Goal: Task Accomplishment & Management: Complete application form

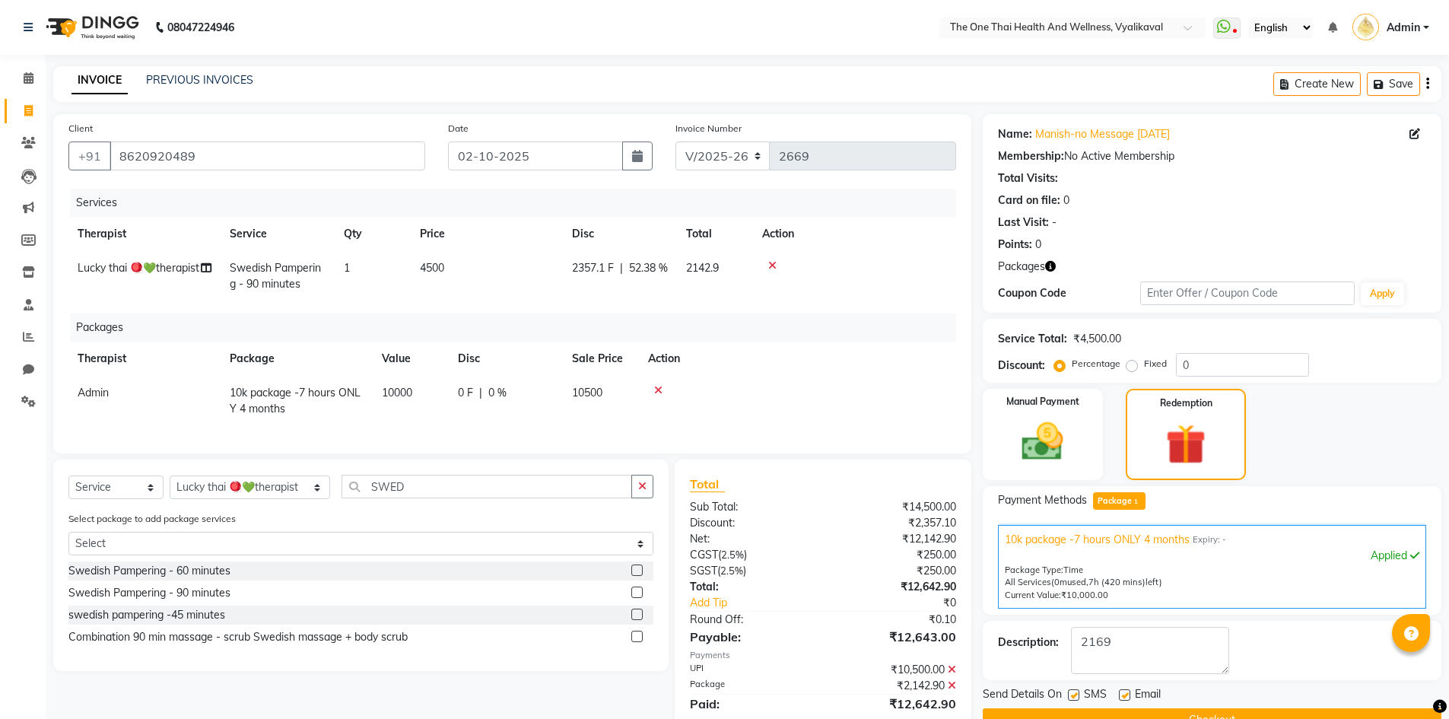
select select "5972"
select select "service"
click at [207, 499] on select "Select Therapist [PERSON_NAME] 💚🍏thai therapist Ammy ❤️northeast therapist Beau…" at bounding box center [250, 487] width 160 height 24
select select "83204"
click at [170, 487] on select "Select Therapist [PERSON_NAME] 💚🍏thai therapist Ammy ❤️northeast therapist Beau…" at bounding box center [250, 487] width 160 height 24
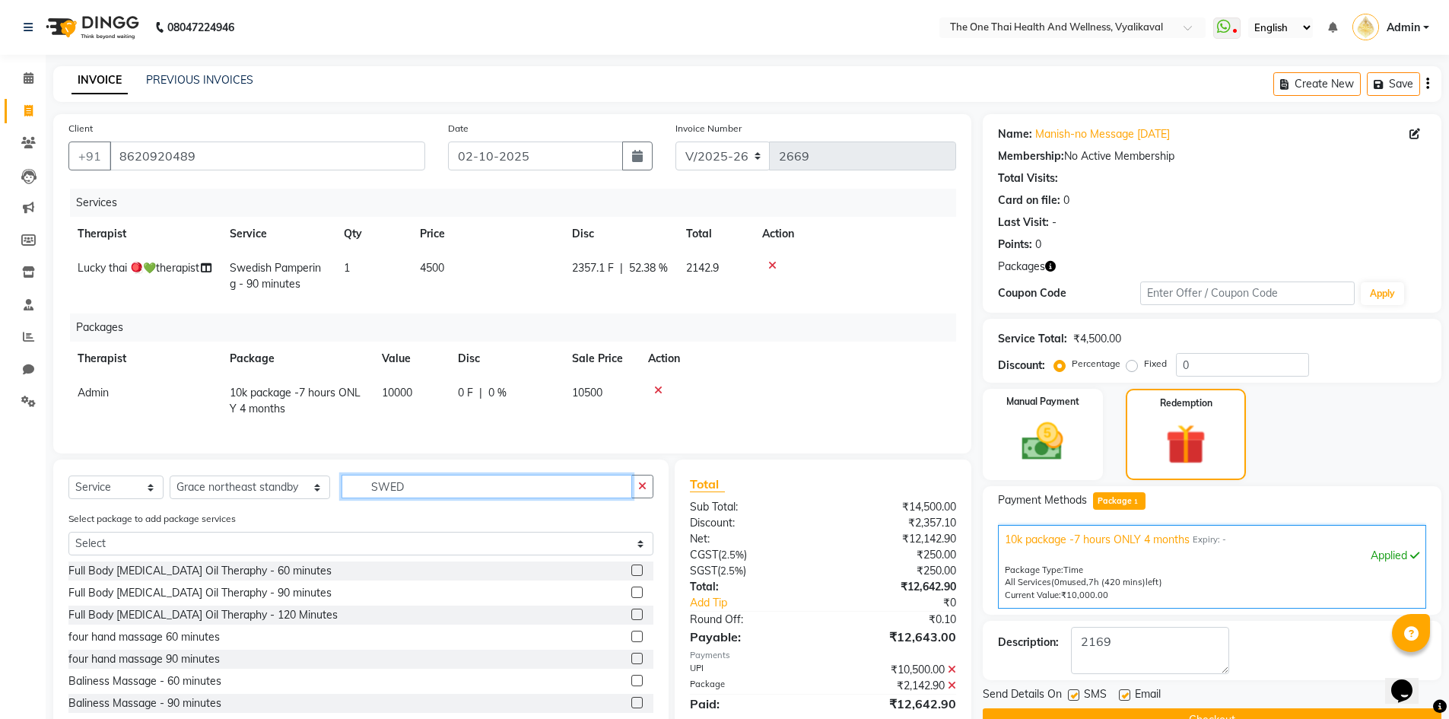
click at [398, 498] on input "SWED" at bounding box center [486, 487] width 291 height 24
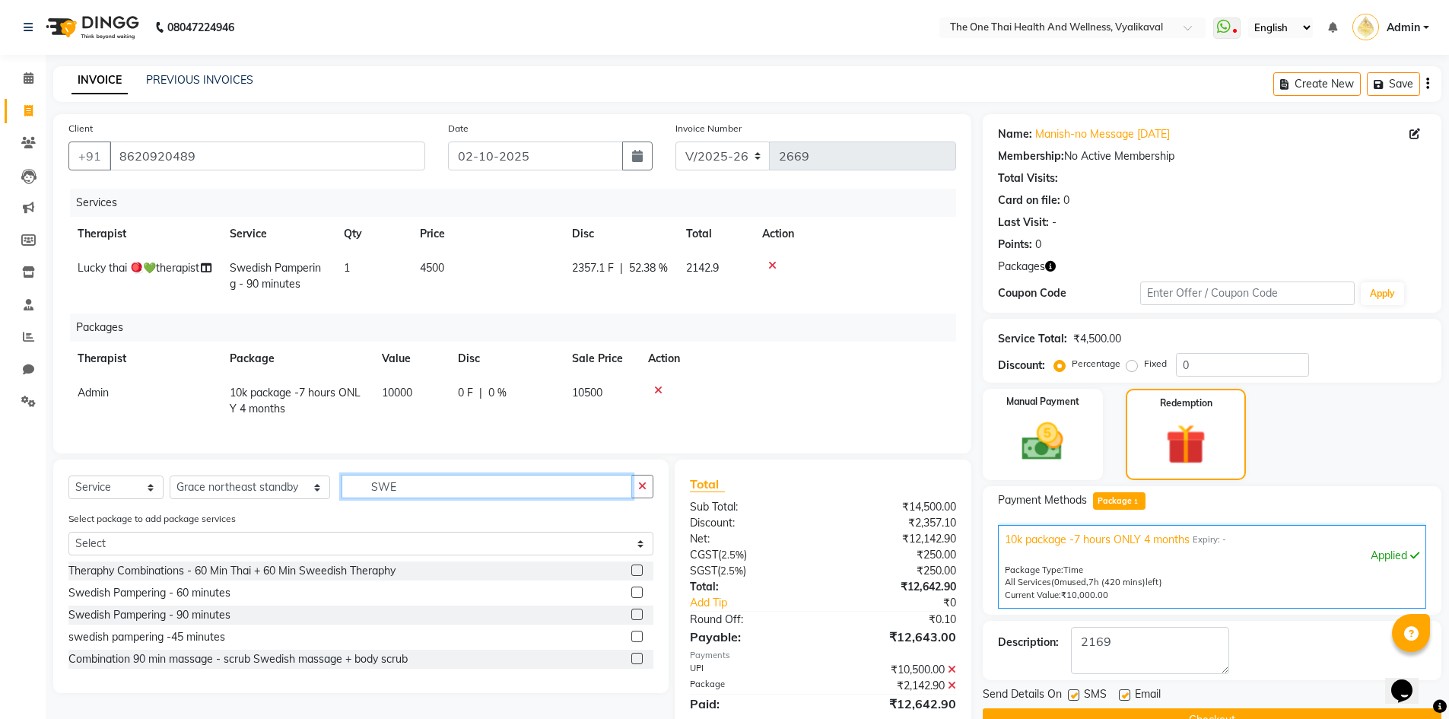
type input "SWE"
click at [637, 598] on label at bounding box center [636, 591] width 11 height 11
click at [637, 598] on input "checkbox" at bounding box center [636, 593] width 10 height 10
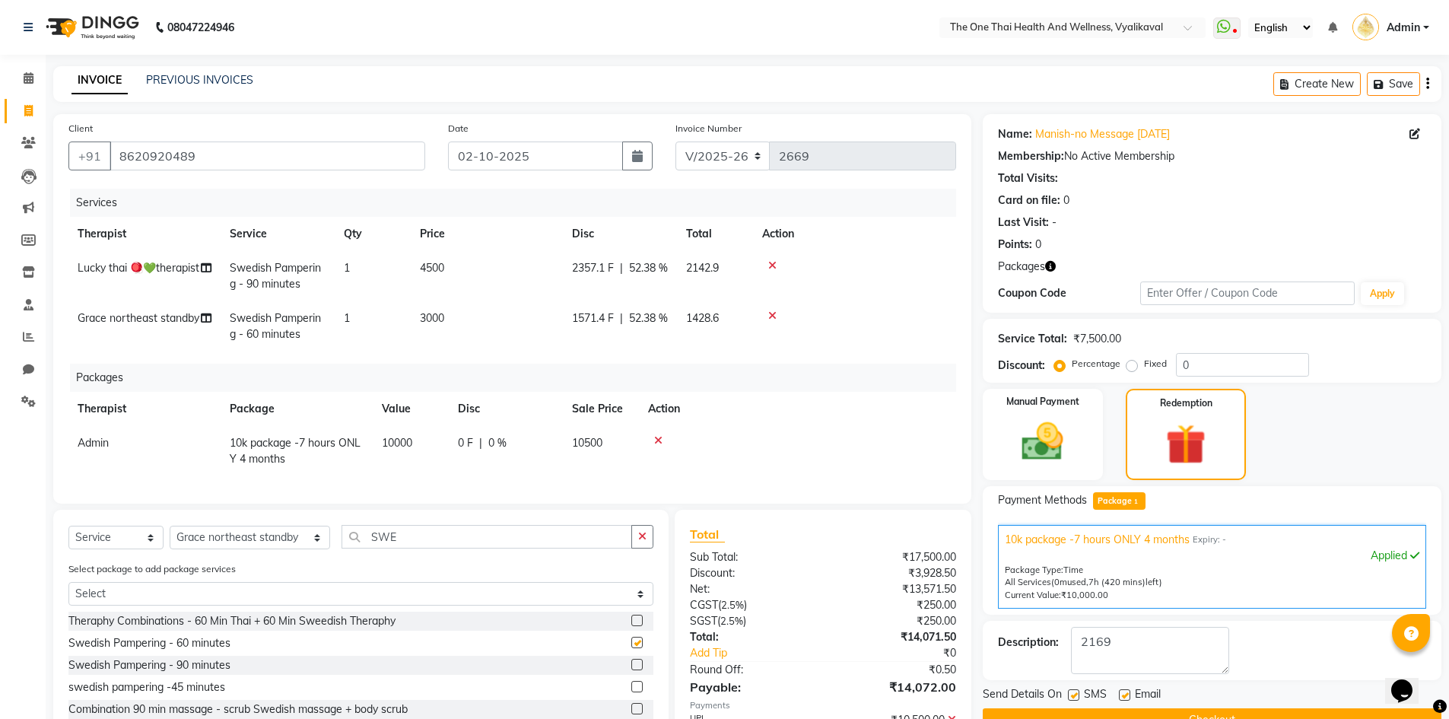
checkbox input "false"
click at [230, 541] on select "Select Therapist [PERSON_NAME] 💚🍏thai therapist Ammy ❤️northeast therapist Beau…" at bounding box center [250, 538] width 160 height 24
select select "92756"
click at [170, 537] on select "Select Therapist [PERSON_NAME] 💚🍏thai therapist Ammy ❤️northeast therapist Beau…" at bounding box center [250, 538] width 160 height 24
click at [364, 548] on input "SWE" at bounding box center [486, 537] width 291 height 24
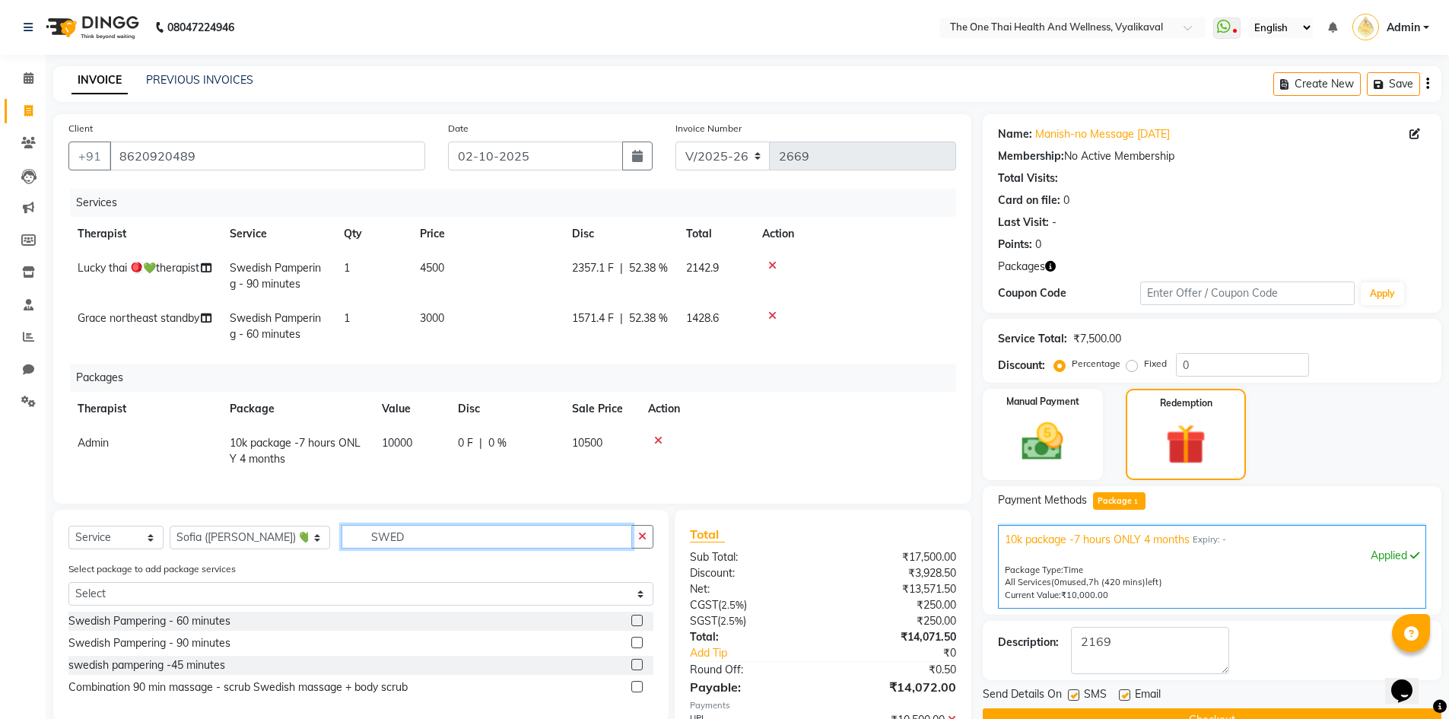
type input "SWED"
click at [636, 626] on label at bounding box center [636, 619] width 11 height 11
click at [636, 626] on input "checkbox" at bounding box center [636, 621] width 10 height 10
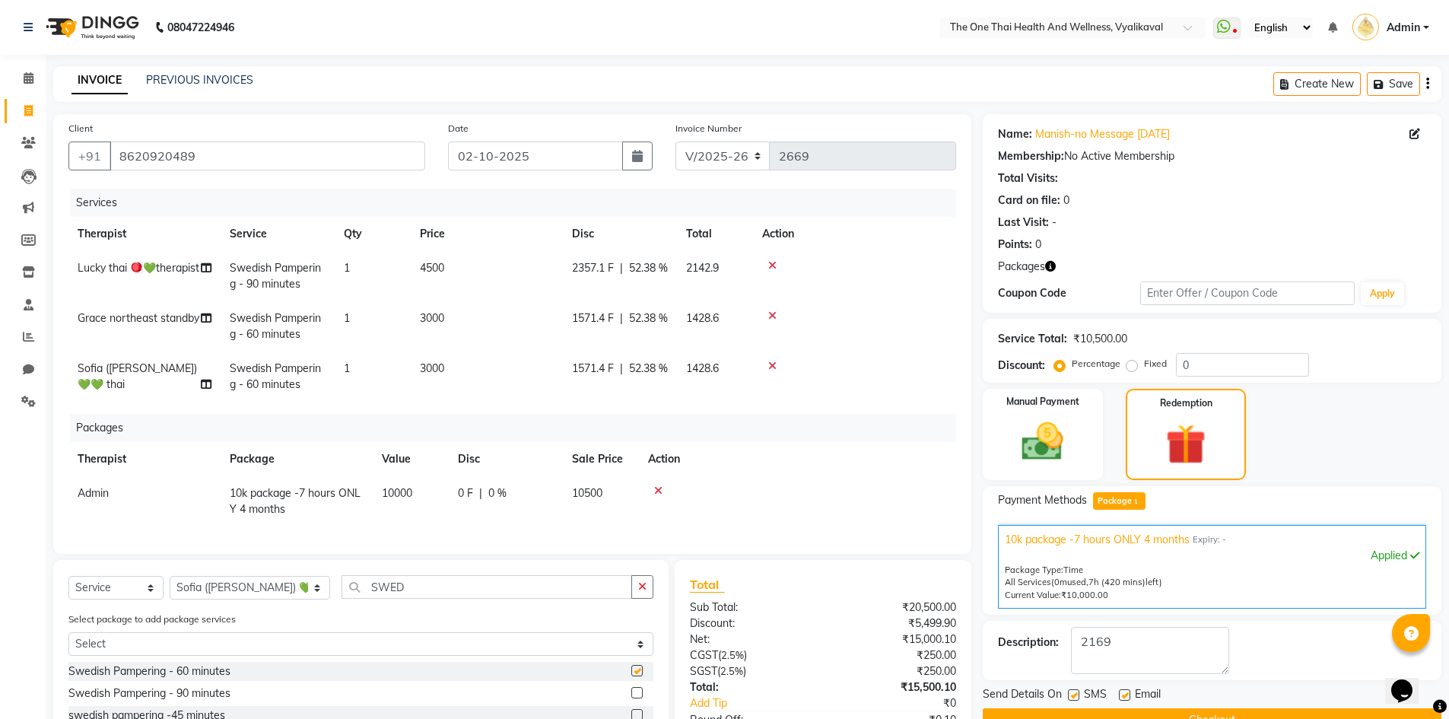
checkbox input "false"
click at [222, 598] on select "Select Therapist [PERSON_NAME] 💚🍏thai therapist Ammy ❤️northeast therapist Beau…" at bounding box center [250, 588] width 160 height 24
select select "60154"
click at [170, 587] on select "Select Therapist [PERSON_NAME] 💚🍏thai therapist Ammy ❤️northeast therapist Beau…" at bounding box center [250, 588] width 160 height 24
click at [383, 593] on input "SWED" at bounding box center [486, 587] width 291 height 24
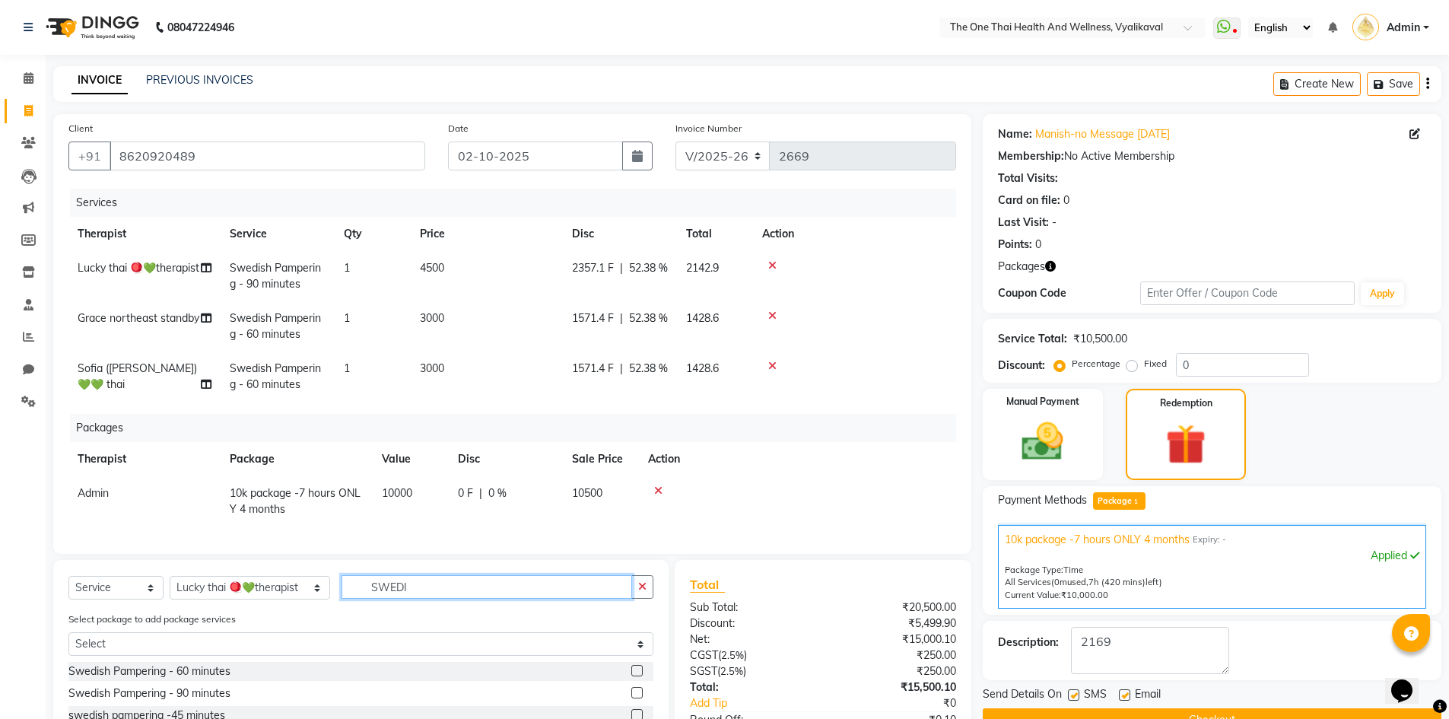
type input "SWEDI"
click at [635, 676] on label at bounding box center [636, 670] width 11 height 11
click at [635, 676] on input "checkbox" at bounding box center [636, 671] width 10 height 10
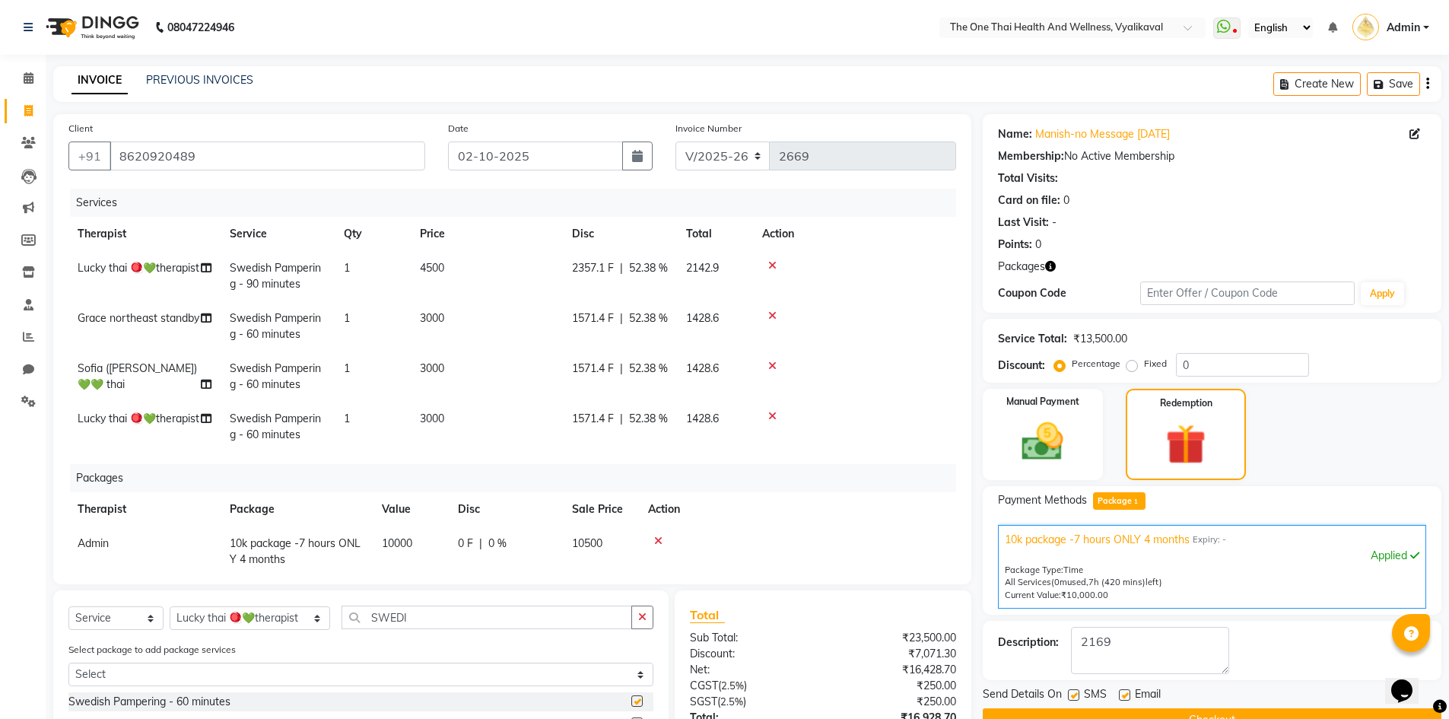
checkbox input "false"
click at [1116, 637] on textarea at bounding box center [1150, 650] width 158 height 47
click at [1132, 643] on textarea at bounding box center [1150, 650] width 158 height 47
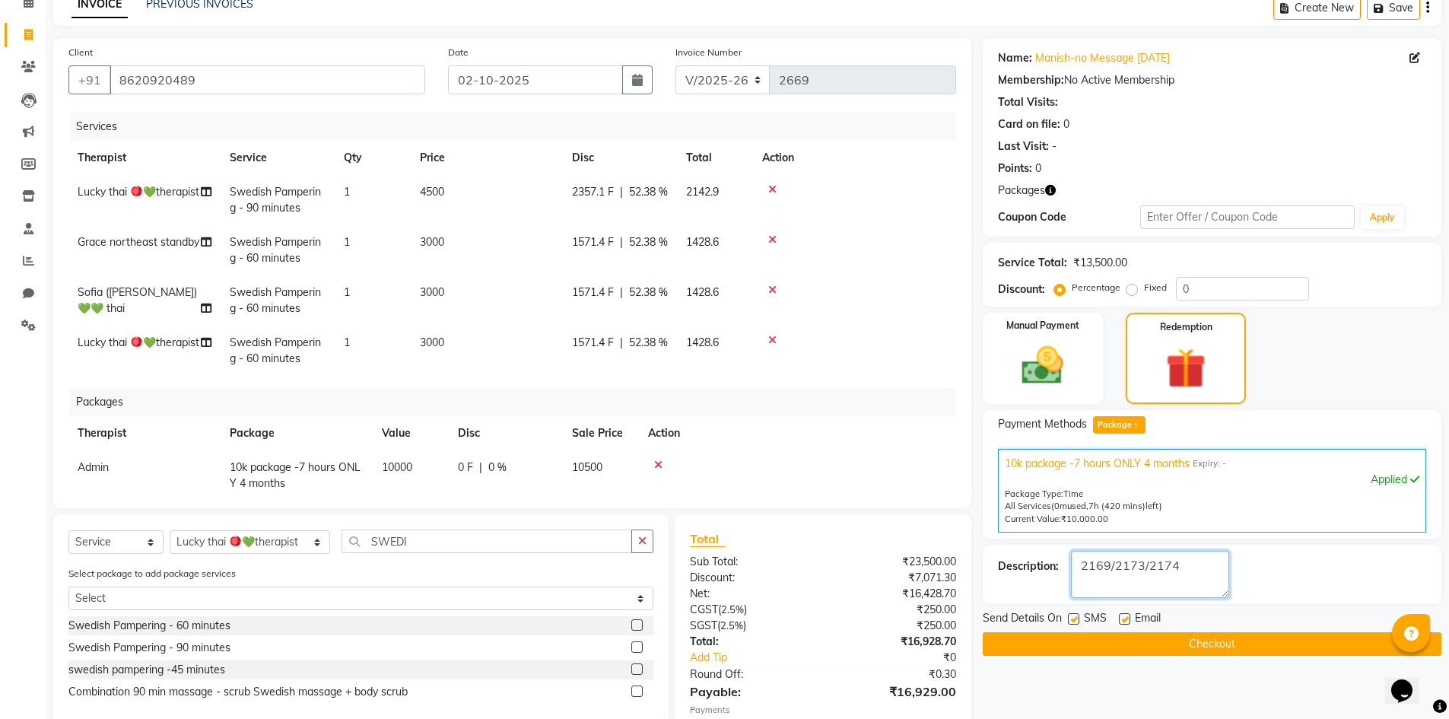
type textarea "2169/2173/2174"
click at [1103, 643] on button "Checkout" at bounding box center [1212, 644] width 459 height 24
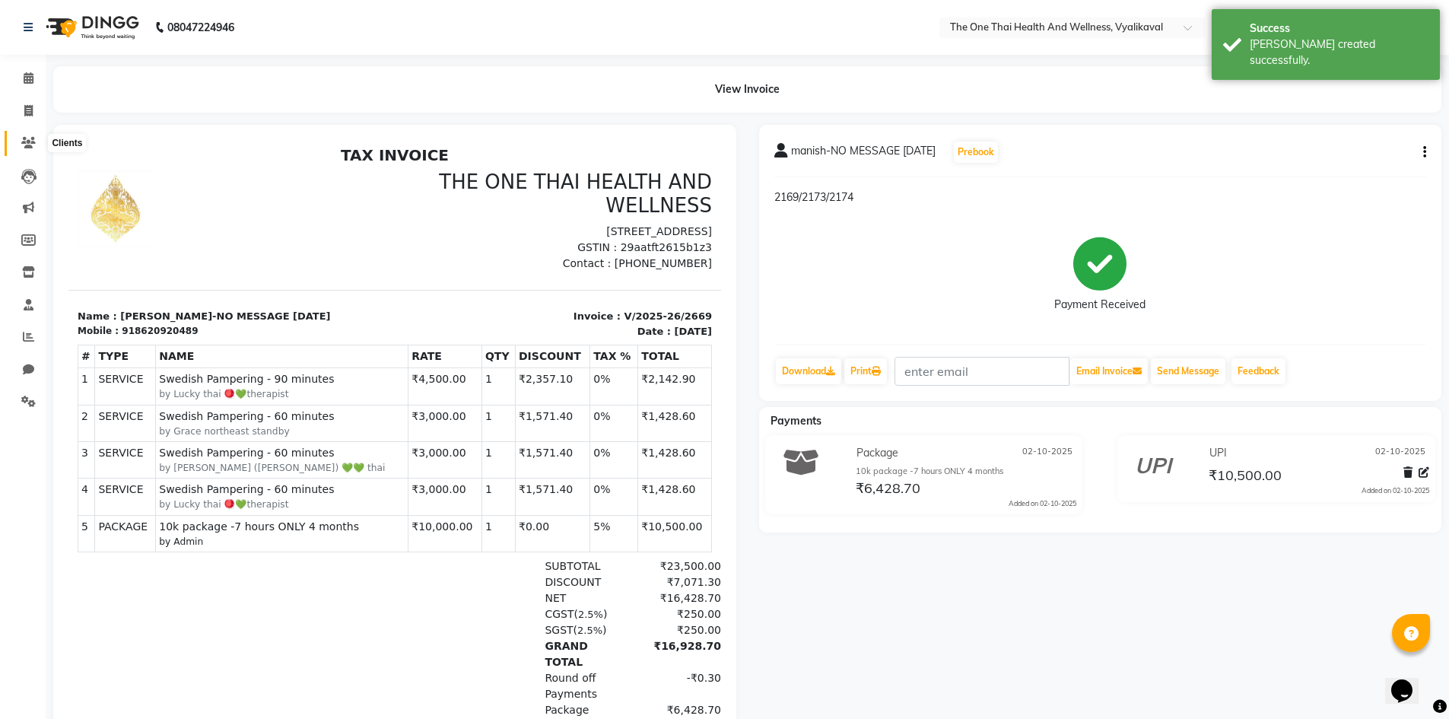
click at [31, 137] on icon at bounding box center [28, 142] width 14 height 11
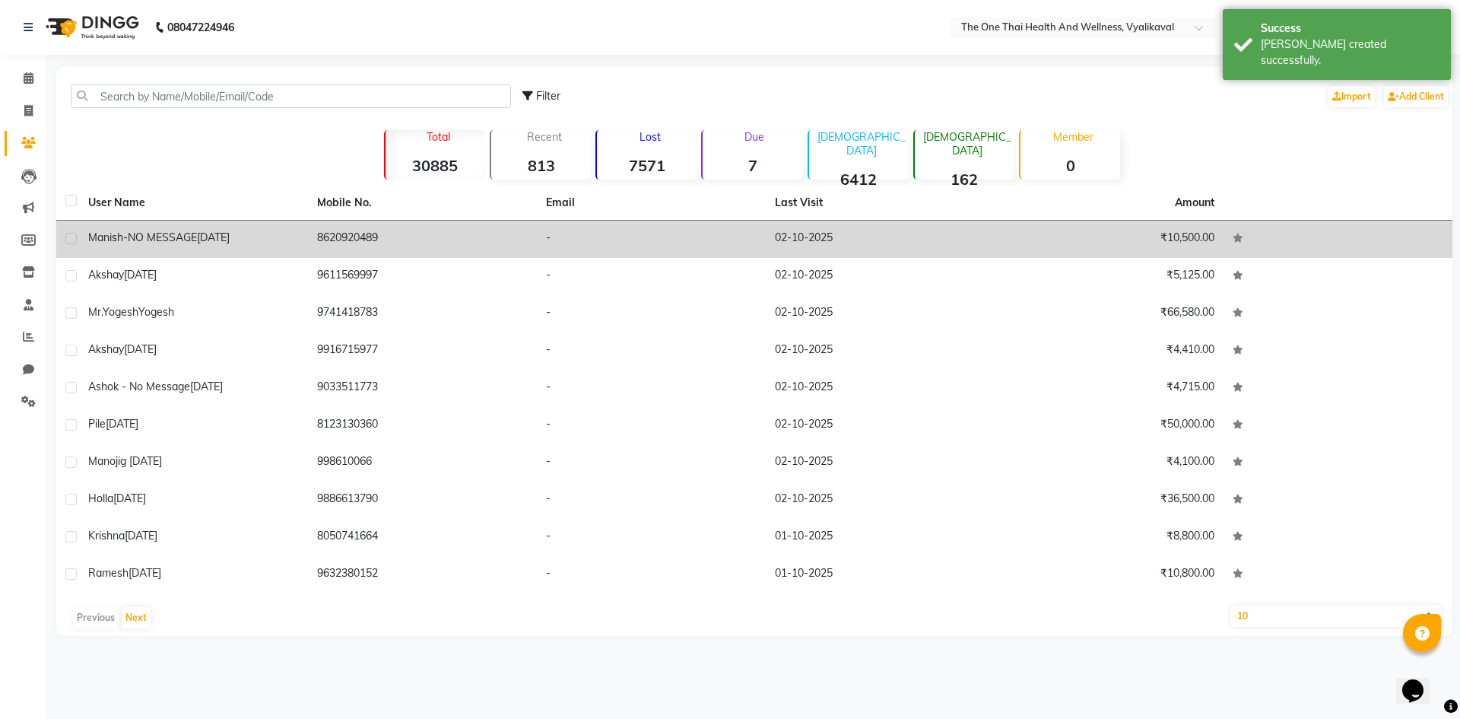
click at [226, 233] on span "[DATE]" at bounding box center [213, 237] width 33 height 14
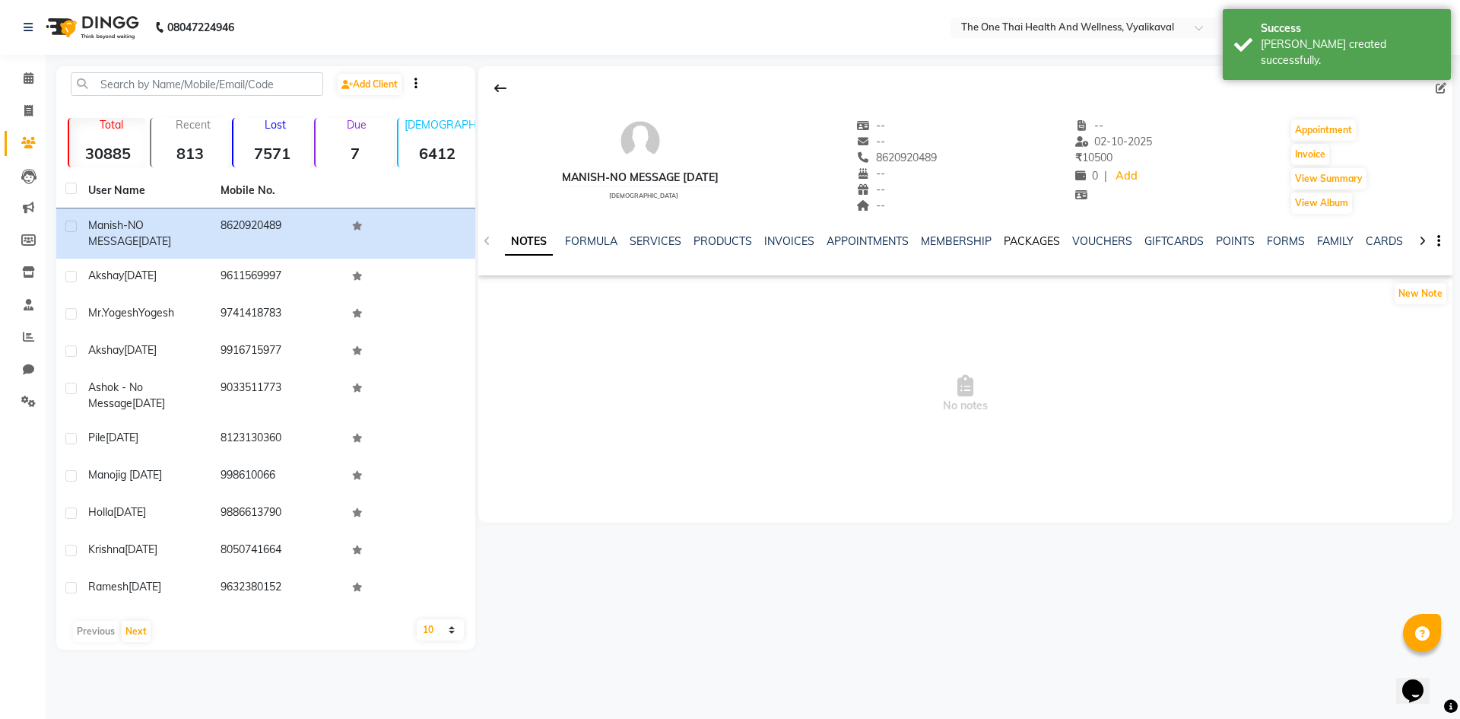
click at [1016, 240] on link "PACKAGES" at bounding box center [1032, 241] width 56 height 14
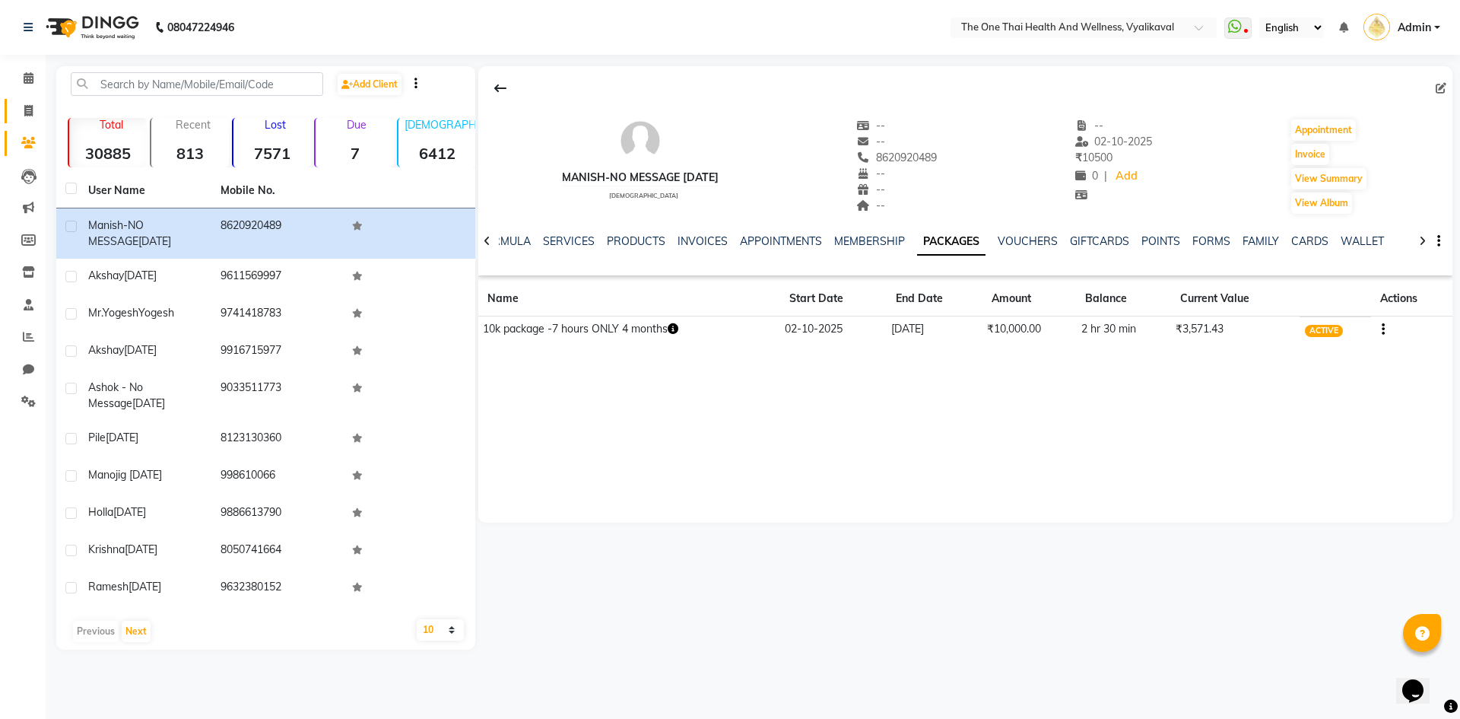
click at [32, 119] on link "Invoice" at bounding box center [23, 111] width 37 height 25
select select "service"
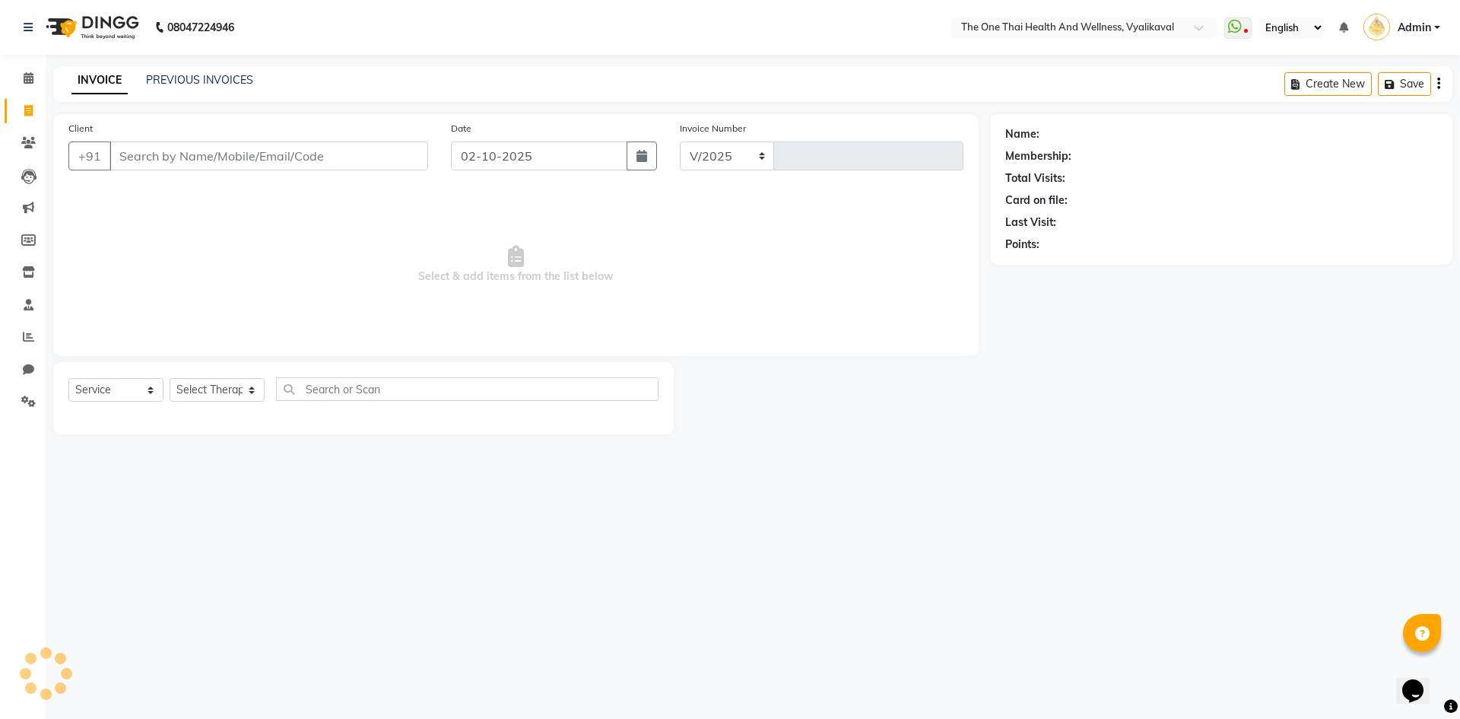
select select "5972"
type input "2670"
click at [143, 153] on input "Client" at bounding box center [269, 155] width 319 height 29
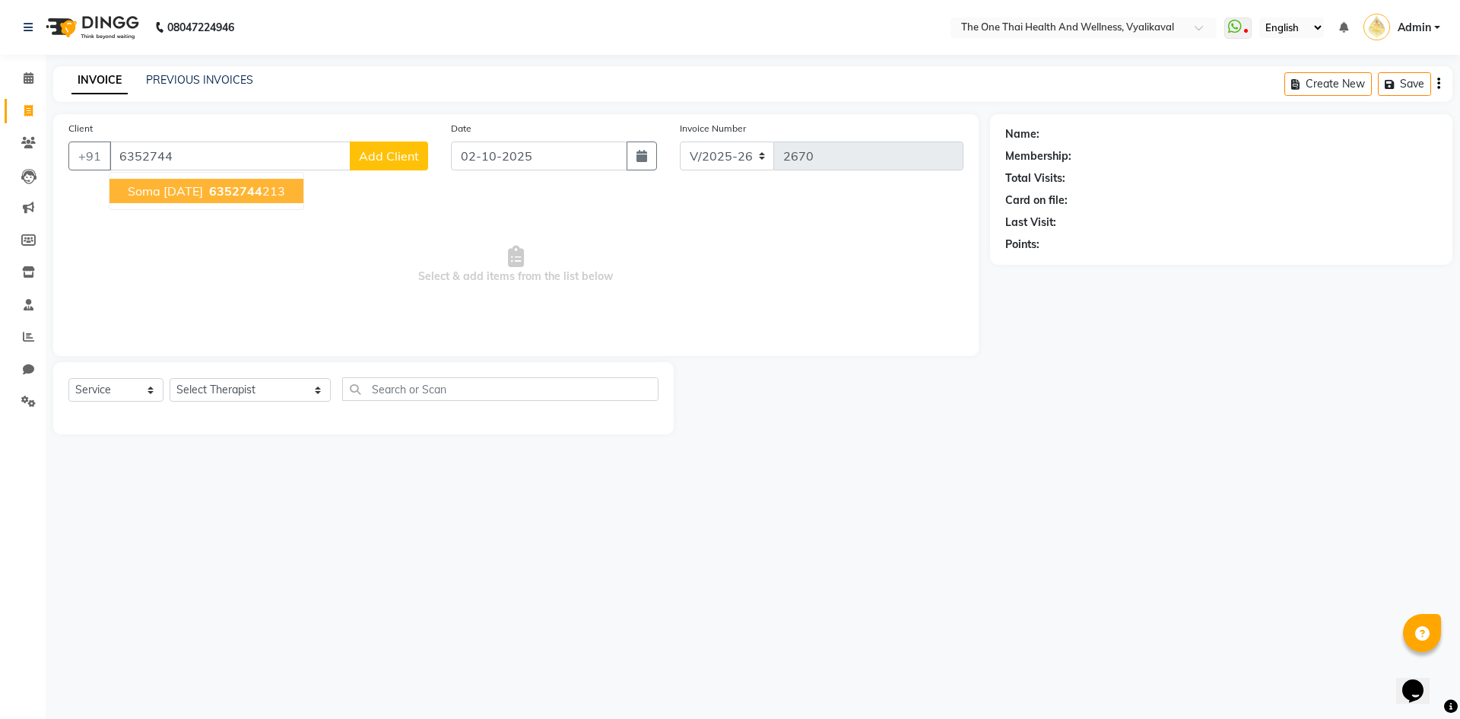
click at [165, 188] on span "soma [DATE]" at bounding box center [165, 190] width 75 height 15
type input "6352744213"
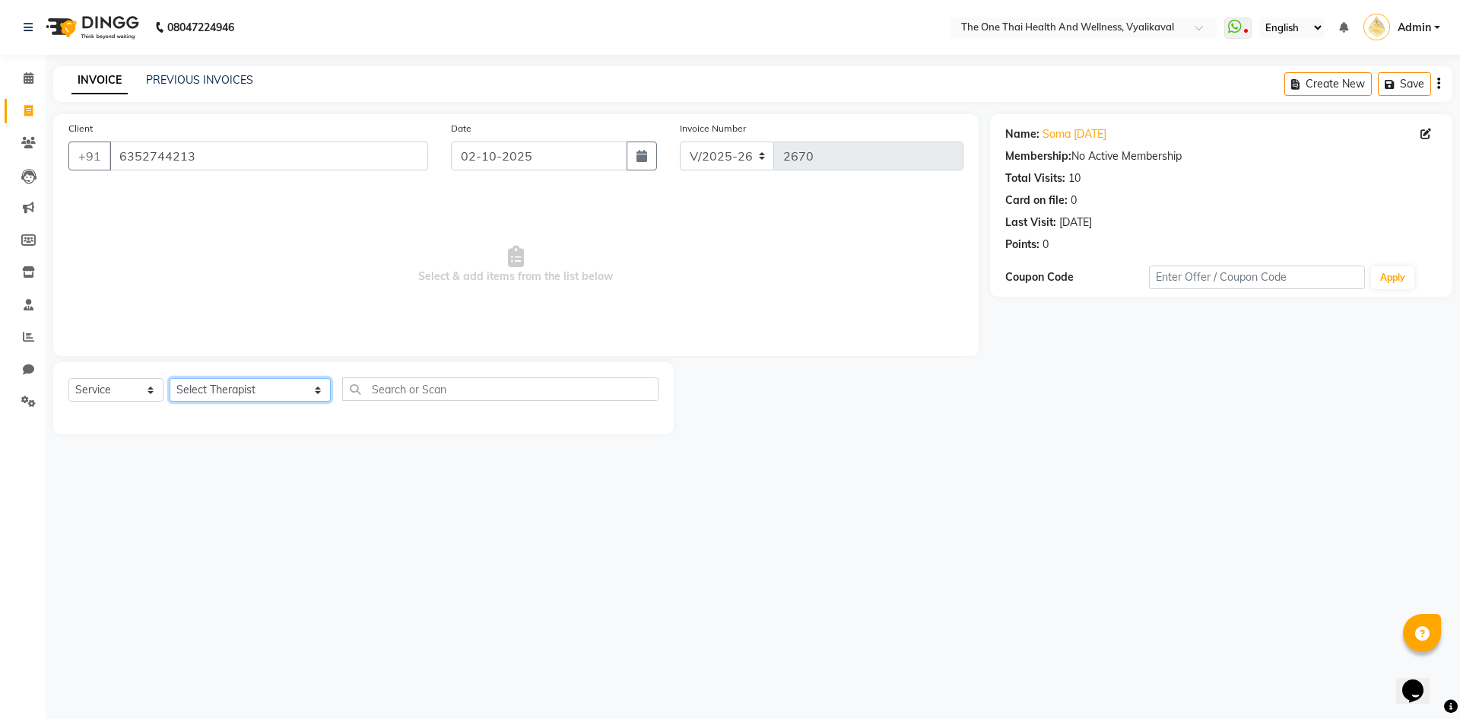
click at [197, 394] on select "Select Therapist [PERSON_NAME] 💚🍏thai therapist Ammy ❤️northeast therapist Beau…" at bounding box center [250, 390] width 161 height 24
select select "58596"
click at [170, 378] on select "Select Therapist [PERSON_NAME] 💚🍏thai therapist Ammy ❤️northeast therapist Beau…" at bounding box center [250, 390] width 161 height 24
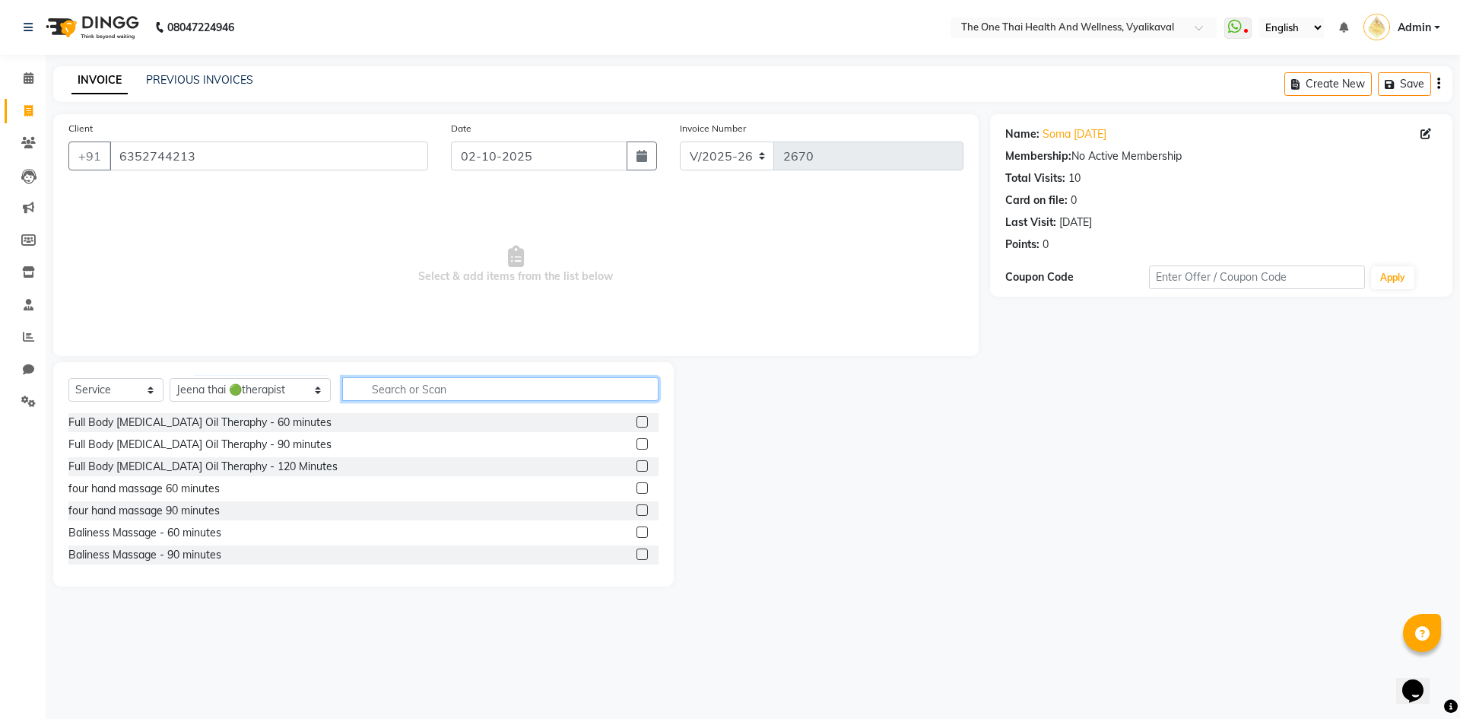
click at [345, 391] on input "text" at bounding box center [500, 389] width 316 height 24
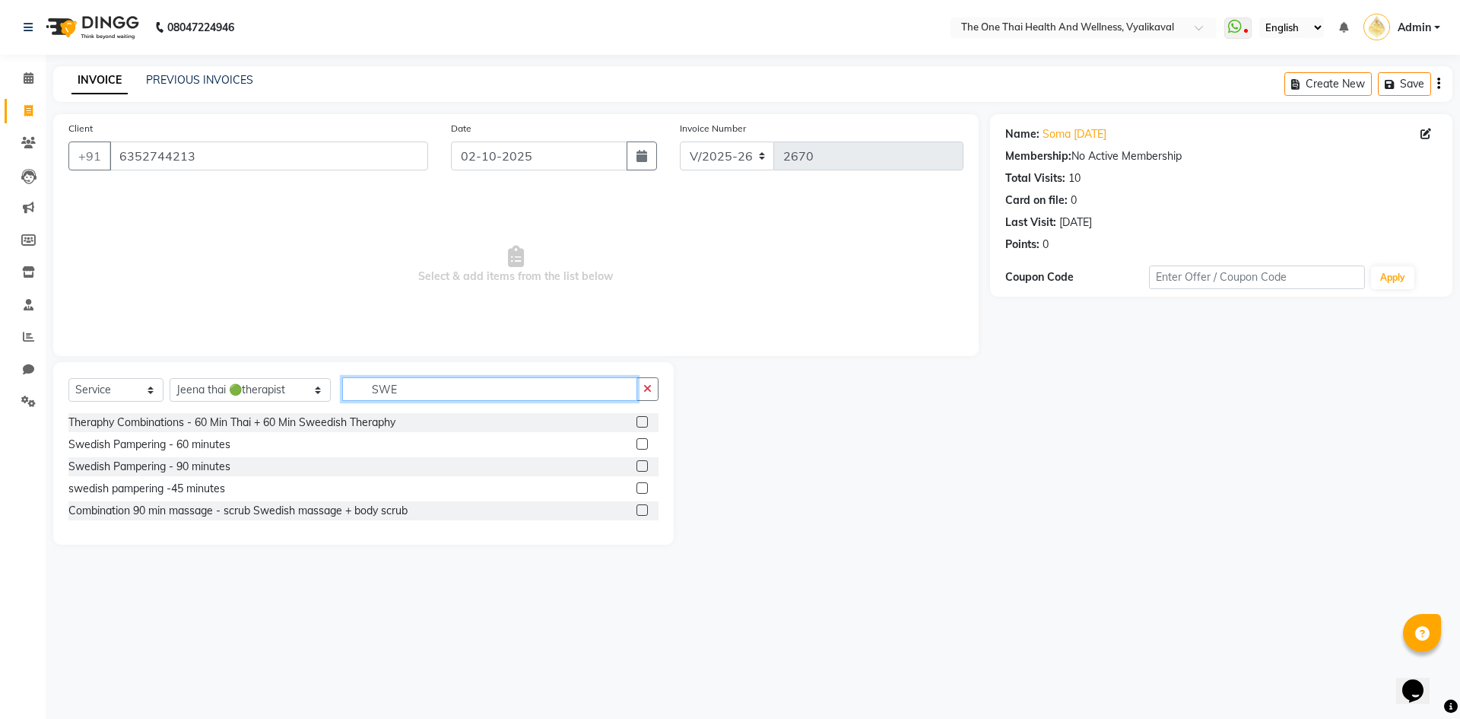
type input "SWE"
click at [639, 443] on label at bounding box center [642, 443] width 11 height 11
click at [639, 443] on input "checkbox" at bounding box center [642, 445] width 10 height 10
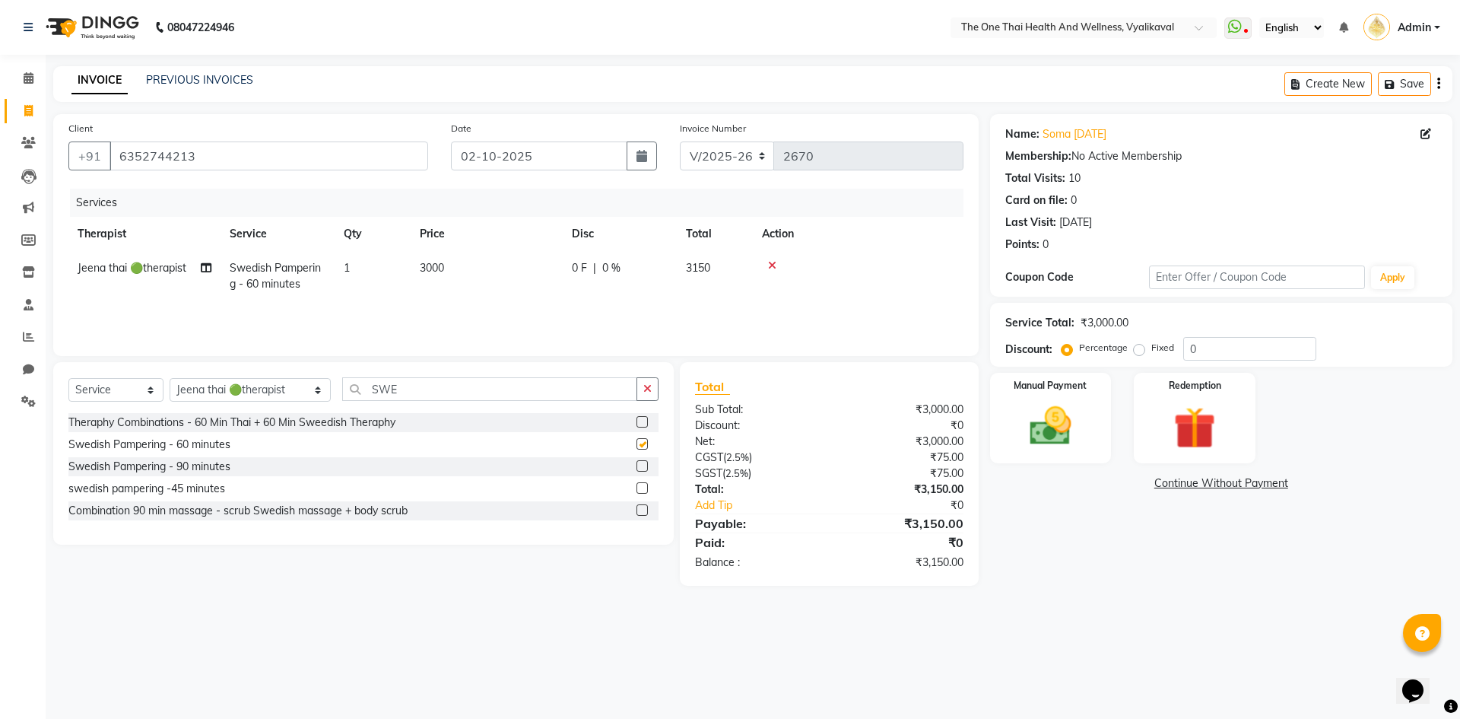
checkbox input "false"
click at [586, 265] on span "0 F" at bounding box center [579, 268] width 15 height 16
select select "58596"
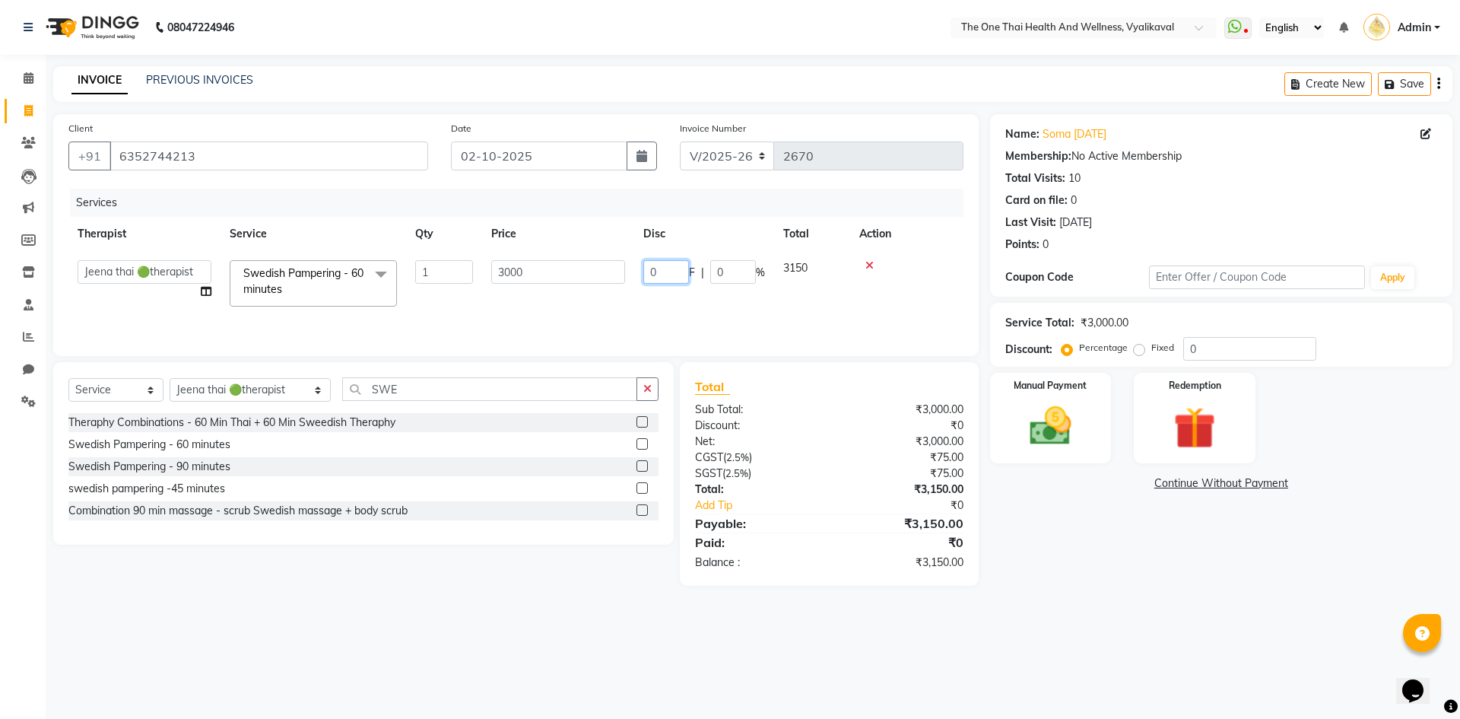
click at [648, 272] on input "0" at bounding box center [666, 272] width 46 height 24
type input "500"
click at [662, 307] on div "Services Therapist Service Qty Price Disc Total Action Admin [PERSON_NAME] 💚🍏th…" at bounding box center [515, 265] width 895 height 152
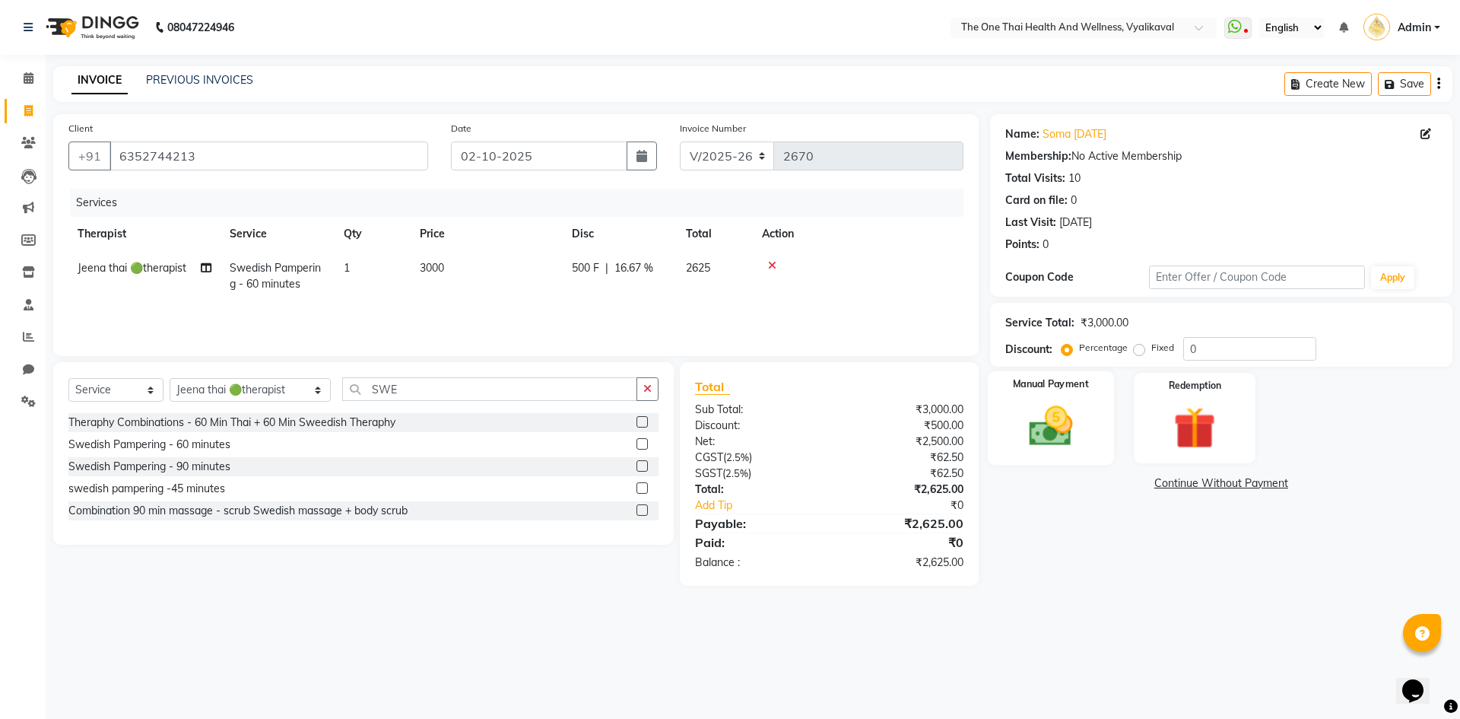
click at [1068, 424] on img at bounding box center [1050, 426] width 71 height 50
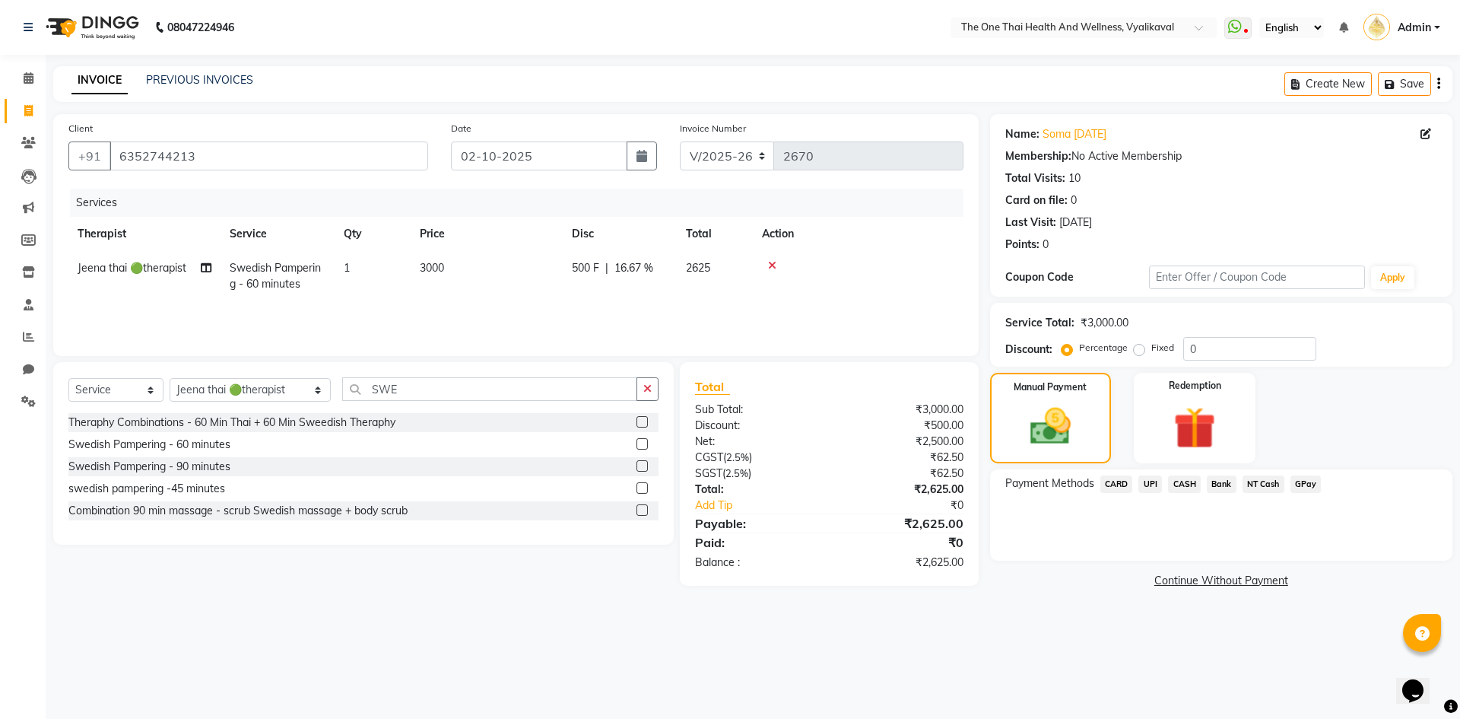
click at [1181, 483] on span "CASH" at bounding box center [1184, 483] width 33 height 17
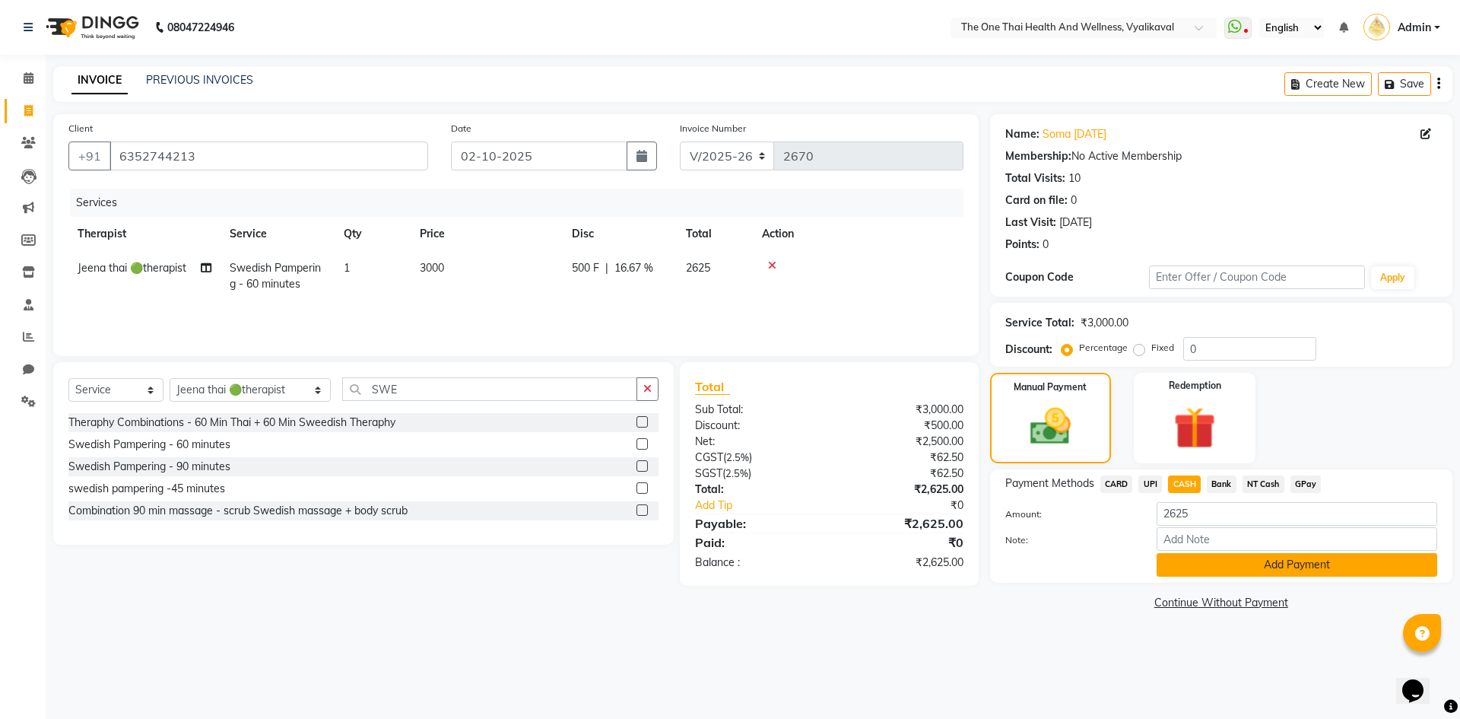
click at [1193, 564] on button "Add Payment" at bounding box center [1297, 565] width 281 height 24
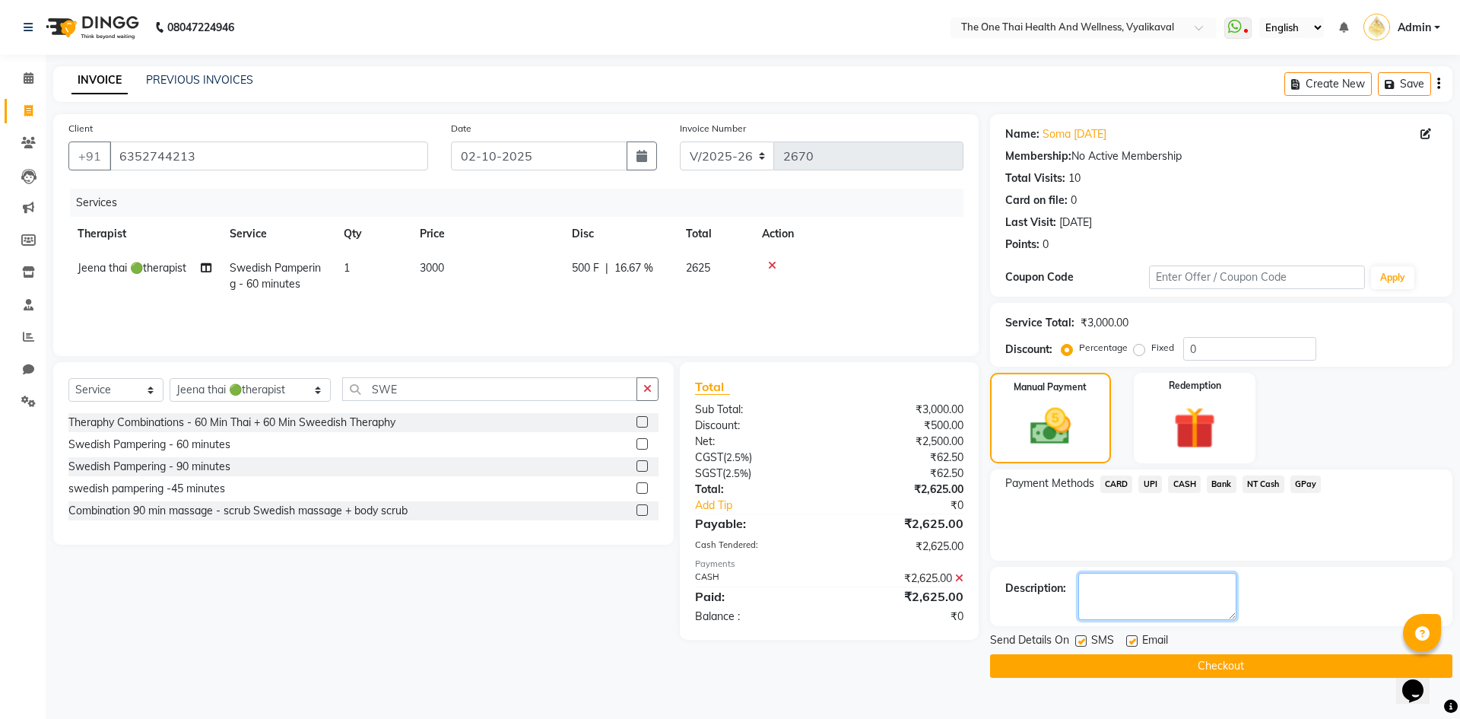
click at [1132, 593] on textarea at bounding box center [1157, 596] width 158 height 47
type textarea "2172"
click at [1124, 663] on button "Checkout" at bounding box center [1221, 666] width 462 height 24
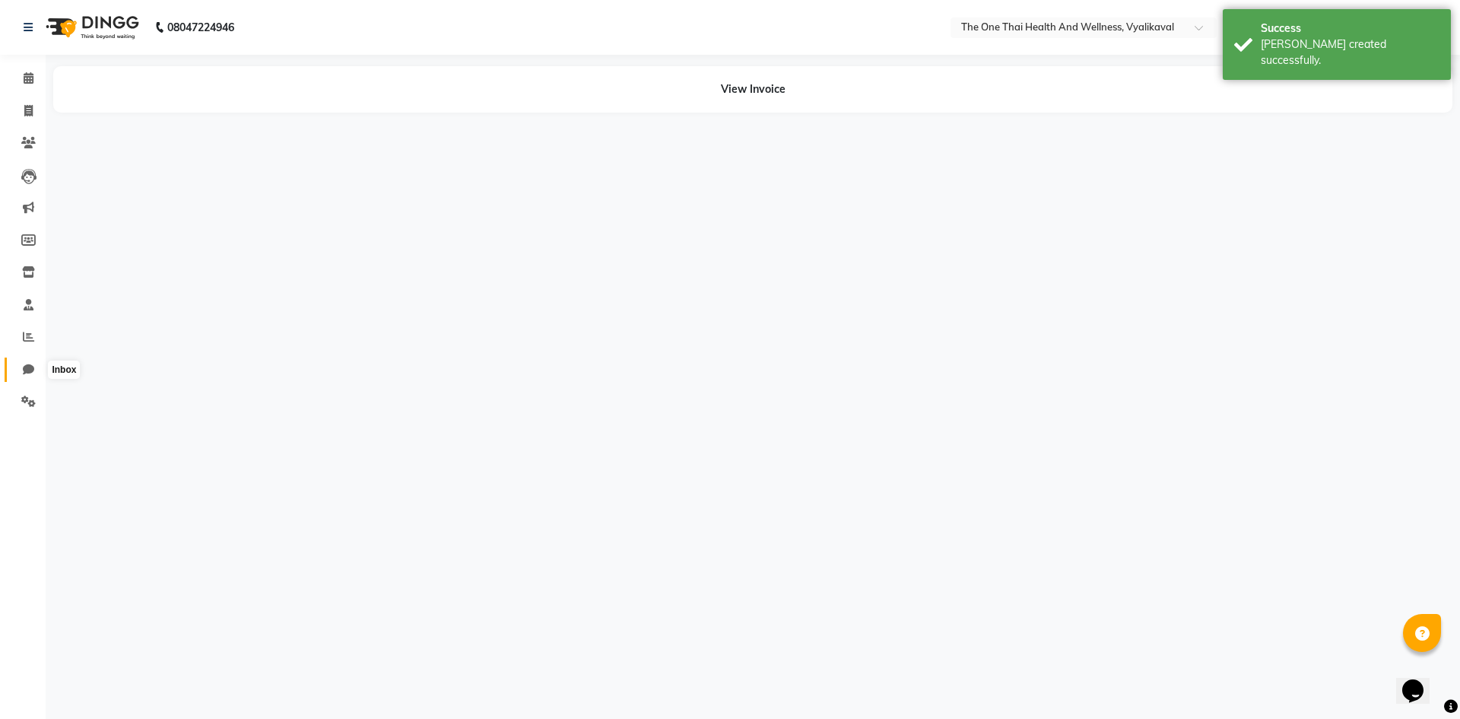
click at [28, 366] on icon at bounding box center [28, 369] width 11 height 11
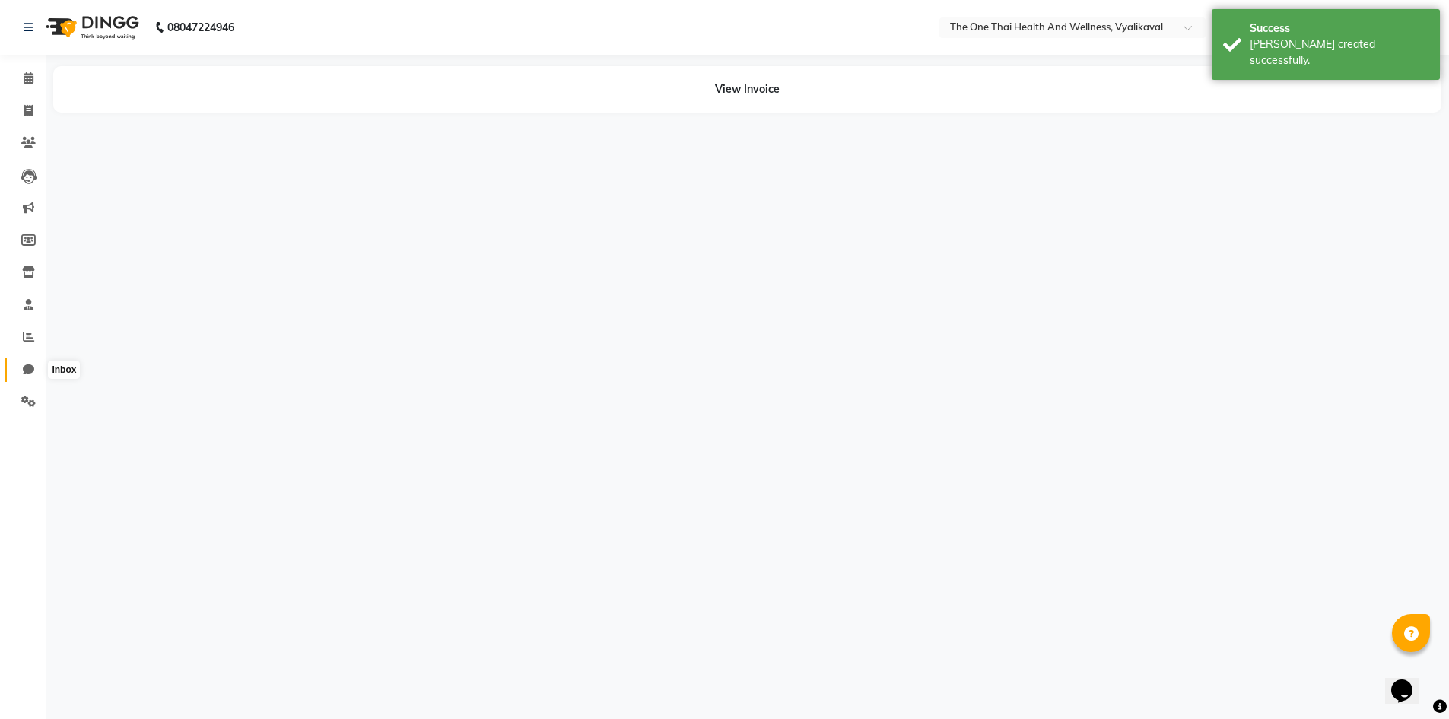
select select "100"
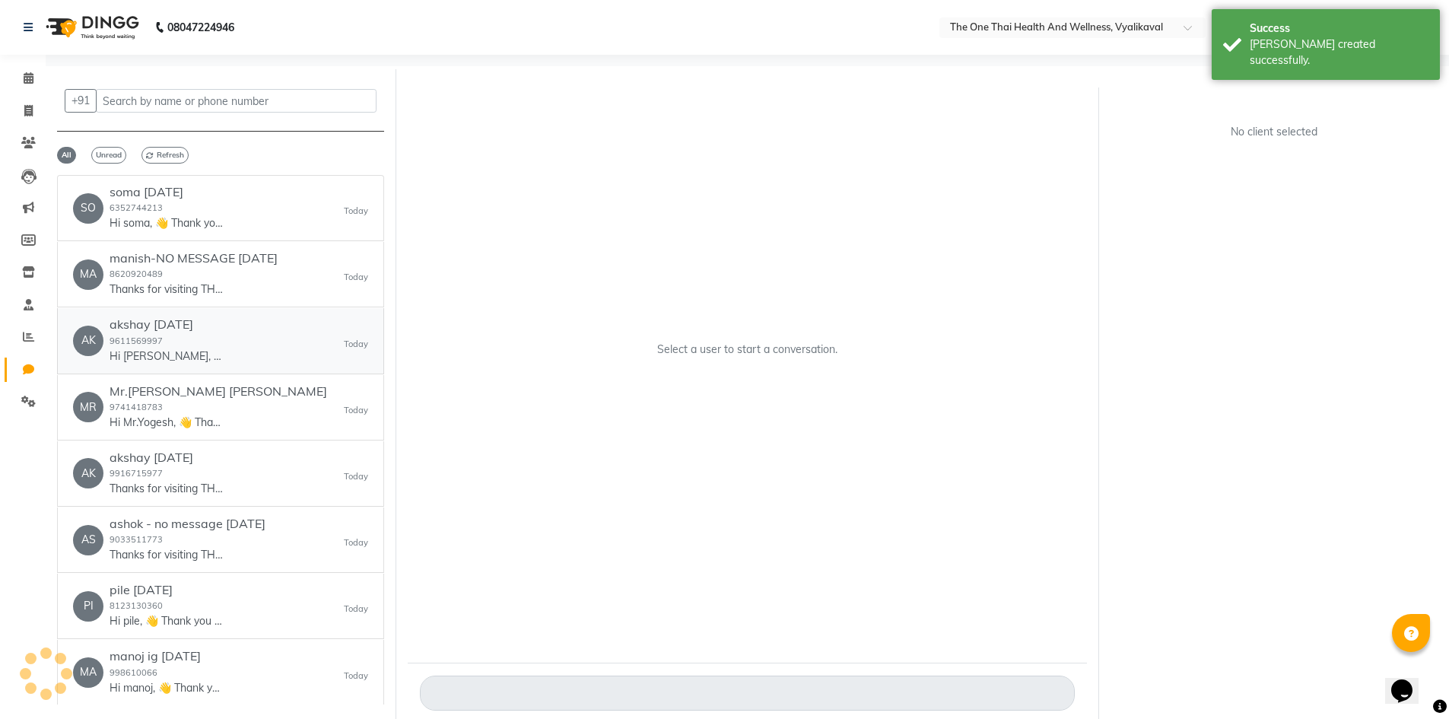
click at [179, 342] on div "akshay [DATE] 9611569997 Hi [PERSON_NAME], 👋 Thank you for visiting THE ONE THA…" at bounding box center [167, 340] width 114 height 46
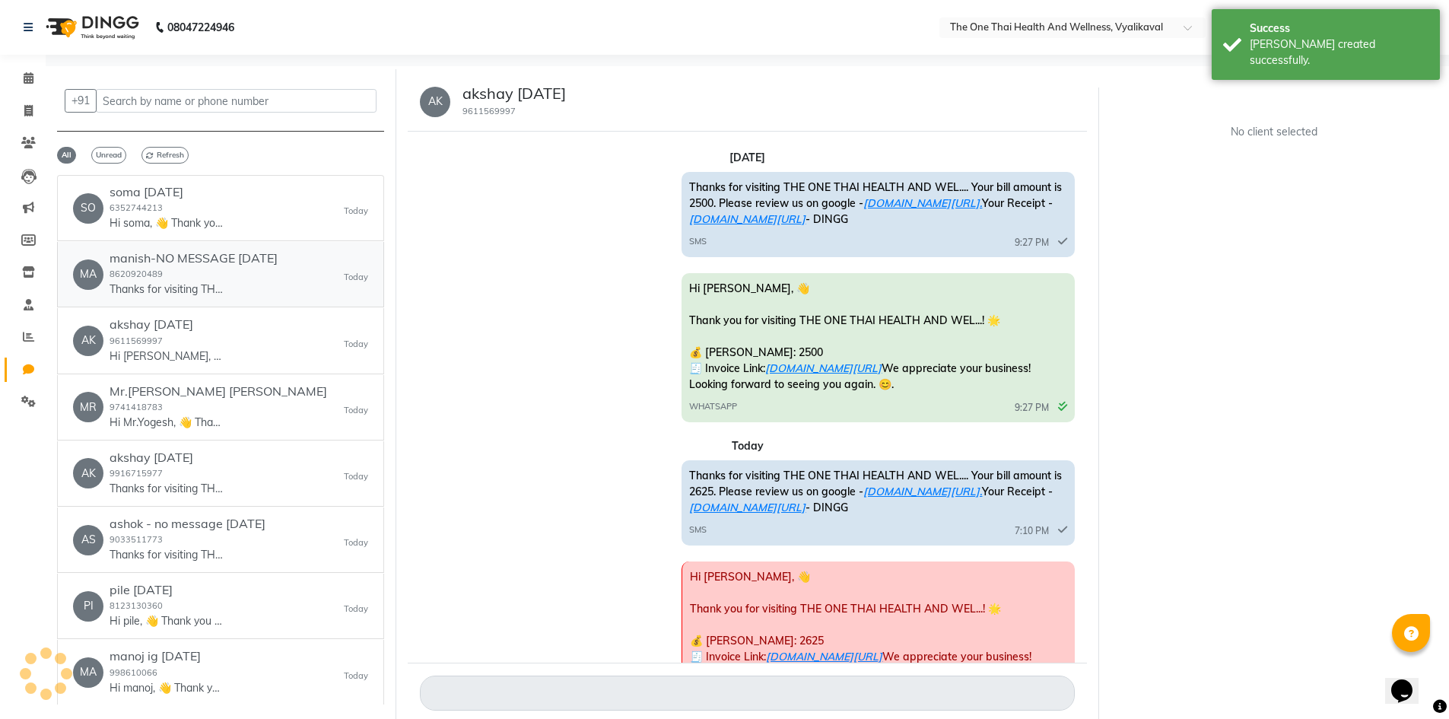
click at [224, 281] on div "manish-NO MESSAGE [DATE] 8620920489 Thanks for visiting THE ONE THAI HEALTH AND…" at bounding box center [194, 274] width 168 height 46
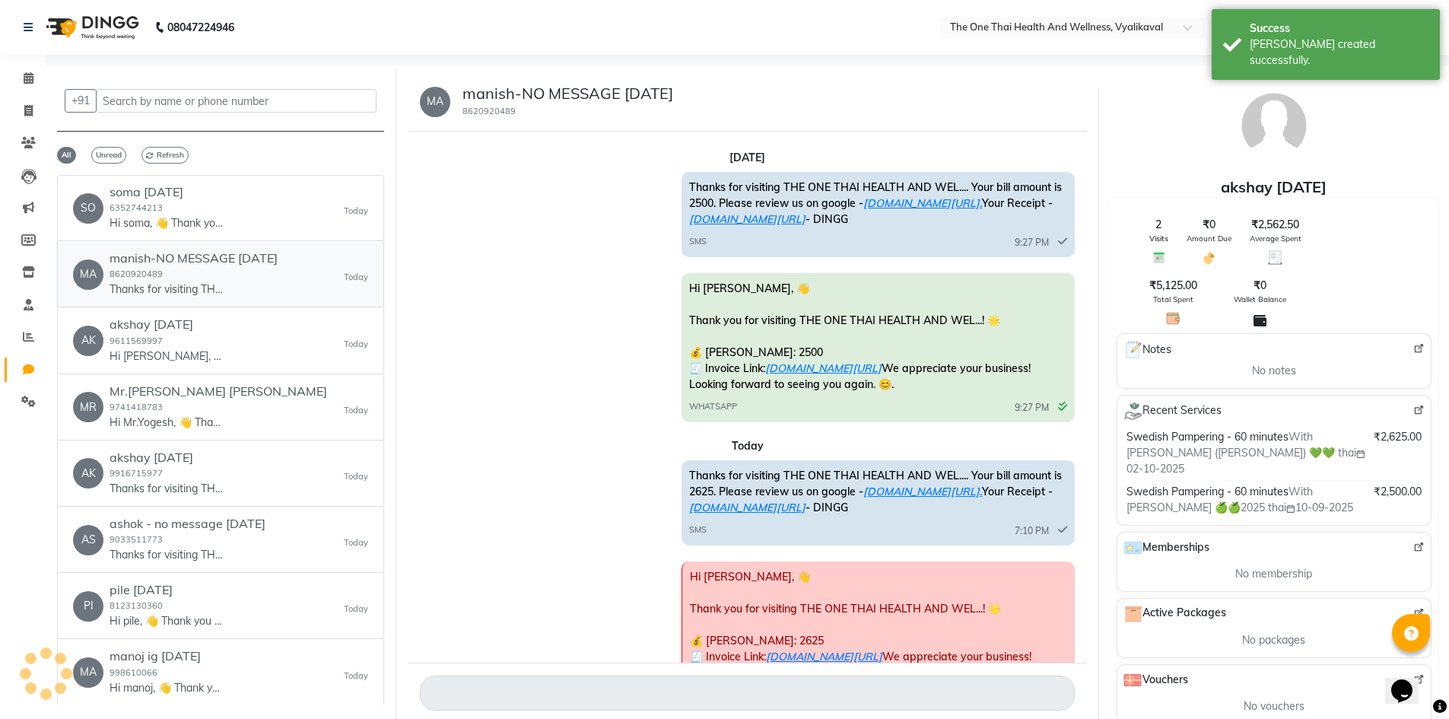
scroll to position [107, 0]
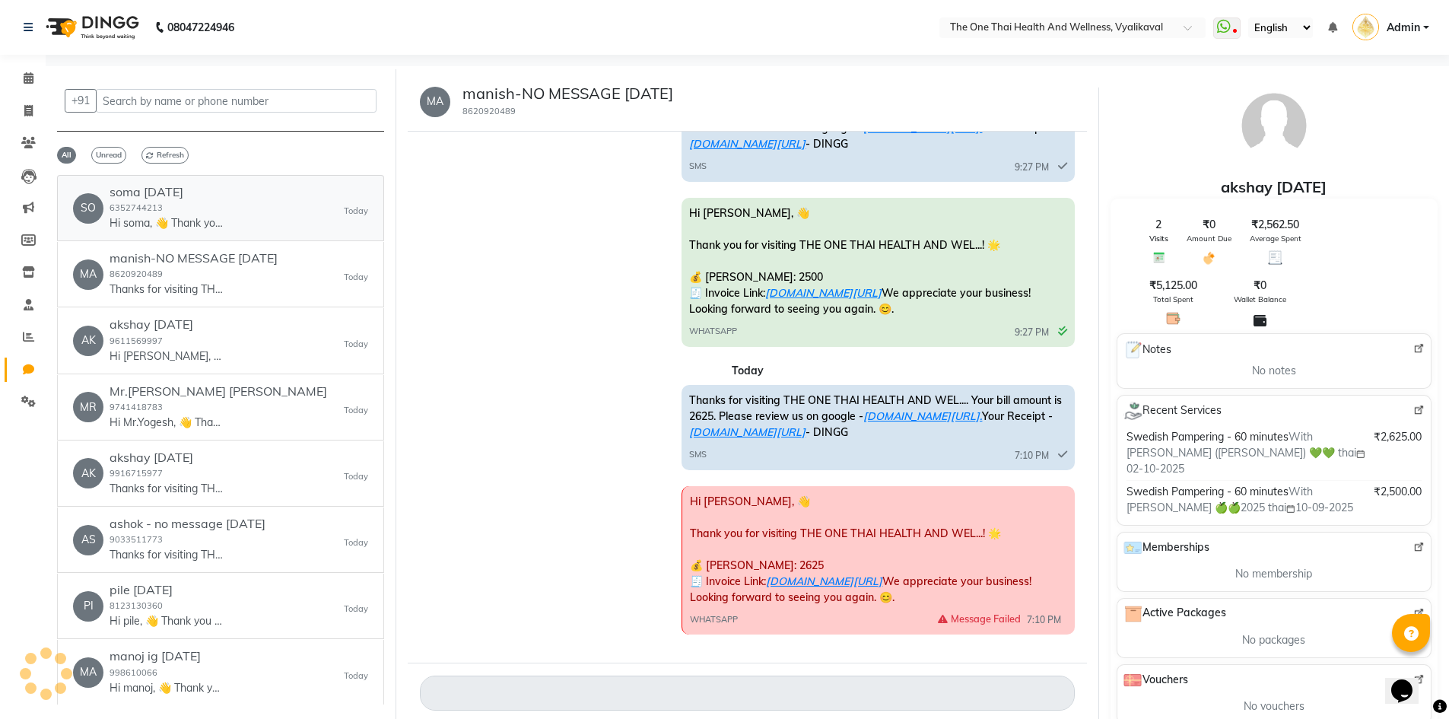
click at [231, 227] on div "SO soma [DATE] 6352744213 Hi soma, 👋 Thank you for visiting THE ONE THAI HEALTH…" at bounding box center [220, 208] width 295 height 46
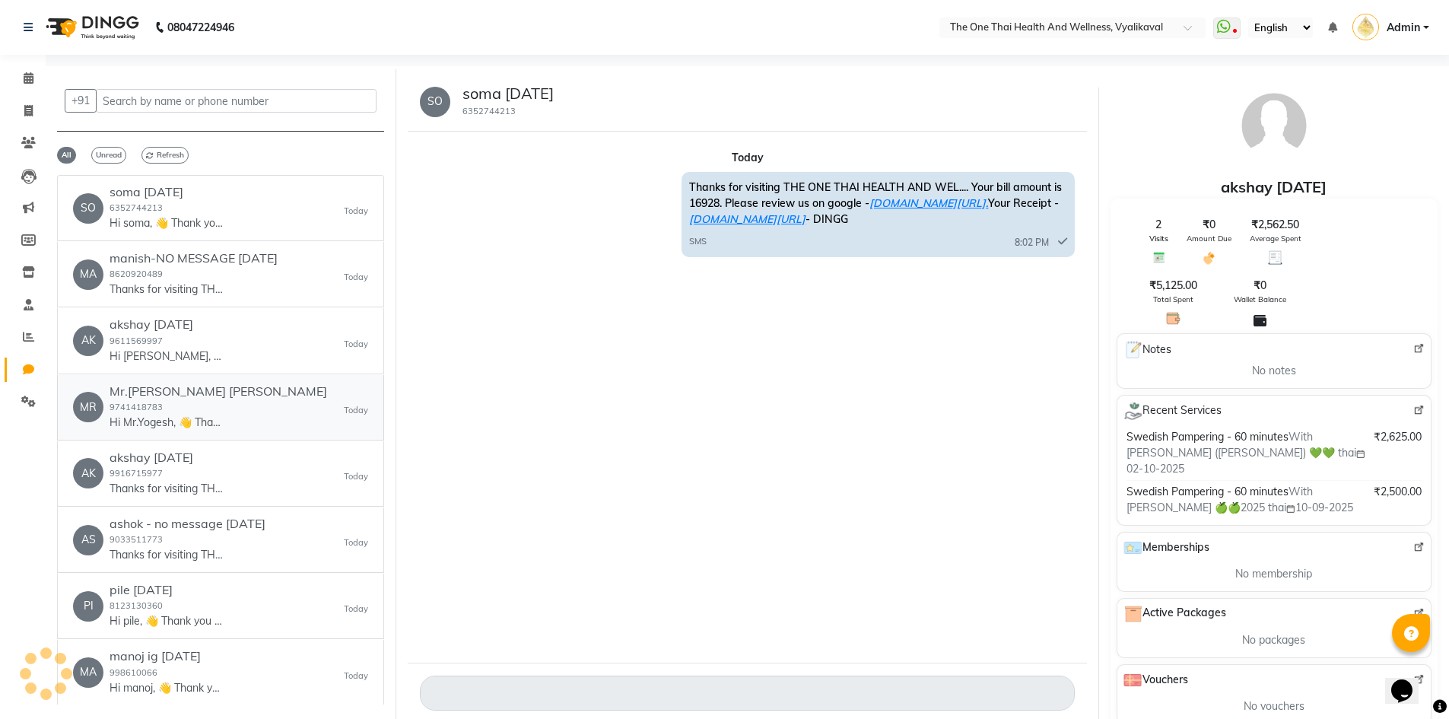
click at [170, 411] on div "Mr.[PERSON_NAME] [PERSON_NAME] 9741418783 Hi Mr.Yogesh, 👋 Thank you for visitin…" at bounding box center [219, 407] width 218 height 46
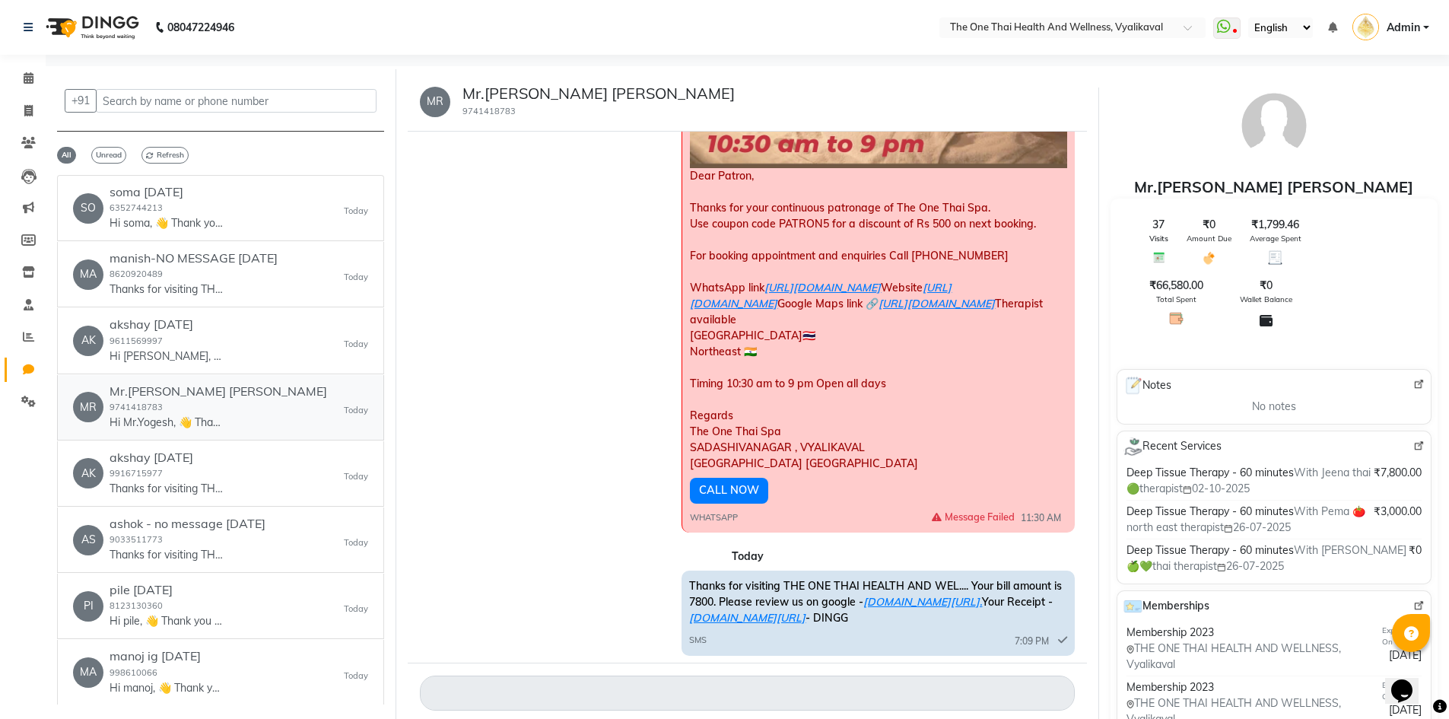
scroll to position [916, 0]
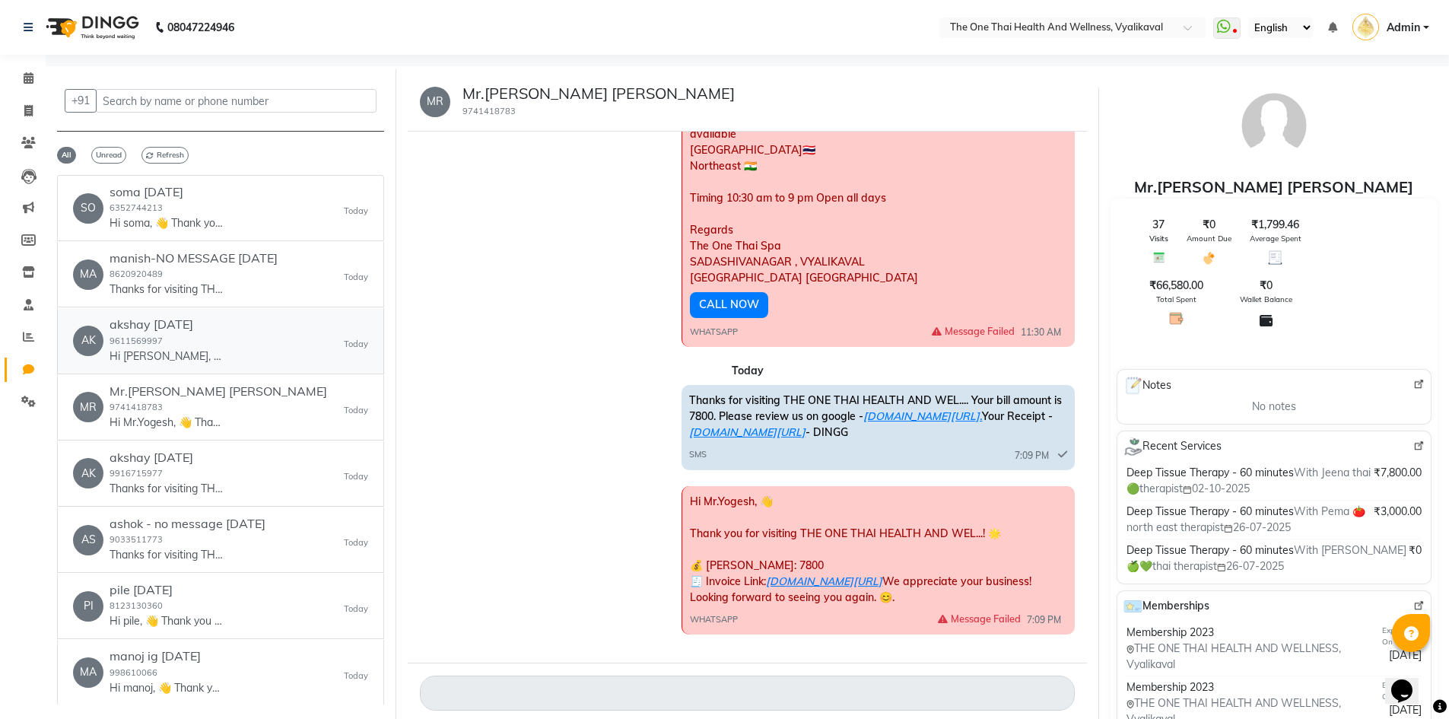
click at [157, 332] on div "akshay [DATE] 9611569997 Hi [PERSON_NAME], 👋 Thank you for visiting THE ONE THA…" at bounding box center [167, 340] width 114 height 46
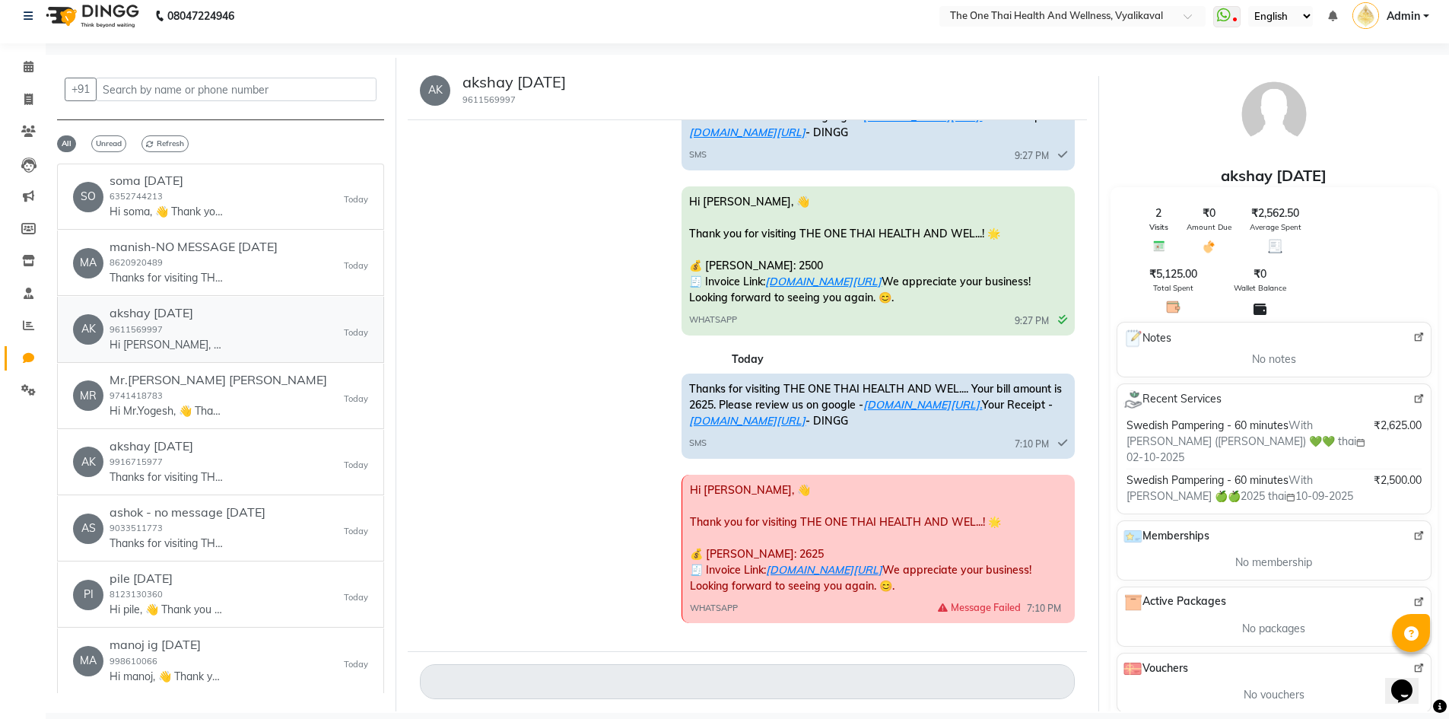
scroll to position [107, 0]
click at [224, 528] on div "ashok - no message [DATE] 9033511773 Thanks for visiting THE ONE THAI HEALTH AN…" at bounding box center [188, 528] width 156 height 46
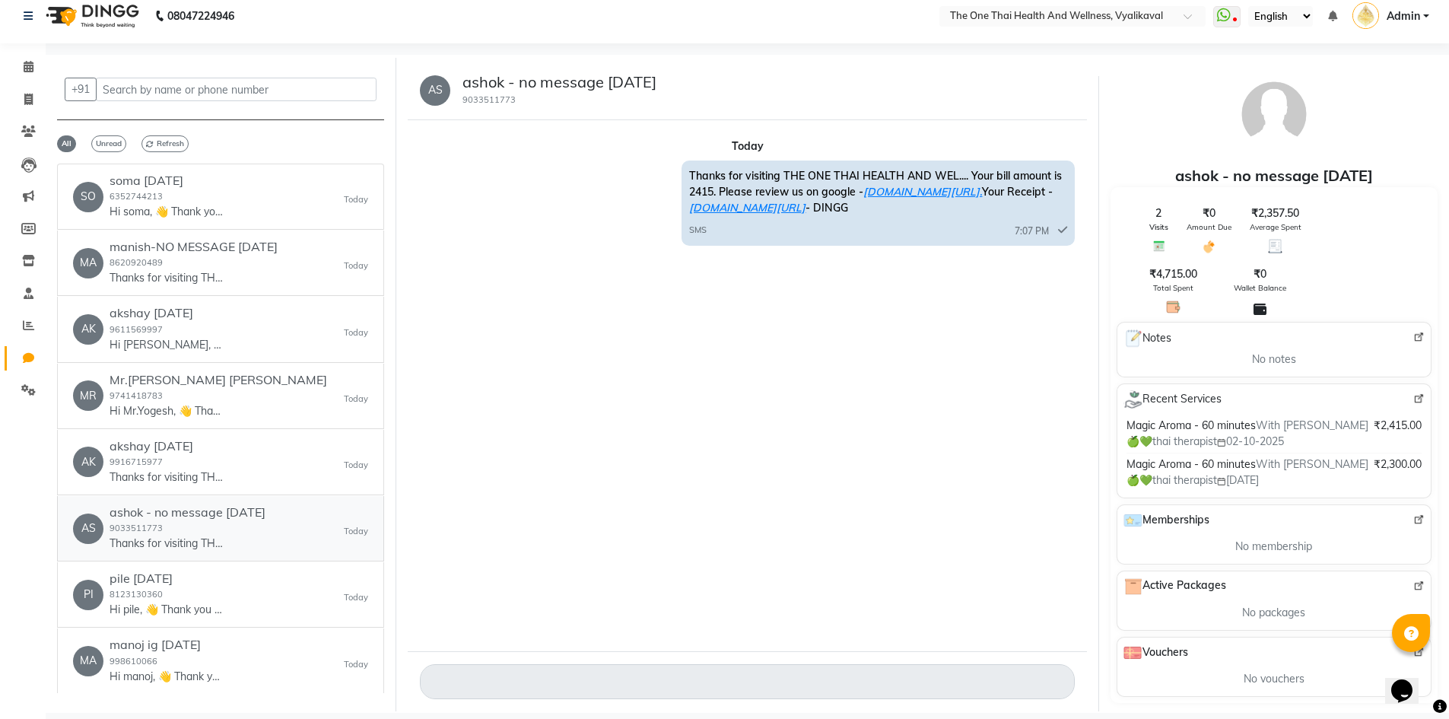
scroll to position [76, 0]
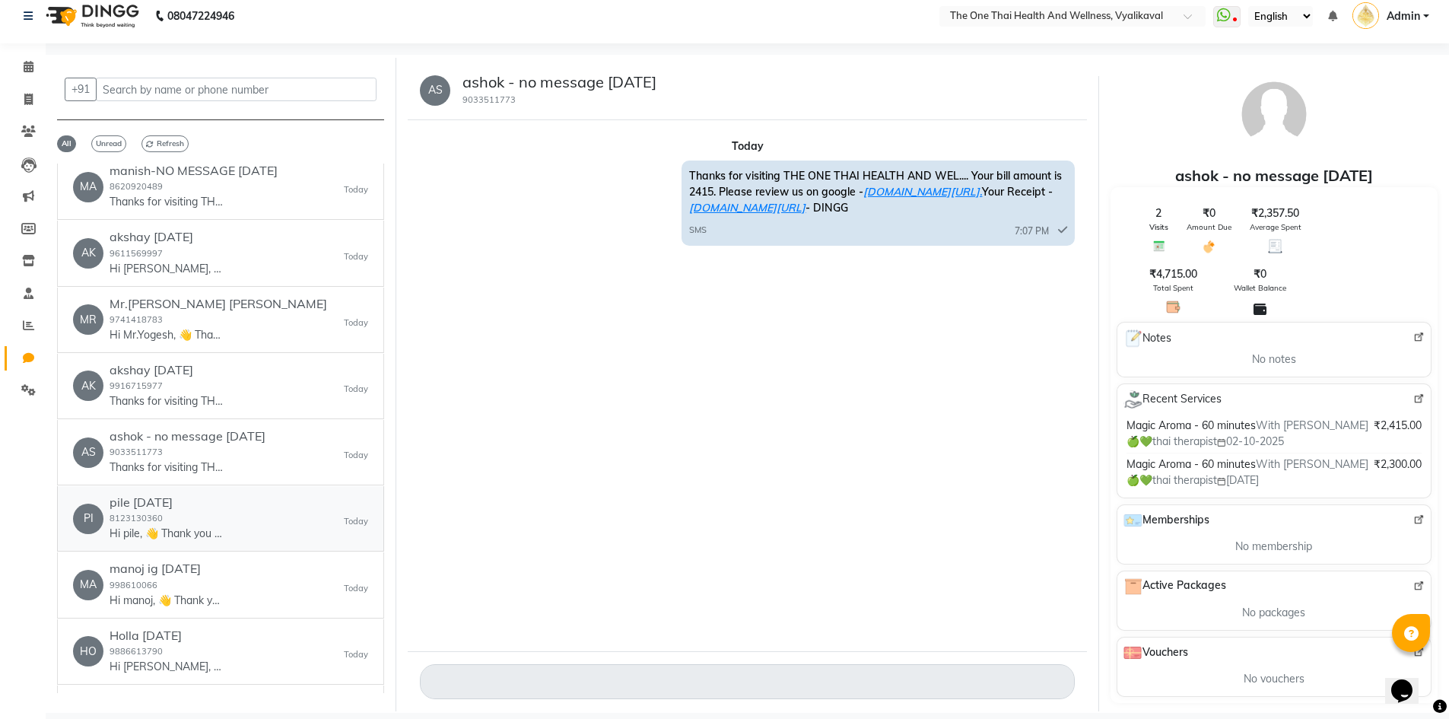
click at [237, 513] on div "PI pile [DATE] 8123130360 Hi pile, 👋 Thank you for visiting THE ONE THAI HEALTH…" at bounding box center [220, 518] width 295 height 46
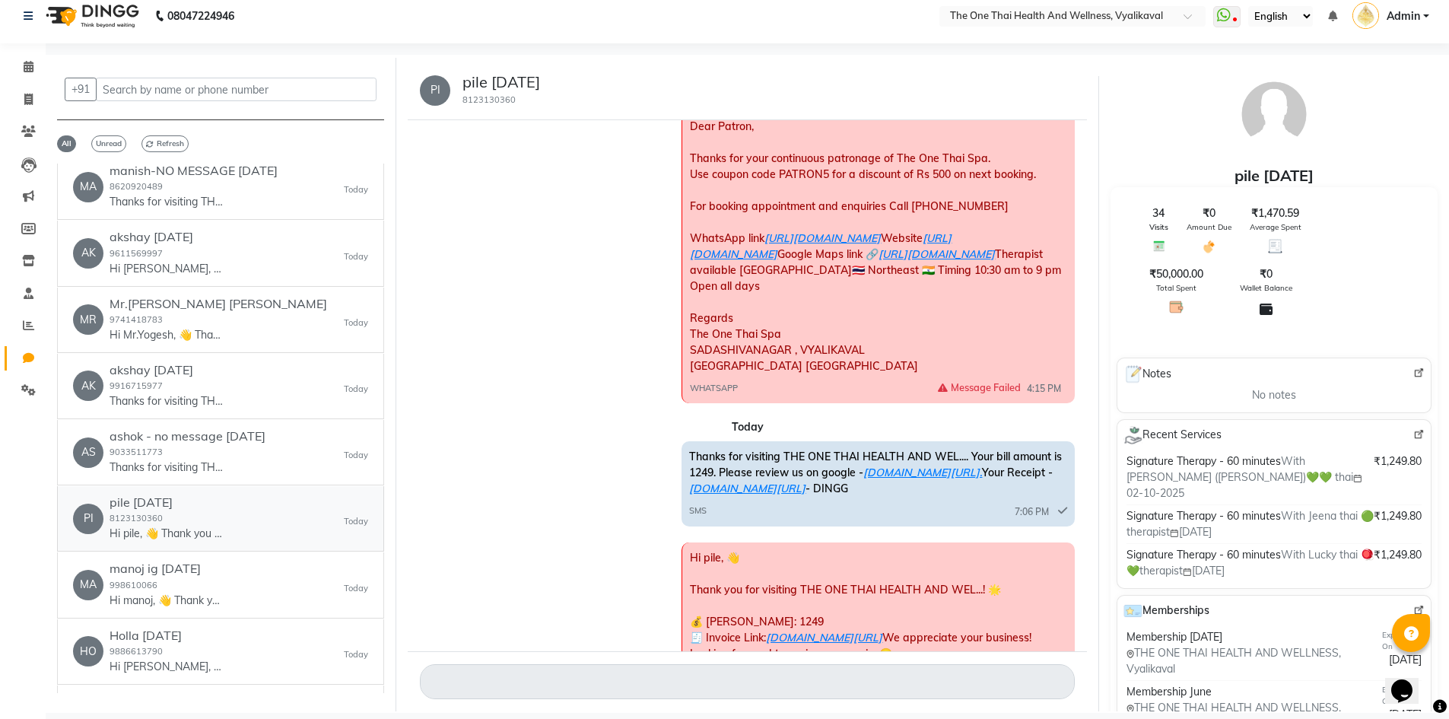
scroll to position [488, 0]
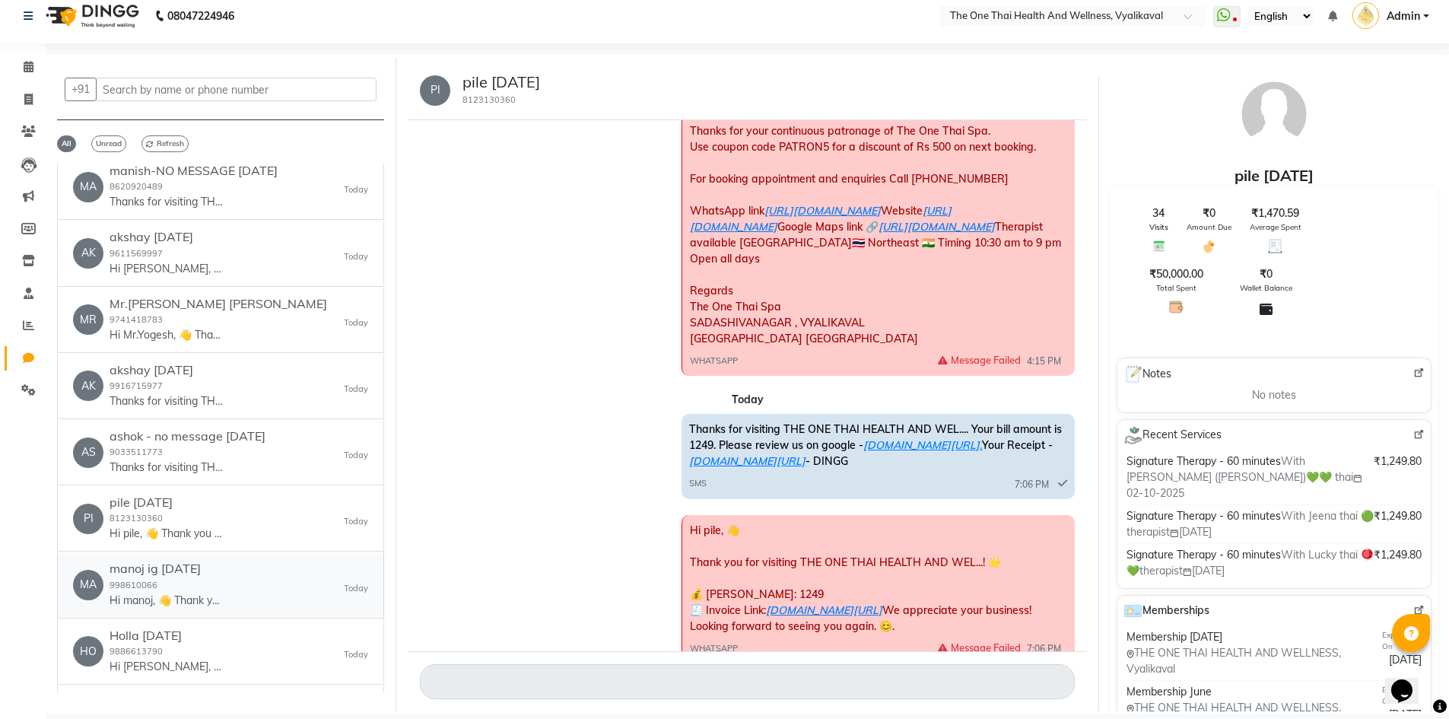
click at [214, 583] on div "manoj ig [DATE] 998610066 Hi manoj, 👋 Thank you for visiting THE ONE THAI HEALT…" at bounding box center [167, 584] width 114 height 46
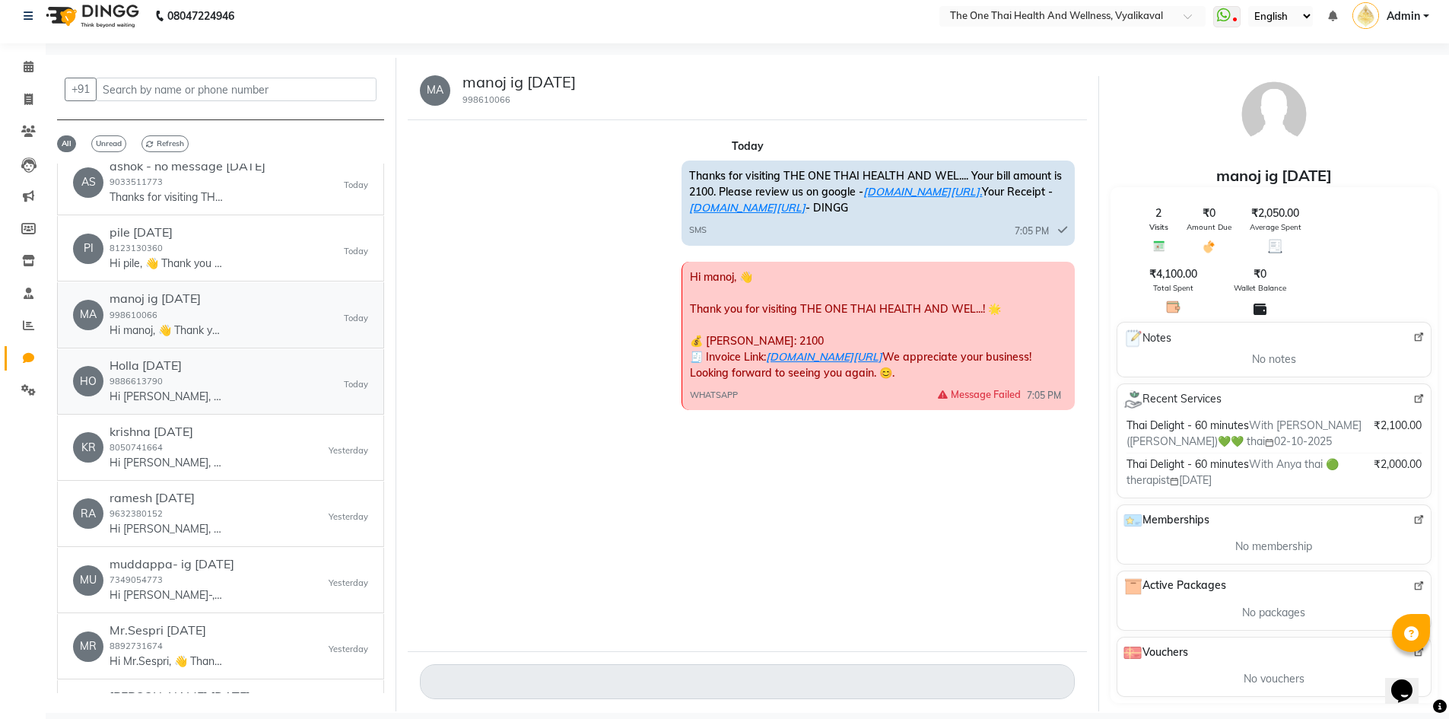
scroll to position [380, 0]
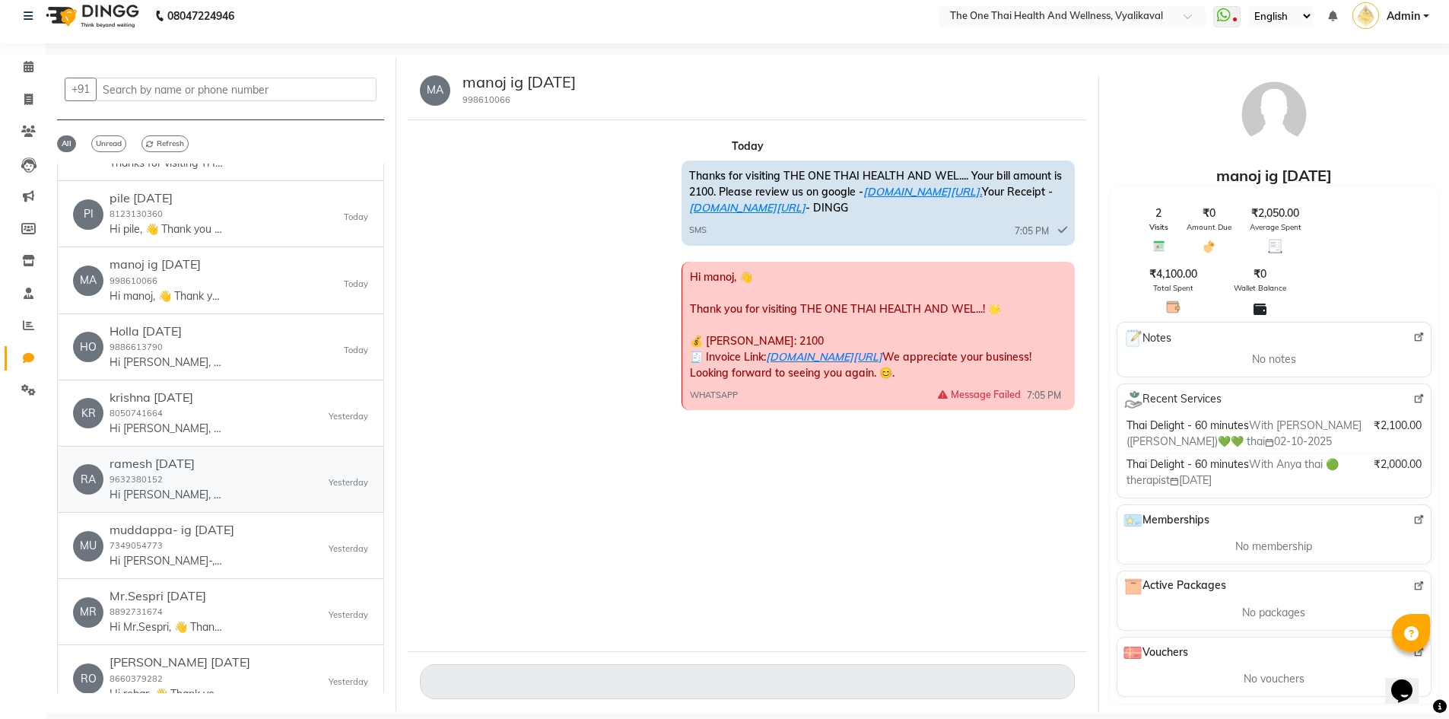
click at [182, 487] on p "Hi [PERSON_NAME], 👋 Thank you for visiting THE ONE THAI HEALTH AND WEL...! 🌟 💰 …" at bounding box center [167, 495] width 114 height 16
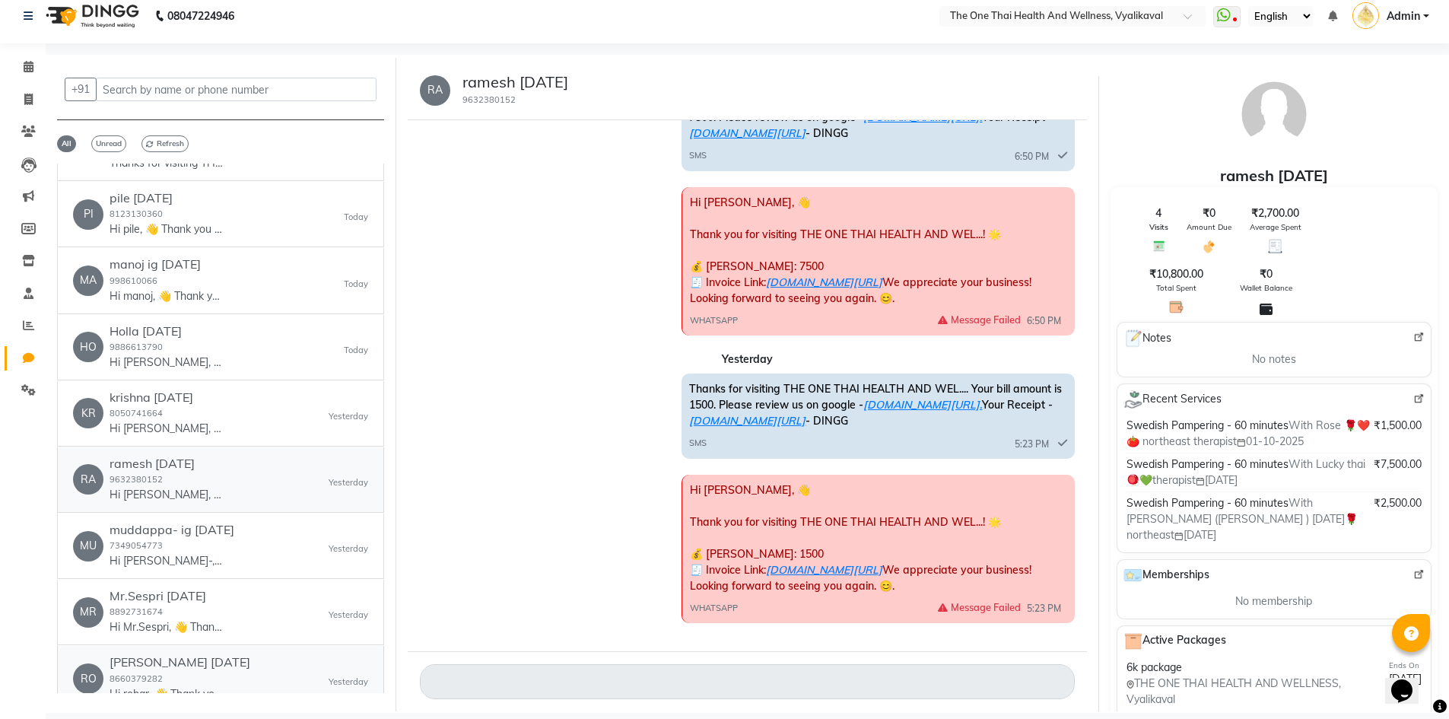
scroll to position [684, 0]
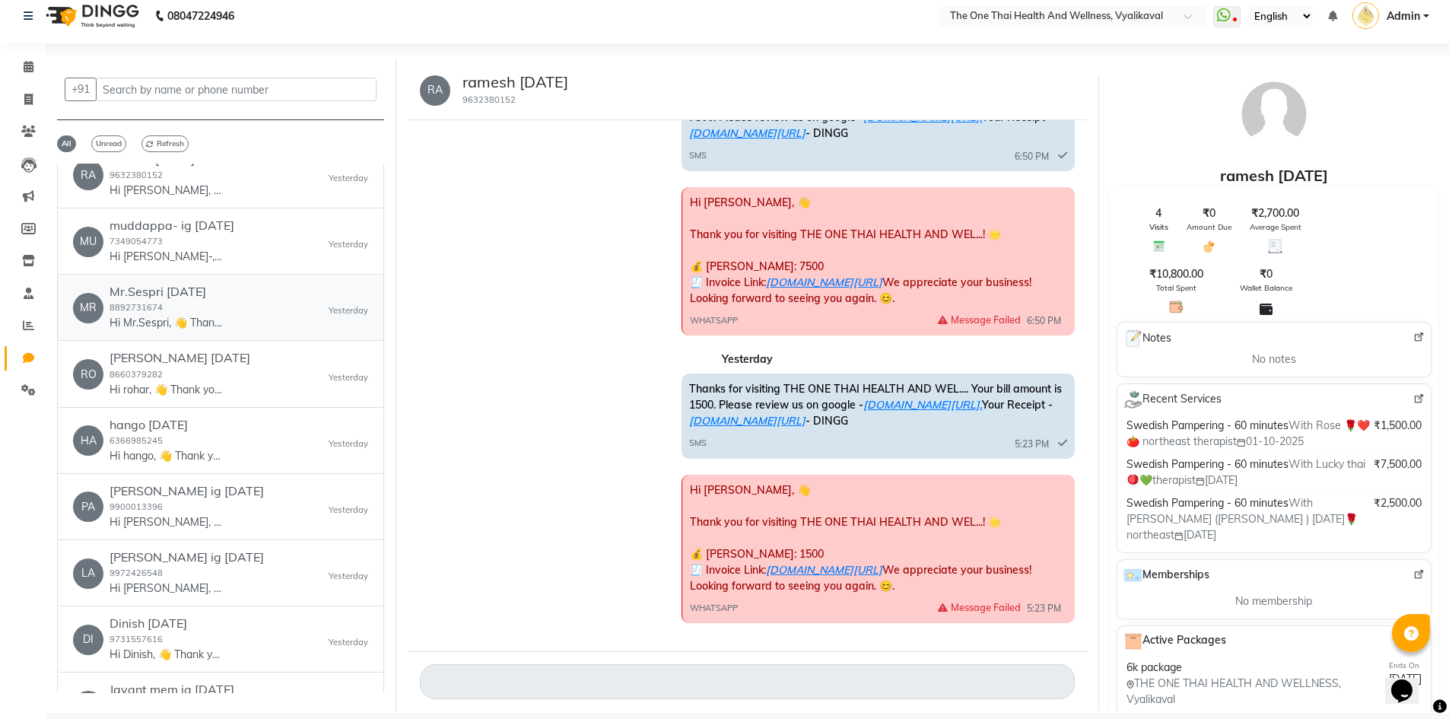
click at [194, 326] on p "Hi Mr.Sespri, 👋 Thank you for visiting THE ONE THAI HEALTH AND WEL...! 🌟 💰 [PER…" at bounding box center [167, 323] width 114 height 16
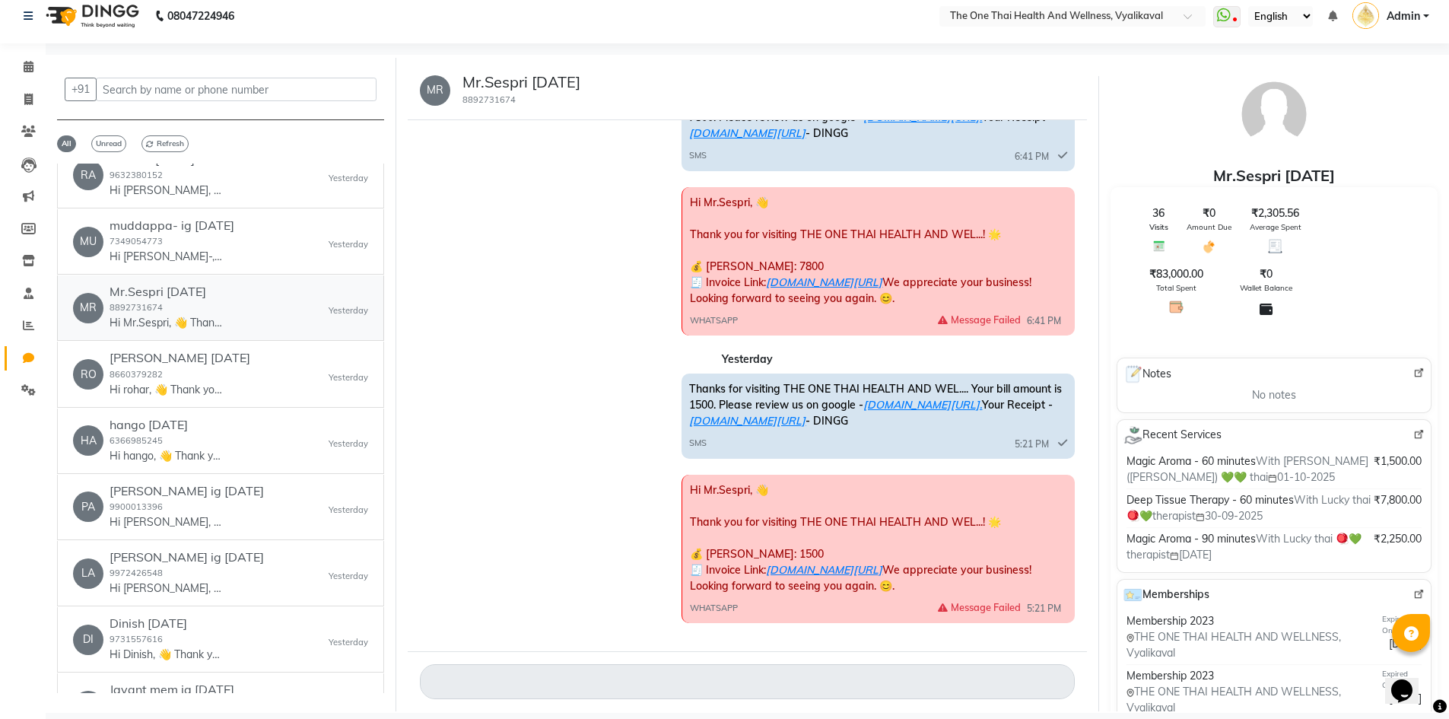
scroll to position [2009, 0]
click at [224, 568] on div "LA [PERSON_NAME] ig [DATE] 9972426548 Hi [PERSON_NAME], 👋 Thank you for visitin…" at bounding box center [220, 573] width 295 height 46
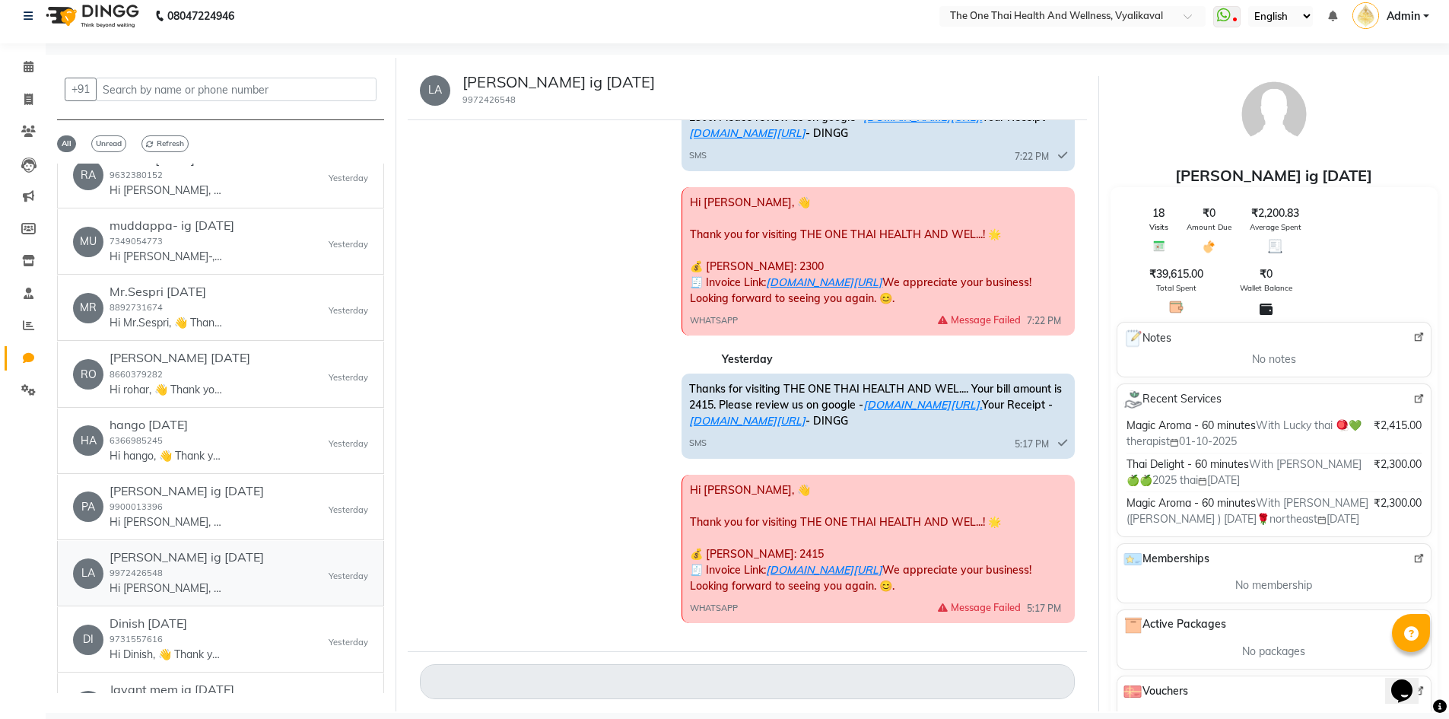
scroll to position [106, 0]
click at [217, 618] on h6 "Dinish [DATE]" at bounding box center [167, 623] width 114 height 14
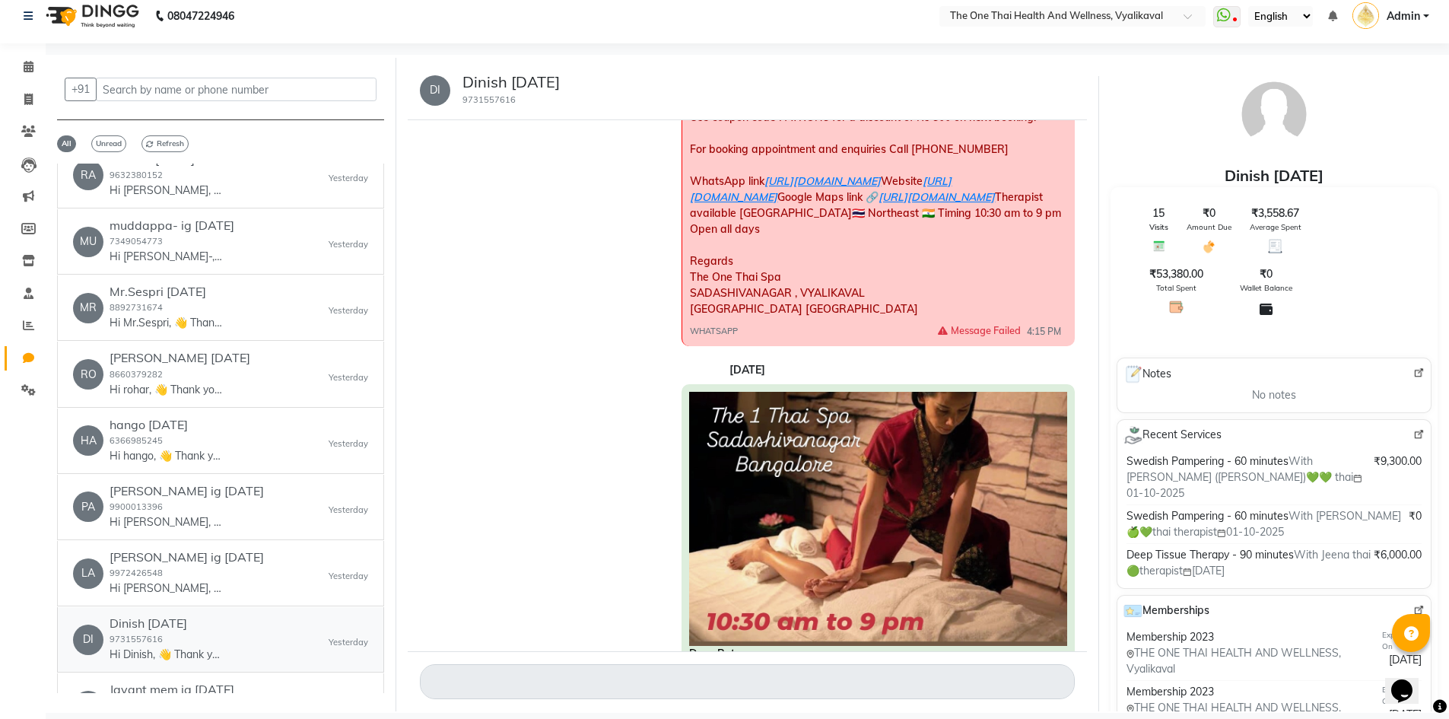
scroll to position [957, 0]
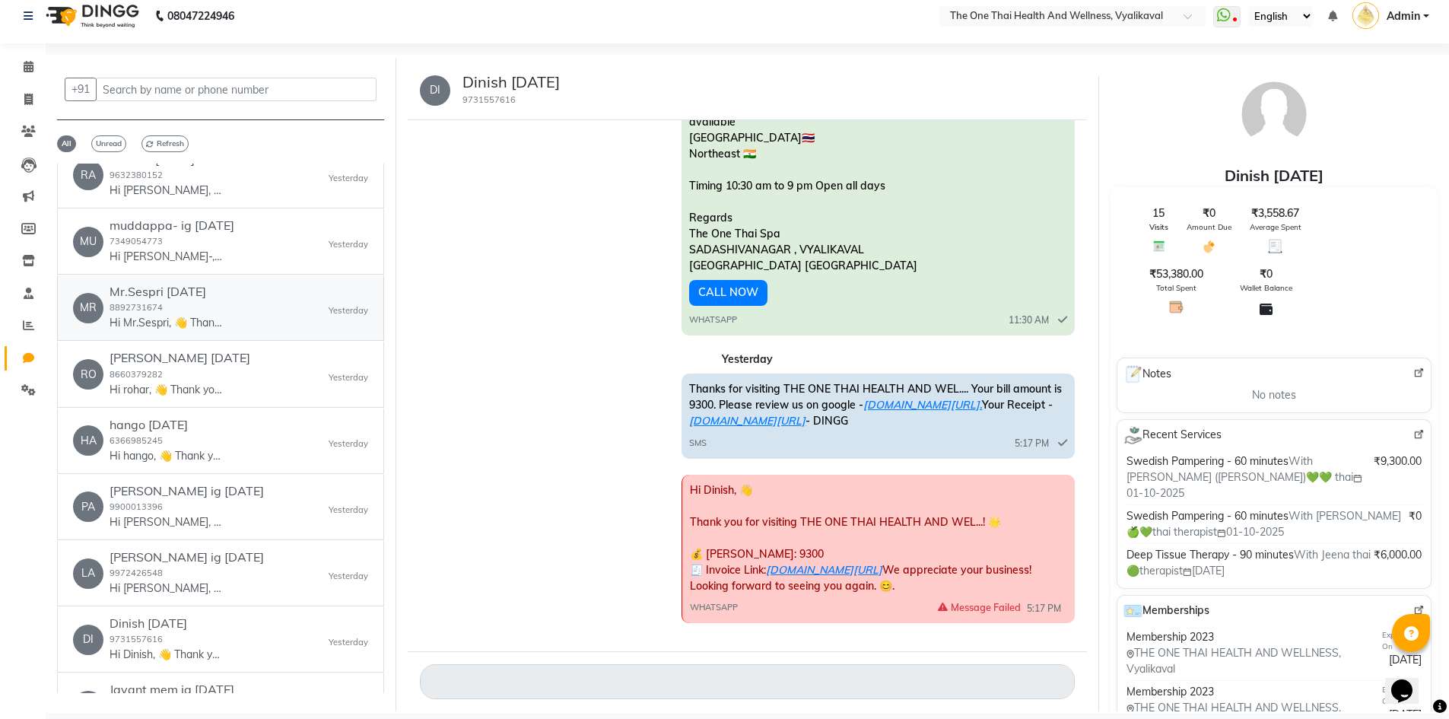
click at [208, 310] on div "Mr.Sespri [DATE] 8892731674 Hi Mr.Sespri, 👋 Thank you for visiting THE ONE THAI…" at bounding box center [167, 307] width 114 height 46
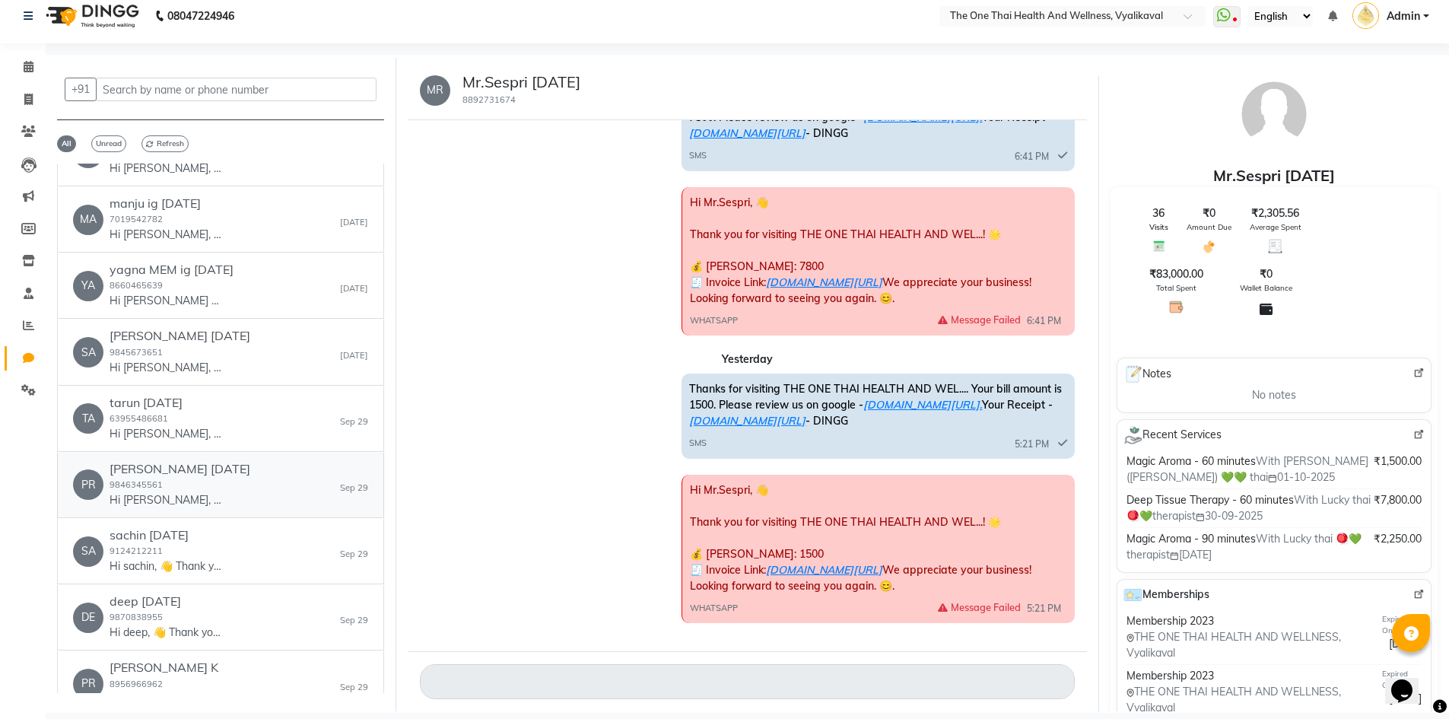
scroll to position [1825, 0]
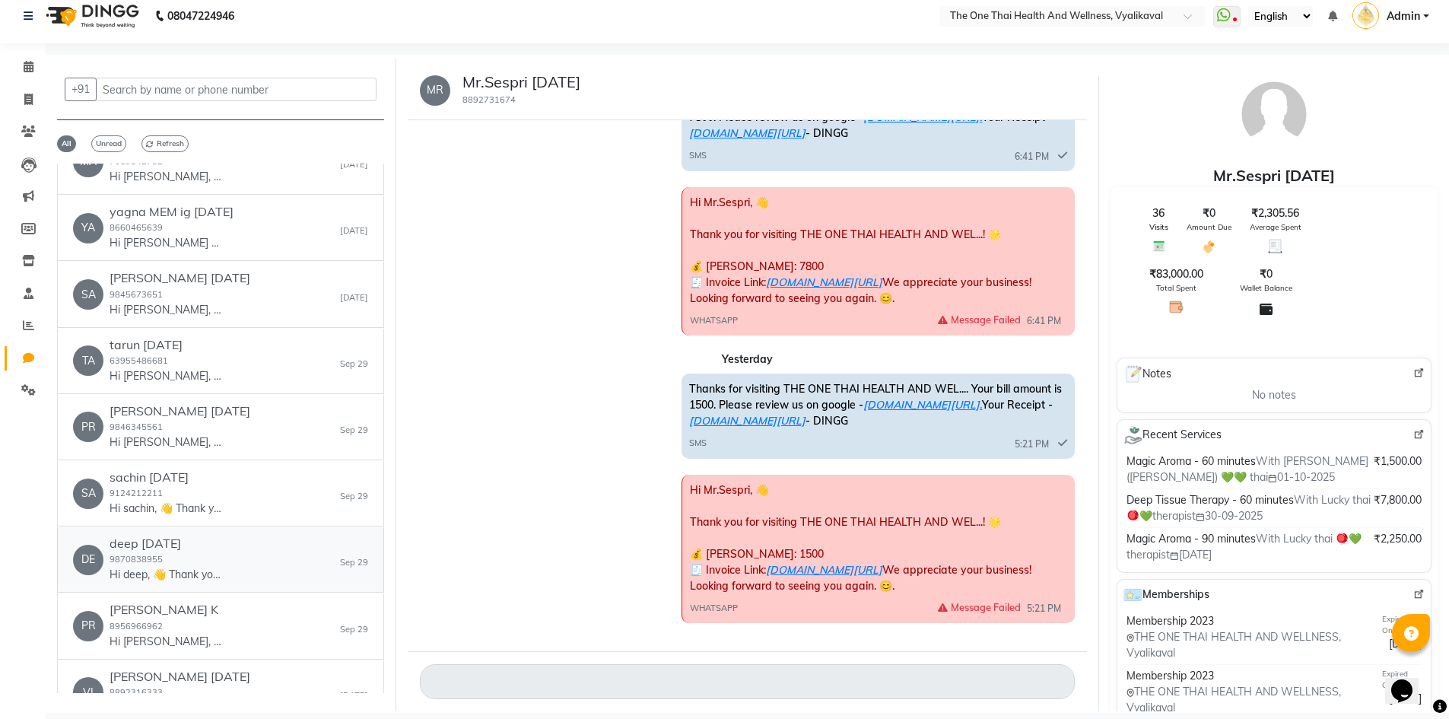
click at [168, 538] on h6 "deep [DATE]" at bounding box center [167, 543] width 114 height 14
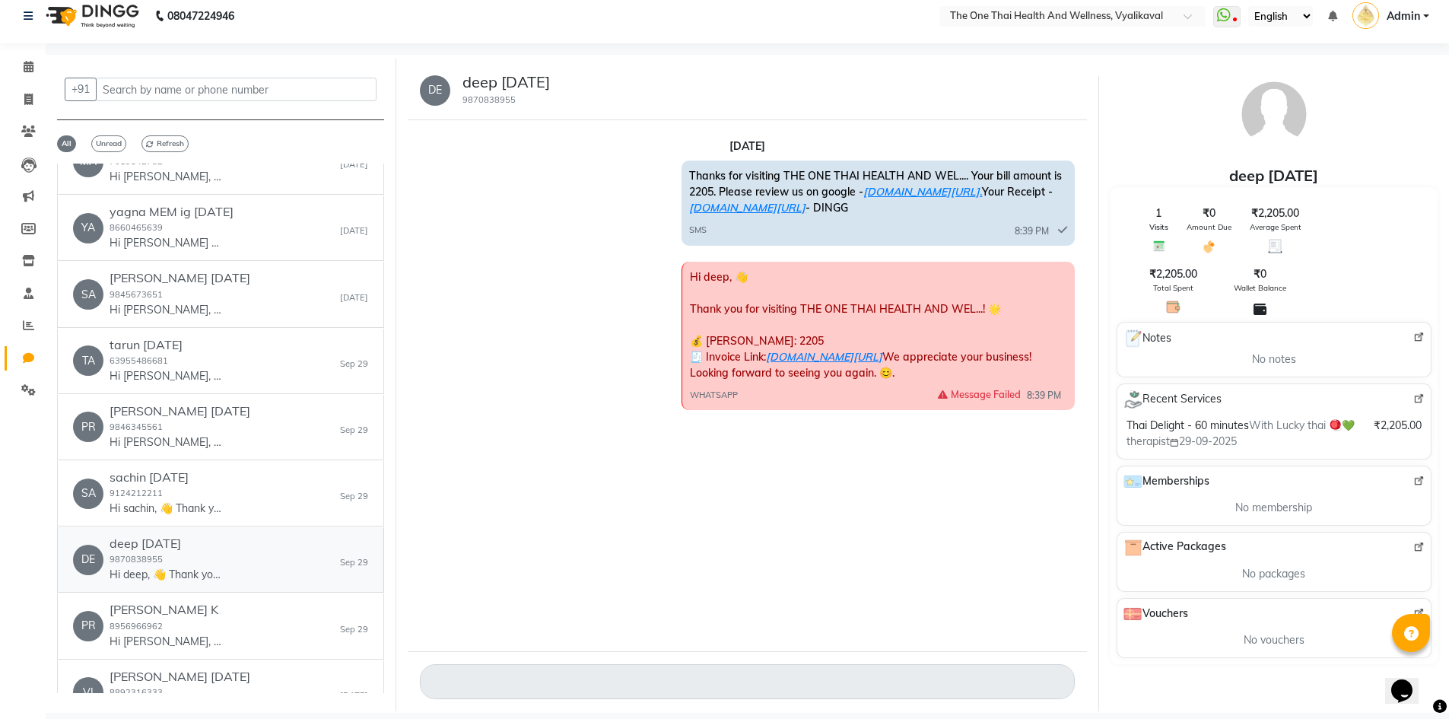
scroll to position [0, 0]
click at [183, 605] on h6 "[PERSON_NAME] K" at bounding box center [167, 609] width 114 height 14
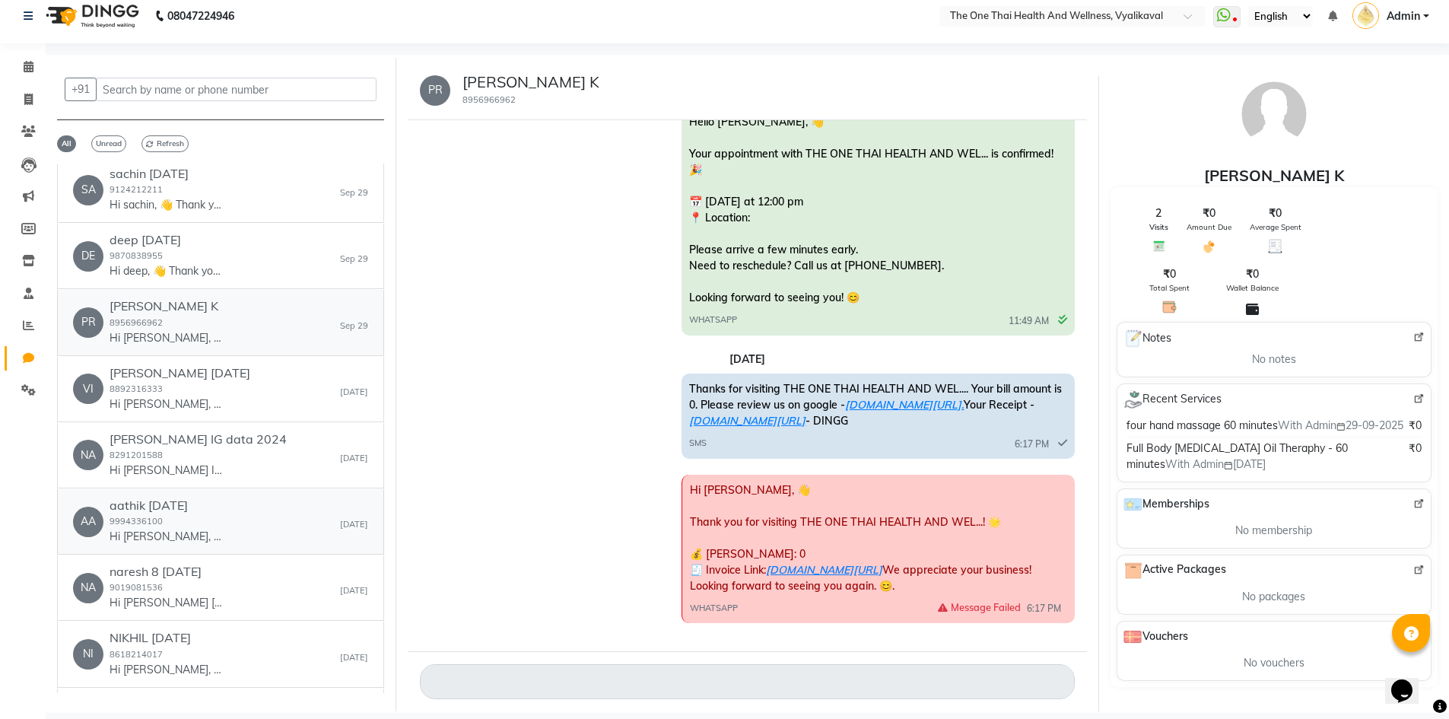
scroll to position [2129, 0]
click at [168, 511] on h6 "aathik [DATE]" at bounding box center [167, 504] width 114 height 14
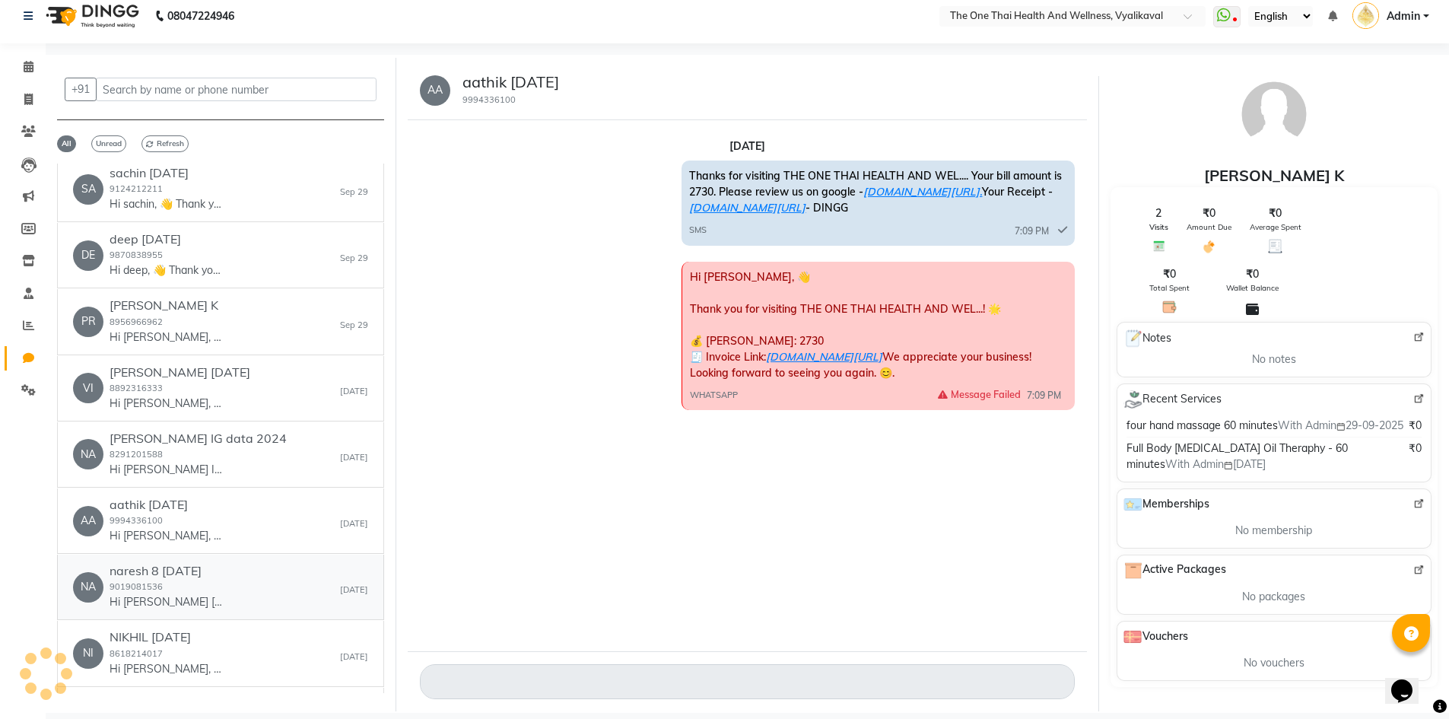
click at [201, 581] on div "naresh 8 [DATE] 9019081536 Hi naresh [DATE], 👋 Thank you for visiting THE ONE T…" at bounding box center [167, 587] width 114 height 46
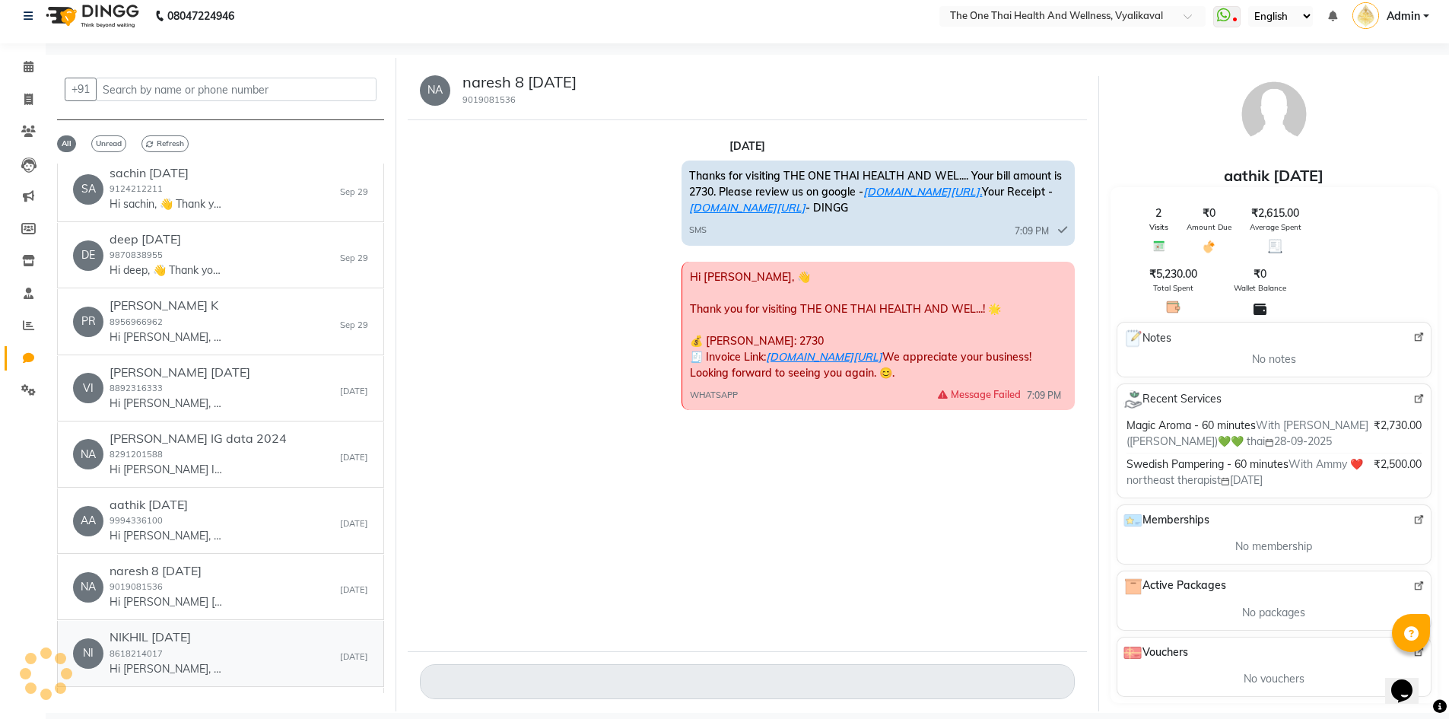
scroll to position [0, 0]
click at [188, 643] on h6 "NIKHIL [DATE]" at bounding box center [167, 637] width 114 height 14
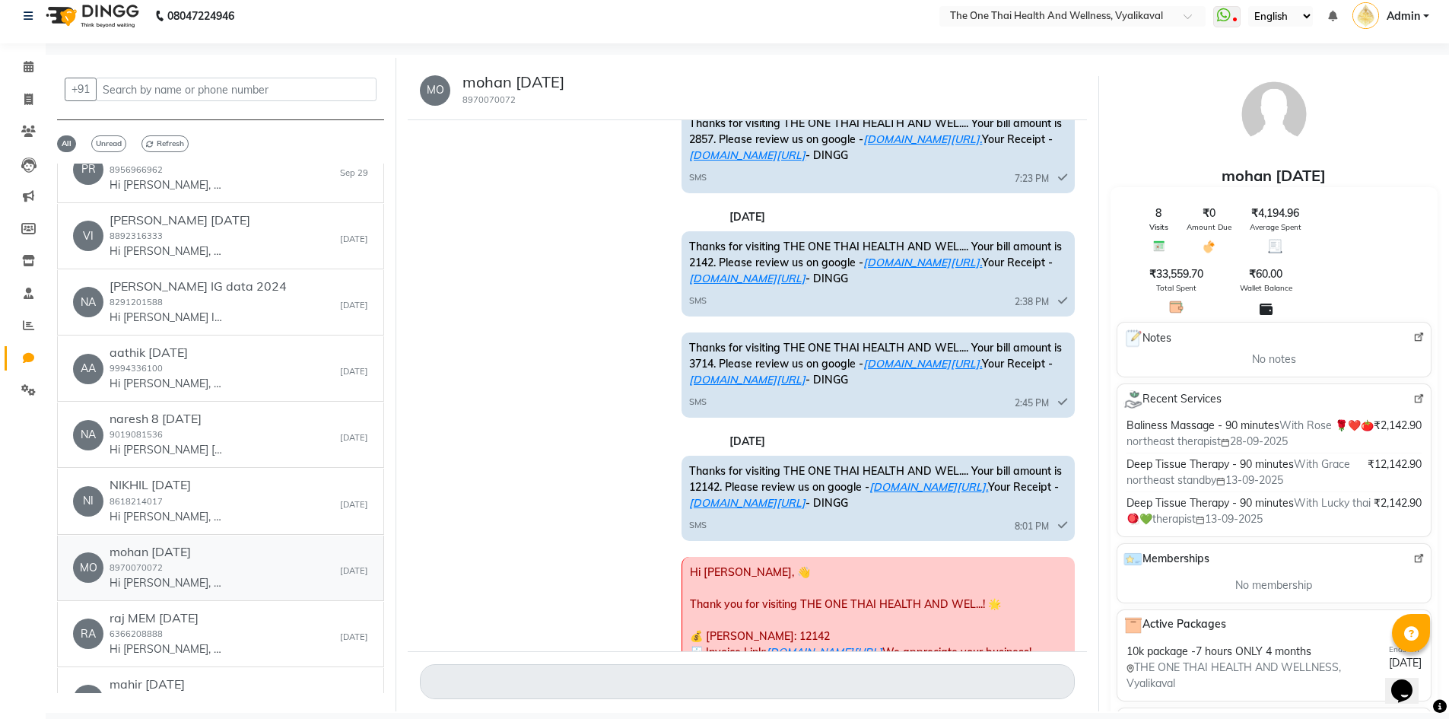
scroll to position [275, 0]
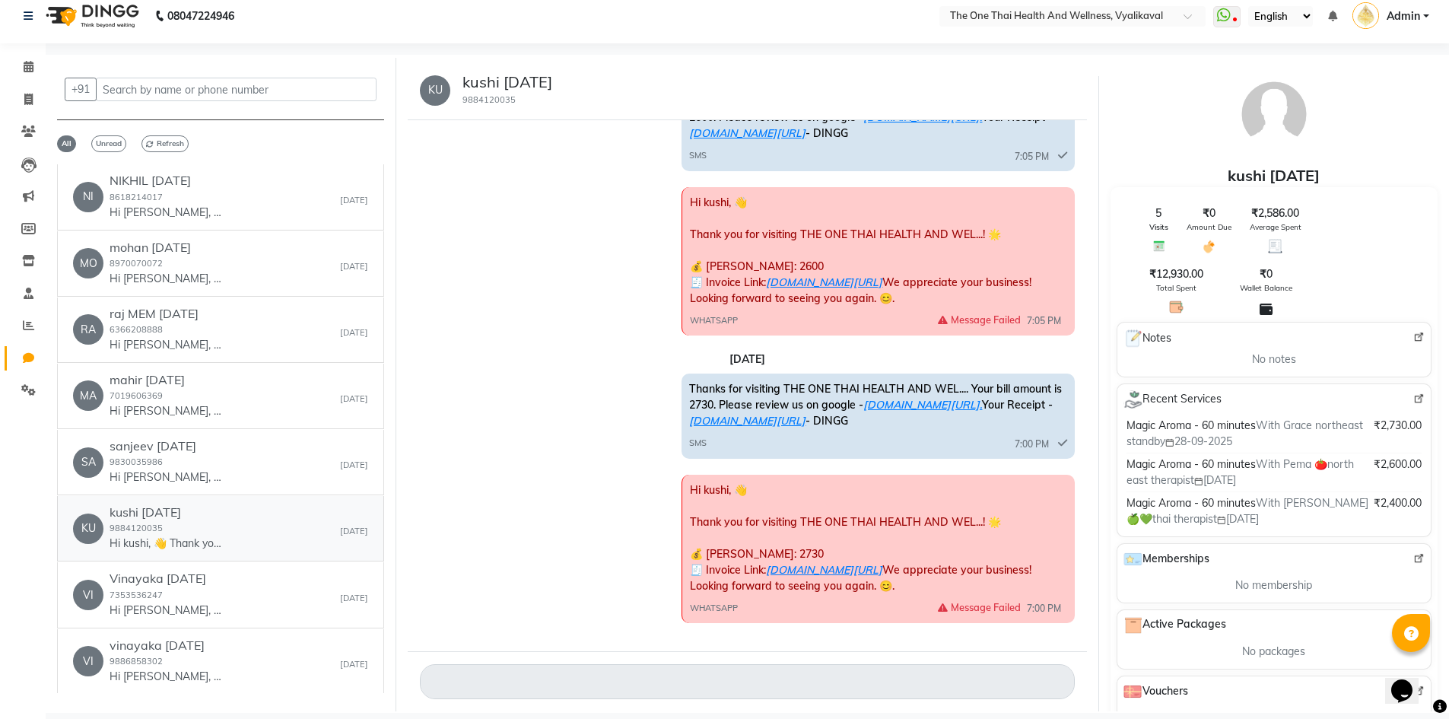
scroll to position [476, 0]
click at [191, 571] on div "Vinayaka [DATE] 7353536247 Hi [PERSON_NAME], 👋 Thank you for visiting THE ONE T…" at bounding box center [167, 594] width 114 height 46
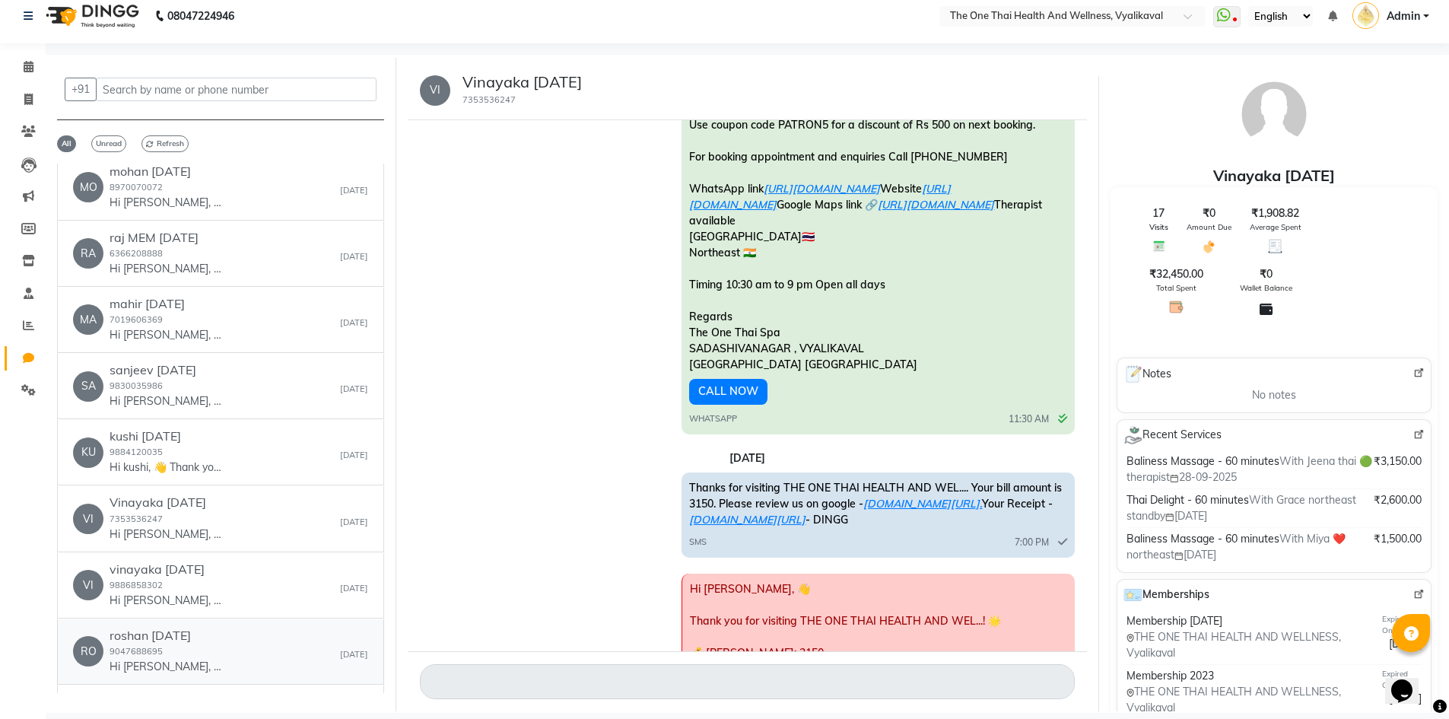
click at [232, 628] on div "[PERSON_NAME] [DATE] 9047688695 Hi [PERSON_NAME], 👋 Thank you for visiting THE …" at bounding box center [220, 651] width 295 height 46
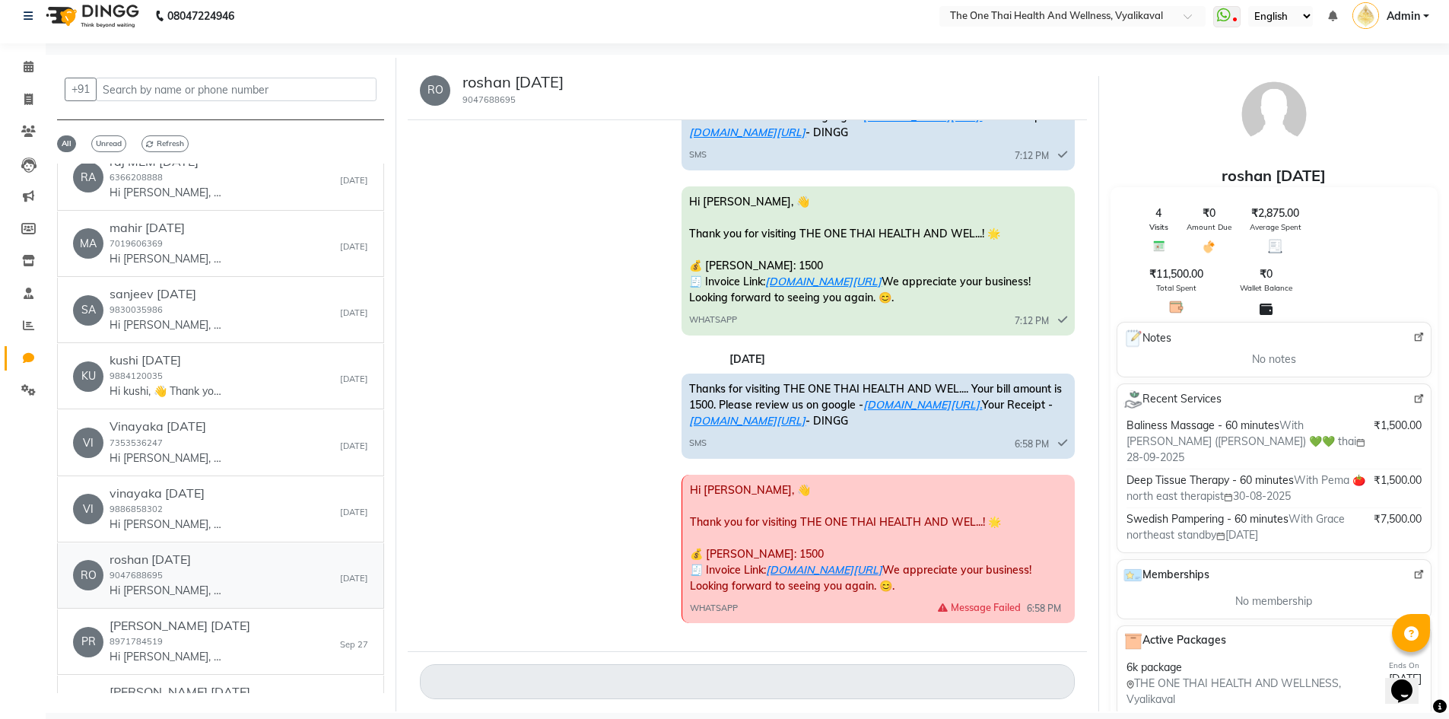
scroll to position [230, 0]
click at [185, 675] on link "[PERSON_NAME] [DATE] 9741779329 Hi [PERSON_NAME], 👋 Thank you for visiting THE …" at bounding box center [220, 707] width 327 height 65
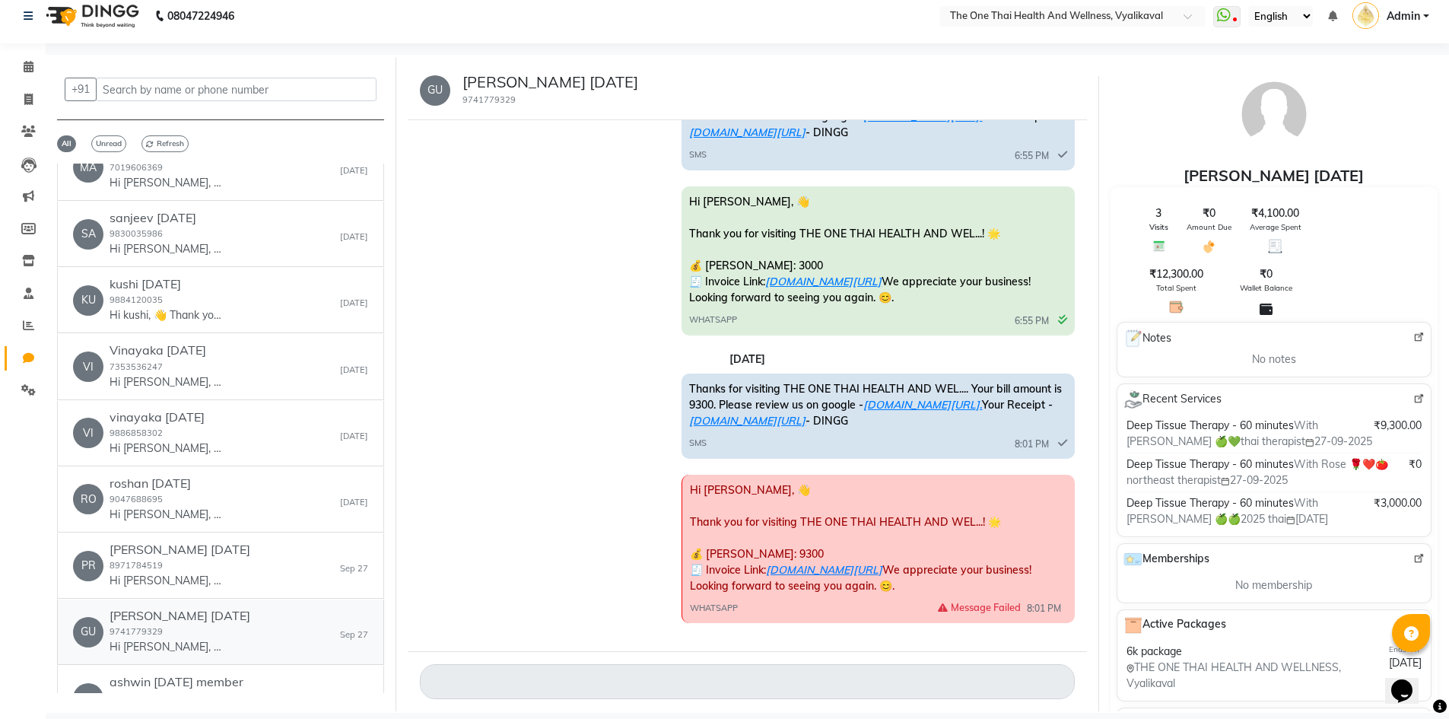
scroll to position [107, 0]
click at [971, 609] on span "Message Failed" at bounding box center [979, 607] width 83 height 14
click at [859, 563] on link "[DOMAIN_NAME][URL]" at bounding box center [824, 570] width 116 height 14
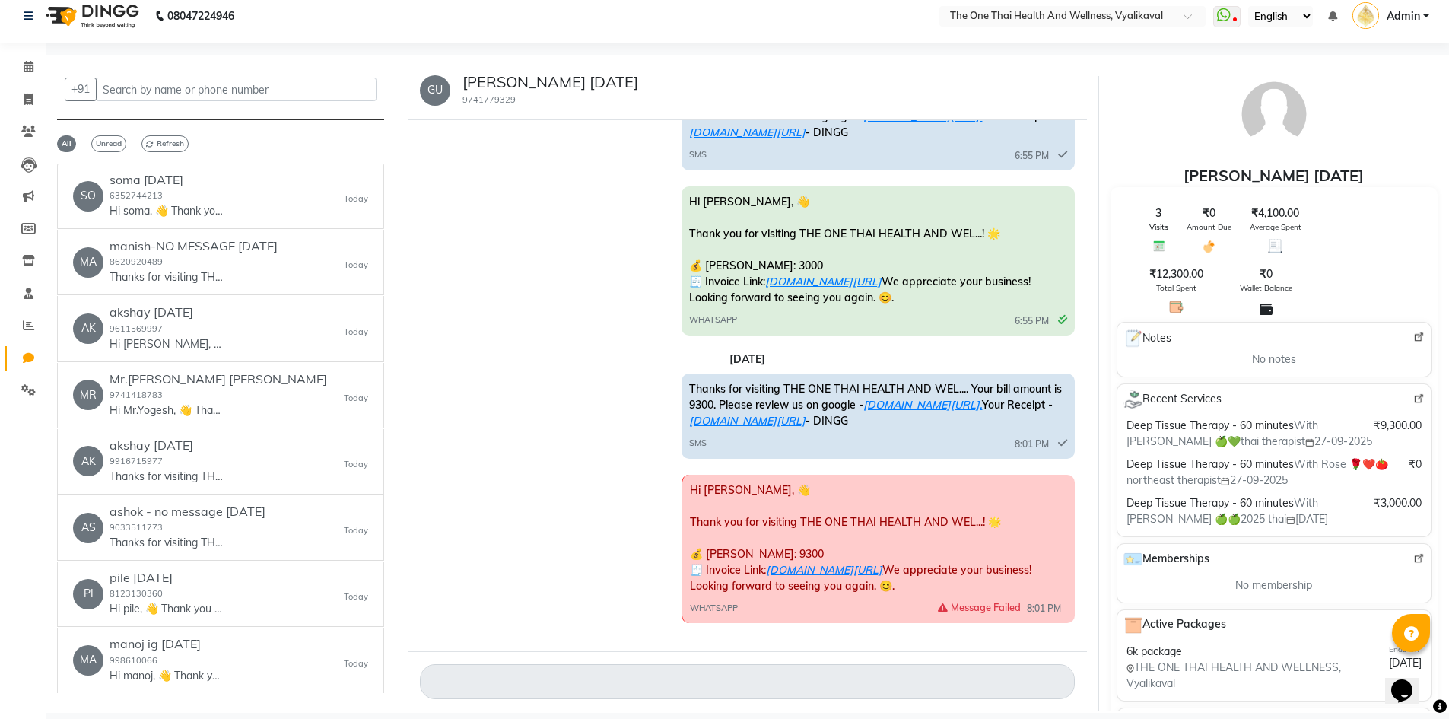
scroll to position [0, 0]
click at [273, 326] on div "AK akshay [DATE] 9611569997 Hi [PERSON_NAME], 👋 Thank you for visiting THE ONE …" at bounding box center [220, 329] width 295 height 46
click at [256, 395] on div "MR Mr.[PERSON_NAME] [PERSON_NAME] 9741418783 Hi Mr.Yogesh, 👋 Thank you for visi…" at bounding box center [220, 396] width 295 height 46
click at [241, 462] on div "AK akshay [DATE] 9916715977 Thanks for visiting THE ONE THAI HEALTH AND WEL....…" at bounding box center [220, 462] width 295 height 46
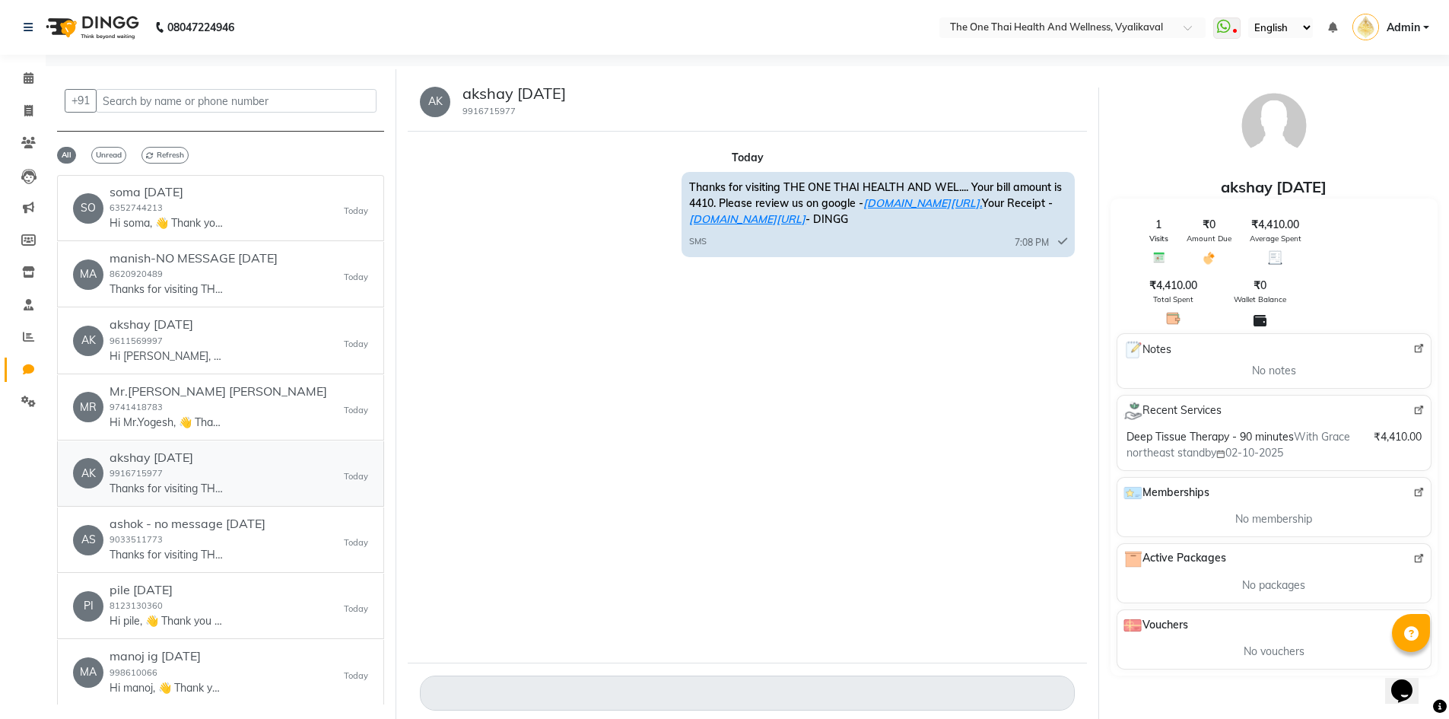
click at [257, 456] on div "AK akshay [DATE] 9916715977 Thanks for visiting THE ONE THAI HEALTH AND WEL....…" at bounding box center [220, 473] width 295 height 46
click at [256, 405] on div "MR Mr.[PERSON_NAME] [PERSON_NAME] 9741418783 Hi Mr.Yogesh, 👋 Thank you for visi…" at bounding box center [220, 407] width 295 height 46
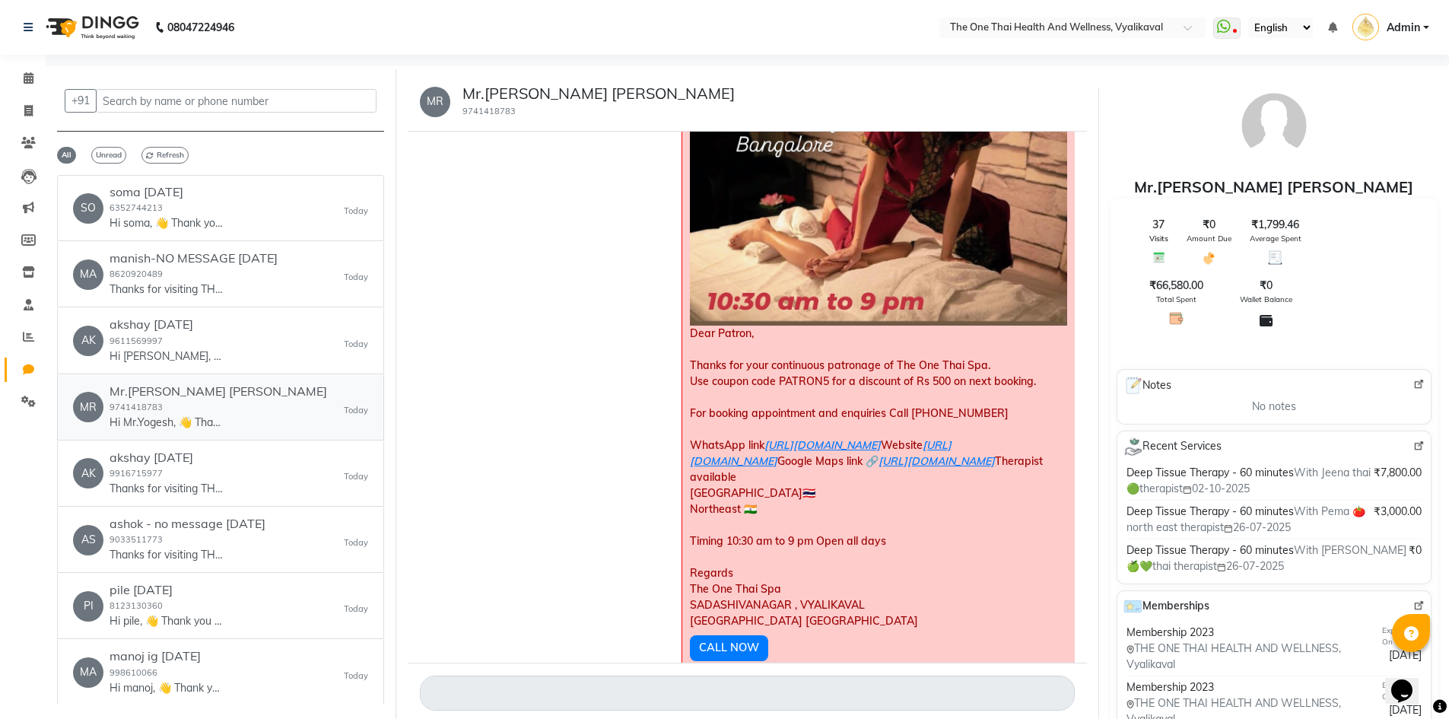
scroll to position [684, 0]
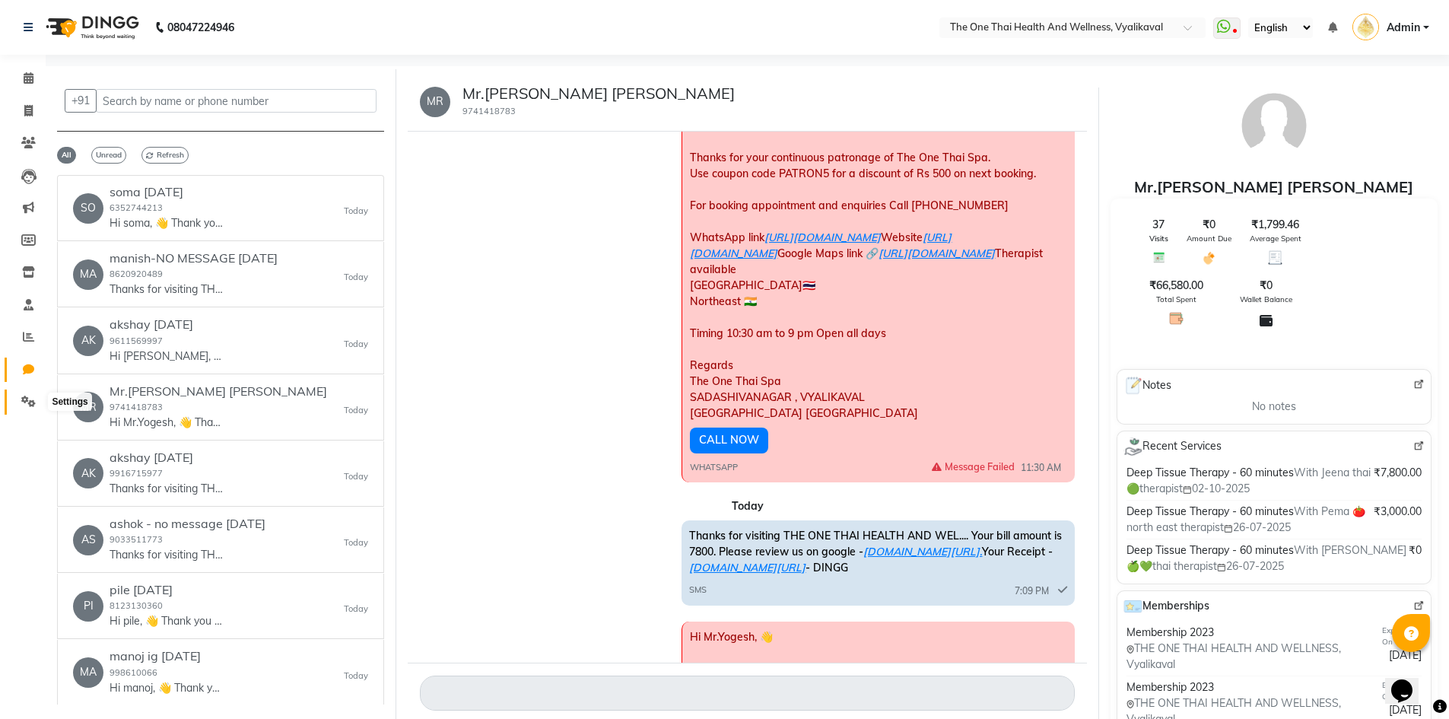
click at [26, 401] on icon at bounding box center [28, 400] width 14 height 11
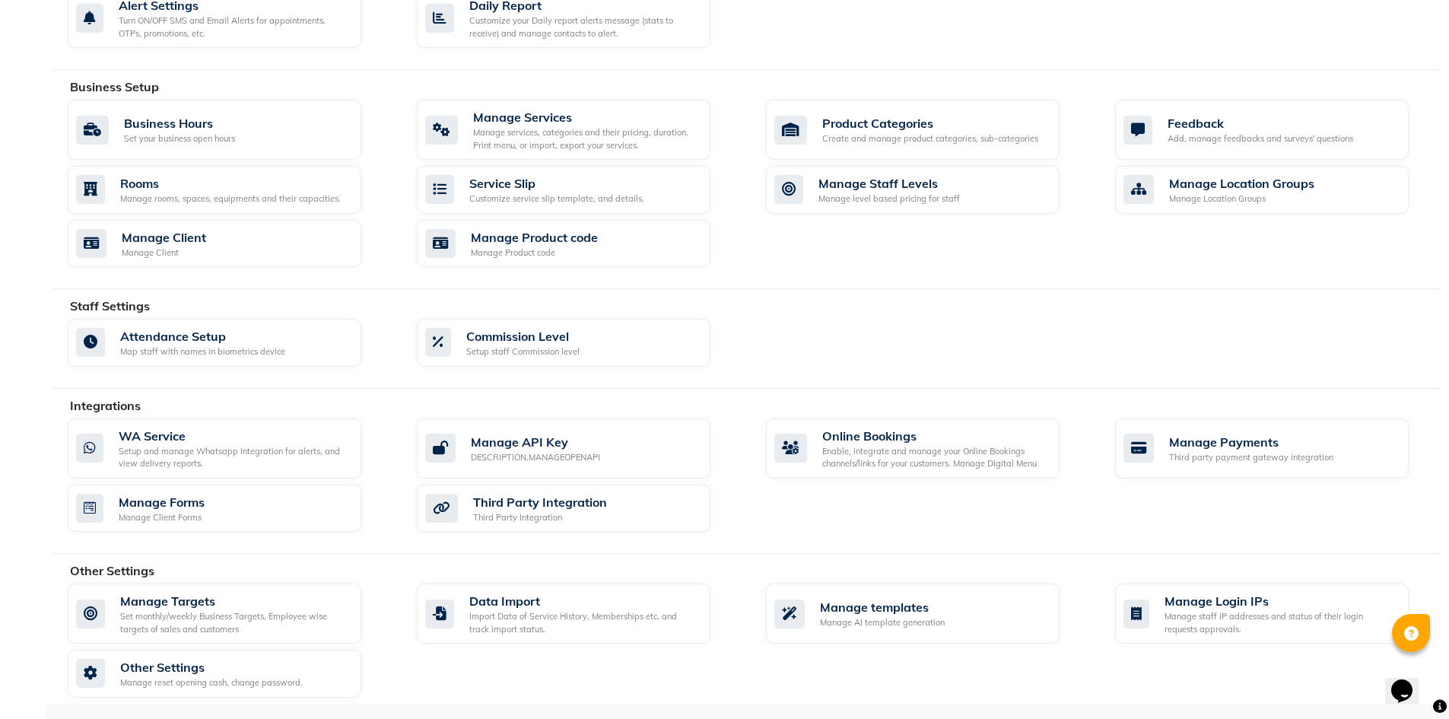
scroll to position [467, 0]
click at [608, 445] on div "Manage API Key DESCRIPTION.MANAGEOPENAPI" at bounding box center [561, 447] width 273 height 31
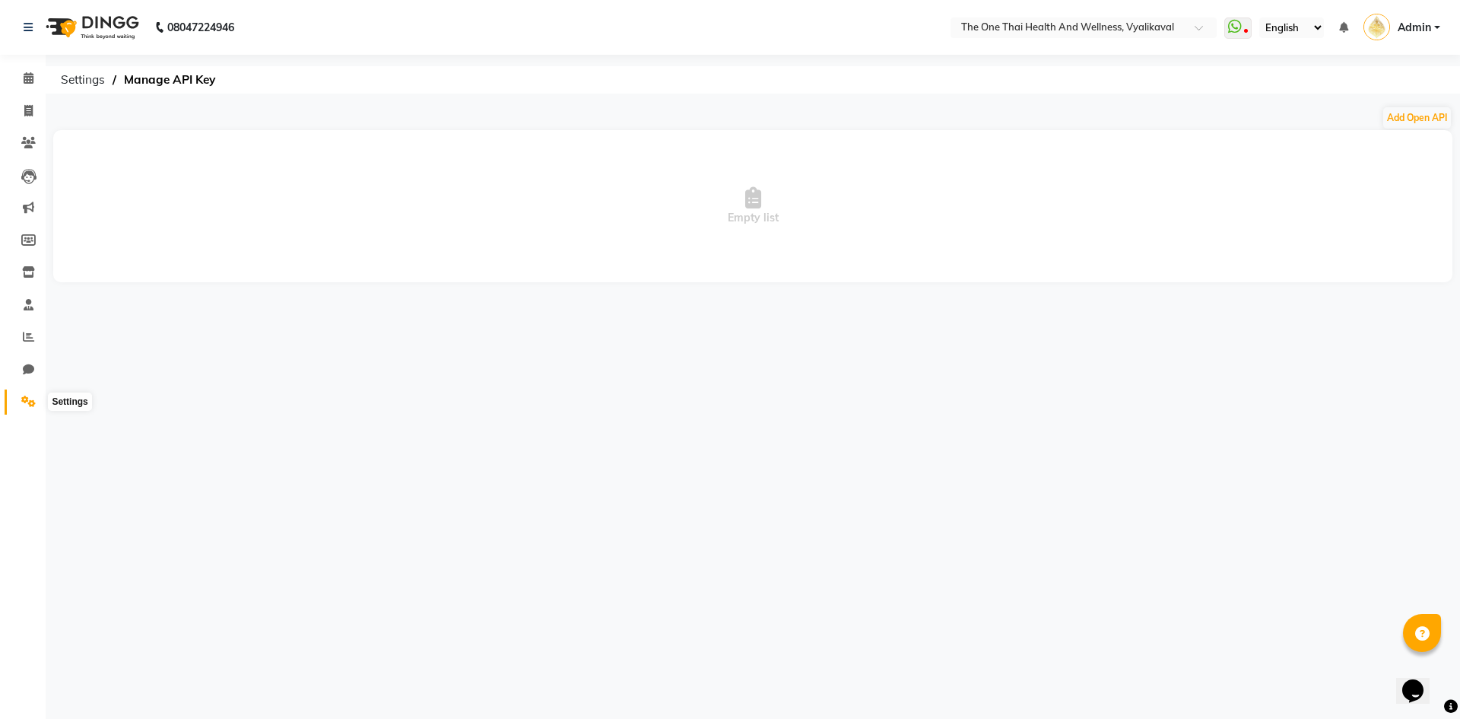
click at [21, 407] on span at bounding box center [28, 401] width 27 height 17
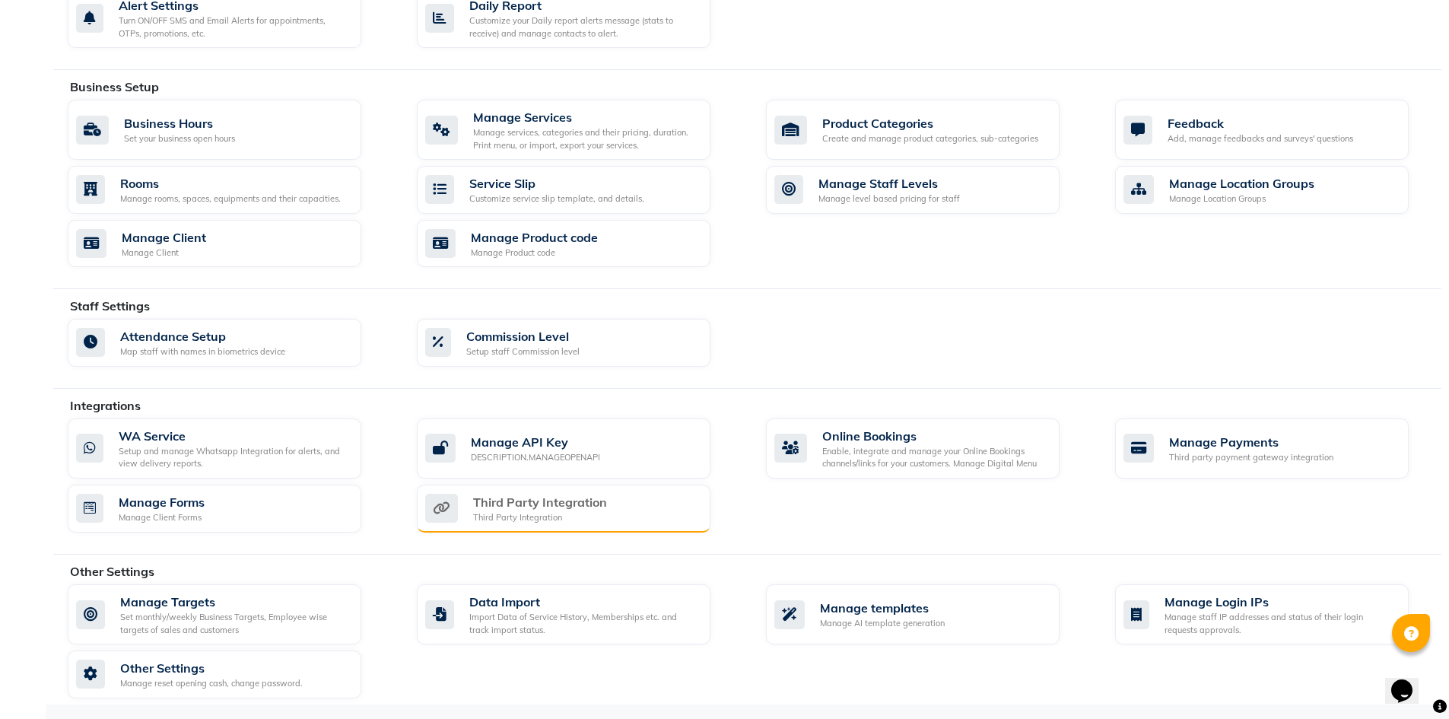
scroll to position [468, 0]
click at [662, 497] on div "Third Party Integration Third Party Integration" at bounding box center [561, 507] width 273 height 31
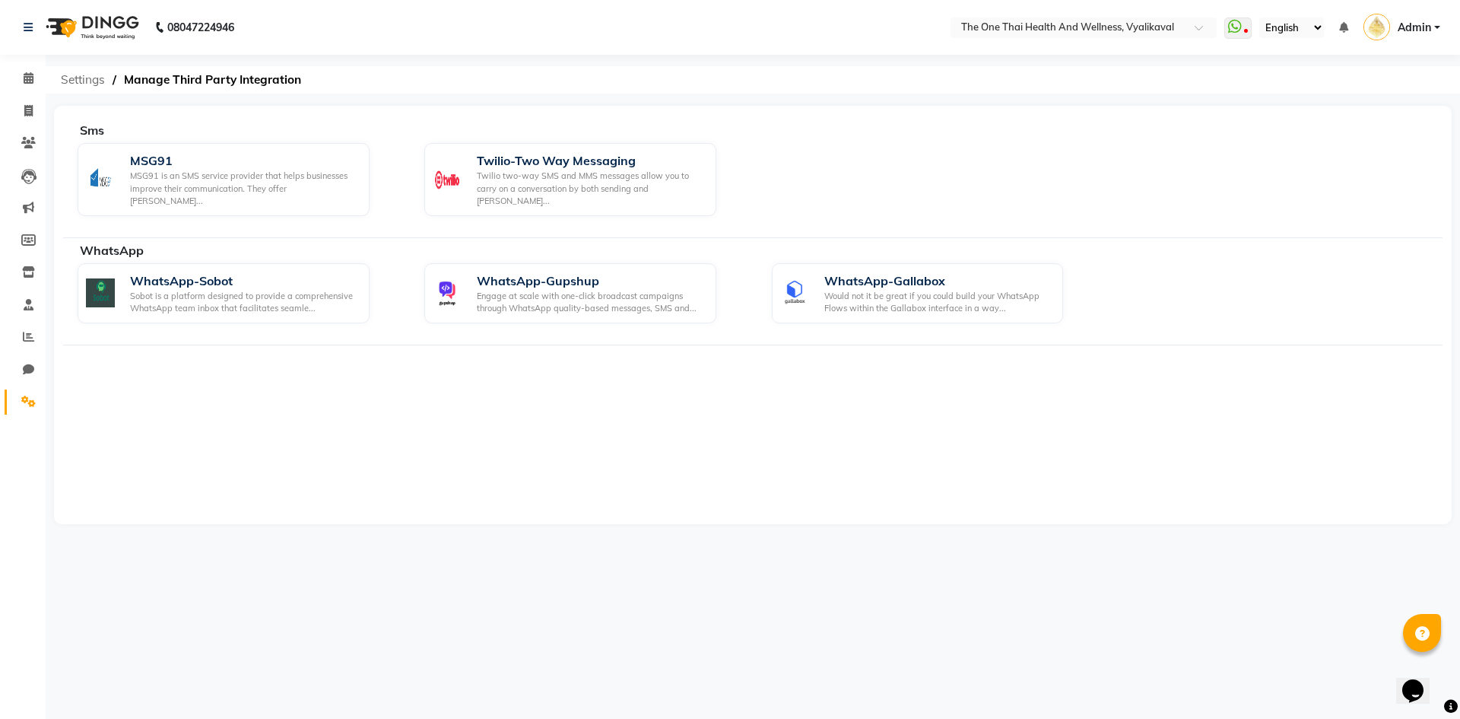
click at [90, 81] on span "Settings" at bounding box center [82, 79] width 59 height 27
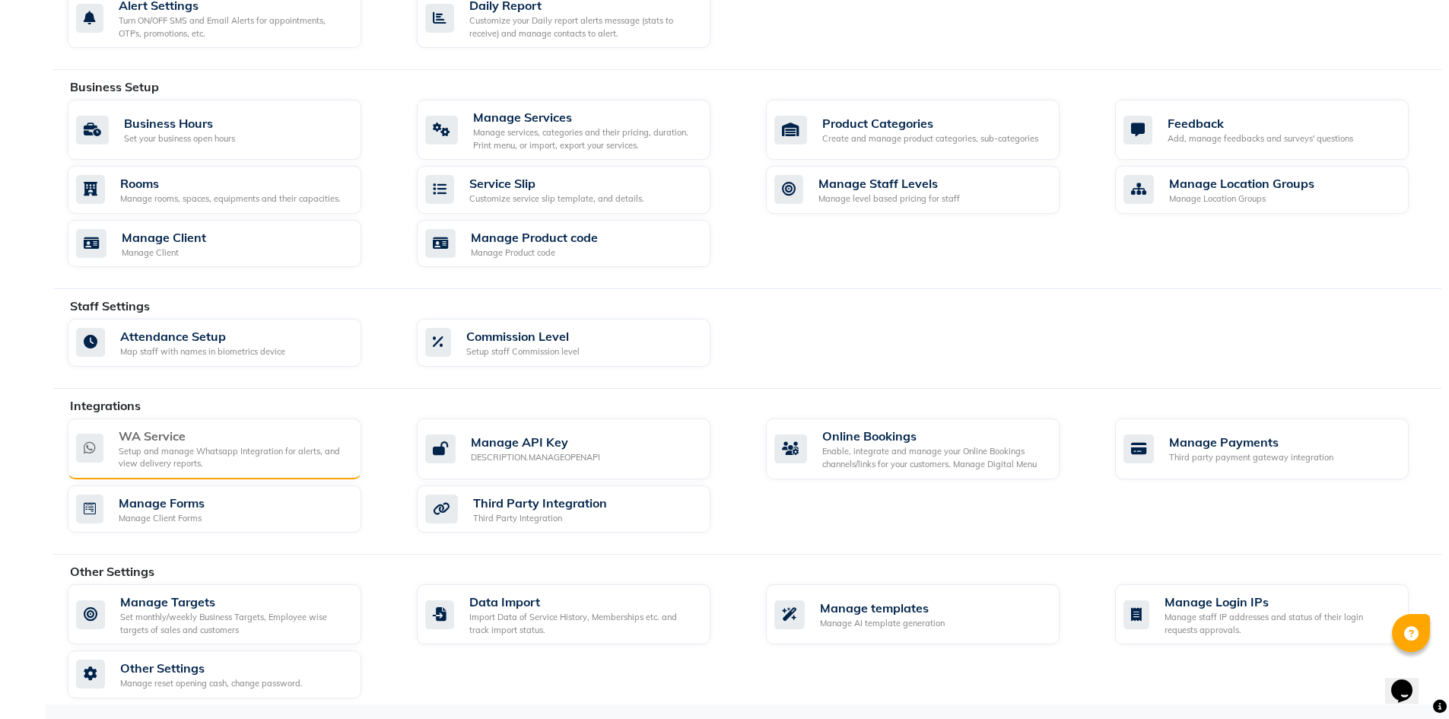
scroll to position [468, 0]
click at [315, 447] on div "Setup and manage Whatsapp Integration for alerts, and view delivery reports." at bounding box center [234, 456] width 230 height 25
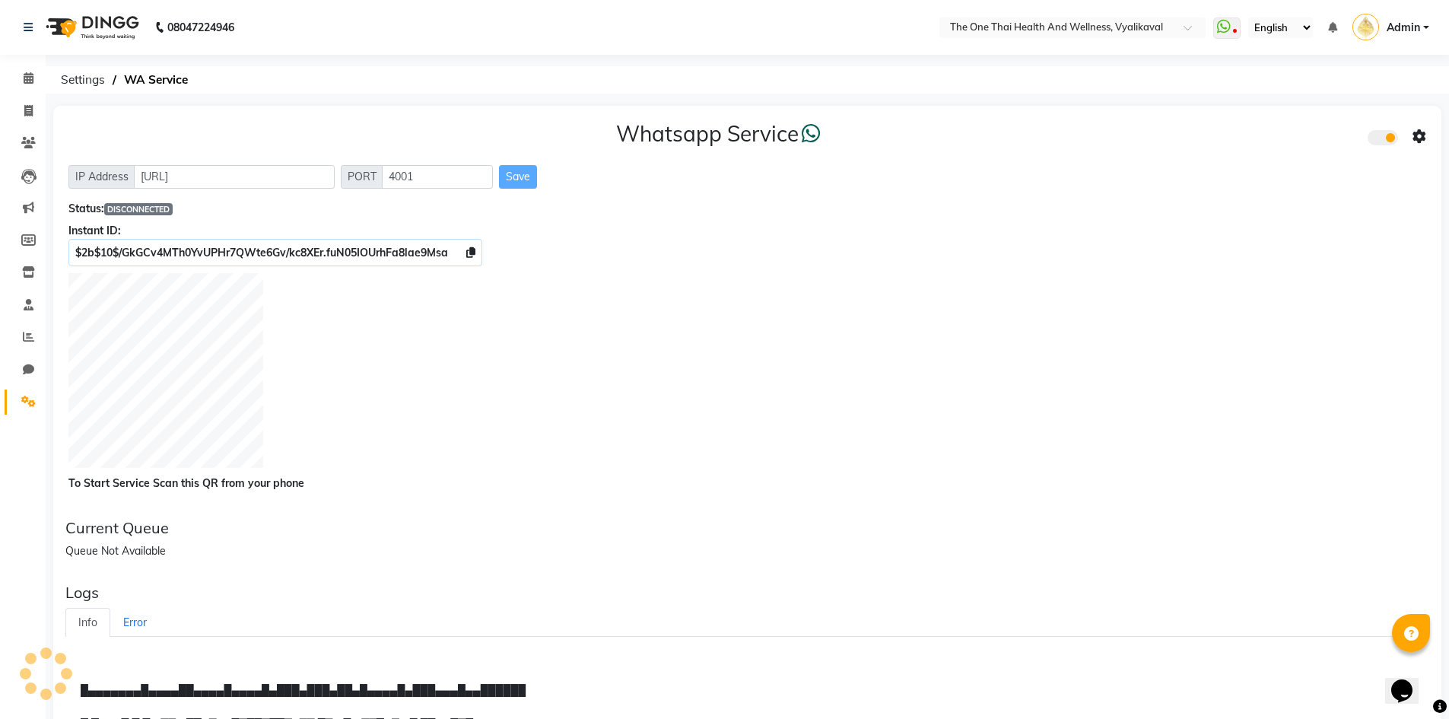
click at [1419, 135] on icon at bounding box center [1419, 137] width 14 height 14
click at [1291, 117] on div "Whatsapp Settings" at bounding box center [1309, 120] width 174 height 19
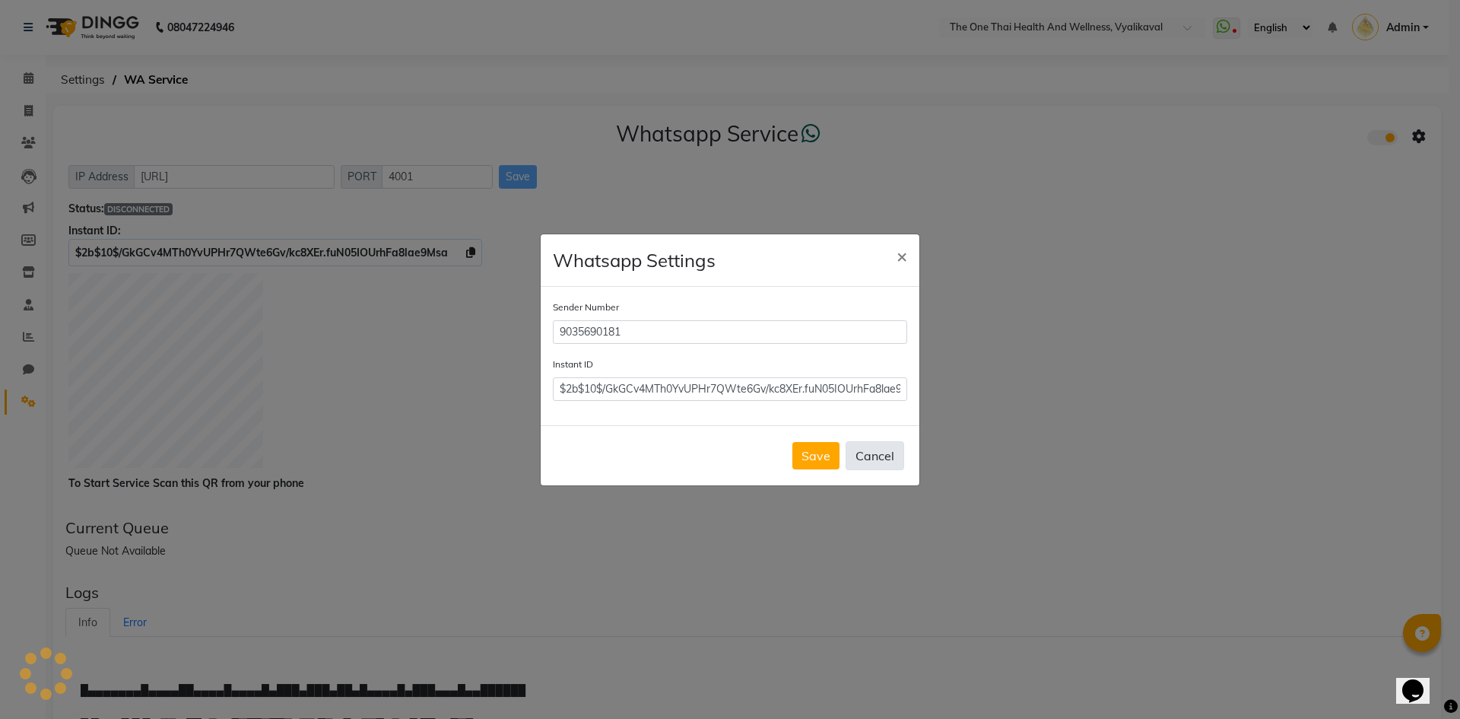
click at [880, 454] on button "Cancel" at bounding box center [875, 455] width 59 height 29
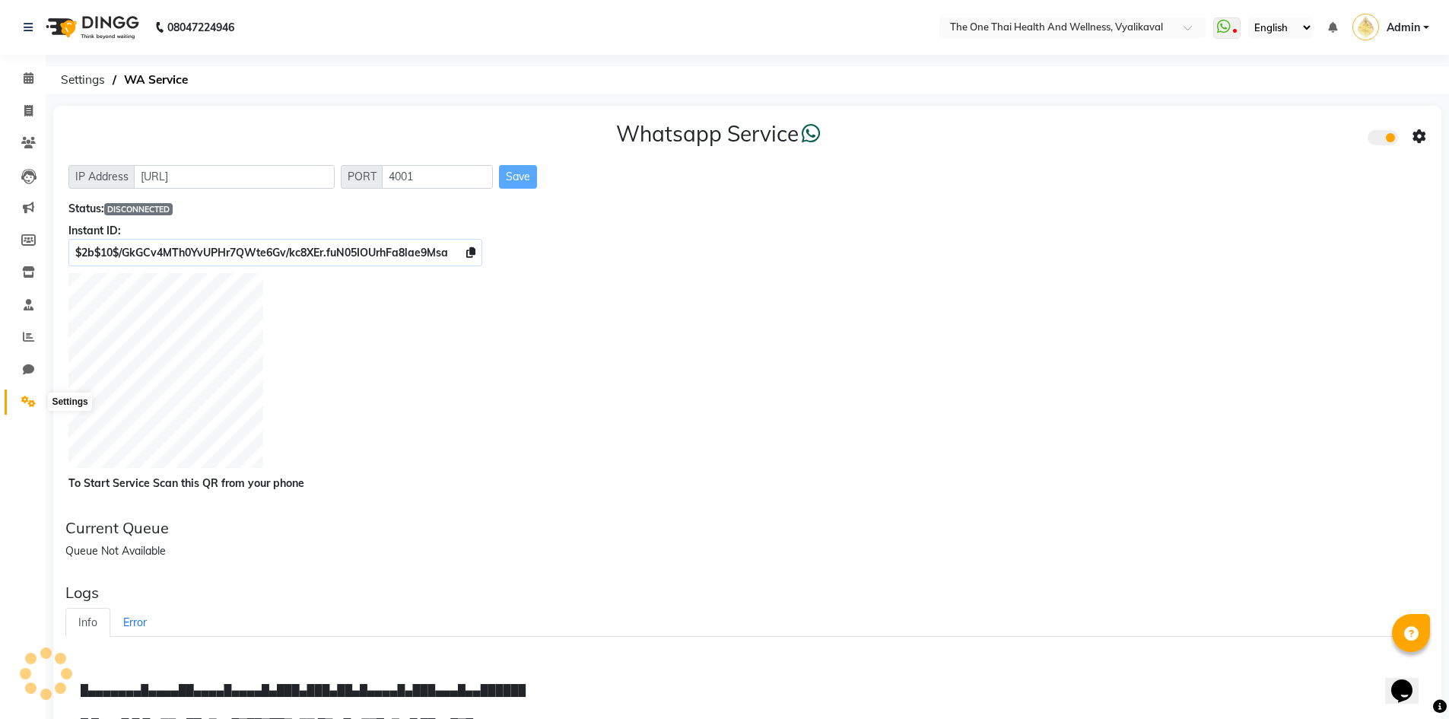
click at [24, 400] on icon at bounding box center [28, 400] width 14 height 11
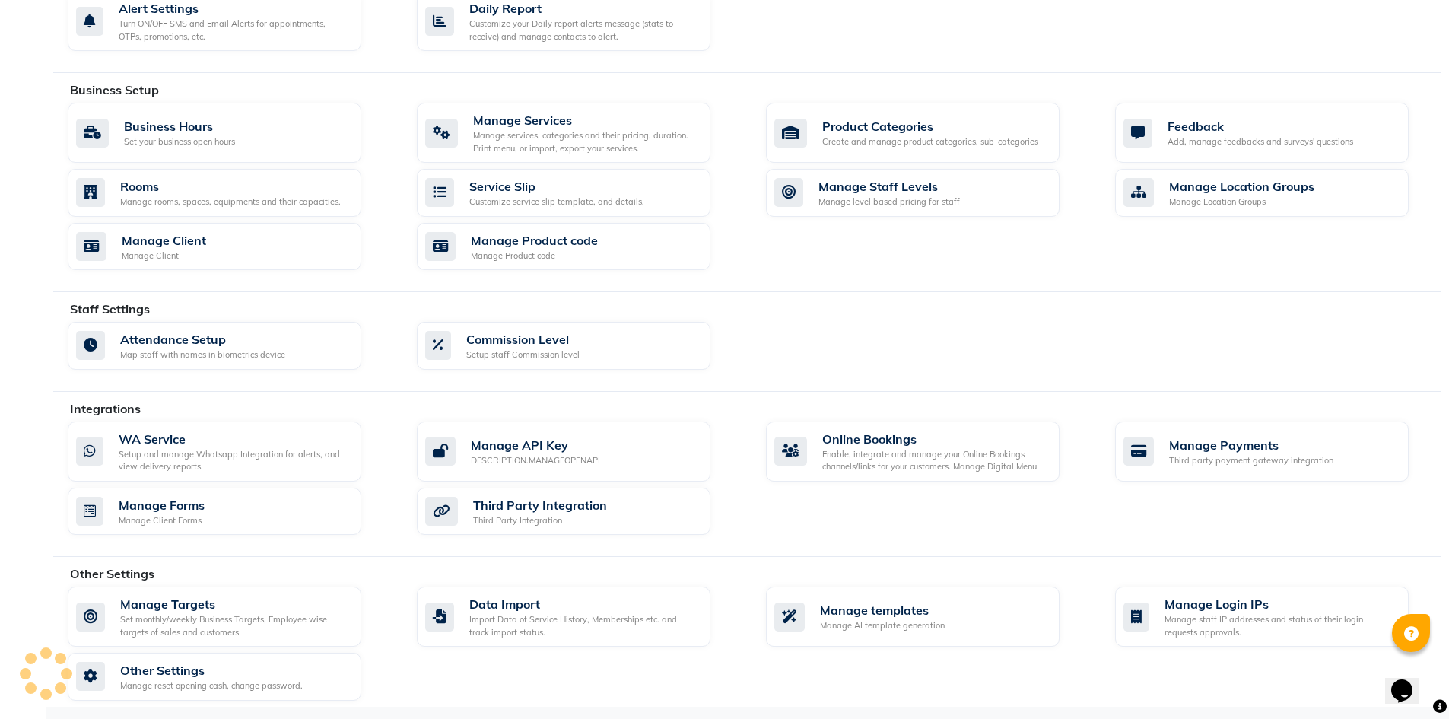
scroll to position [467, 0]
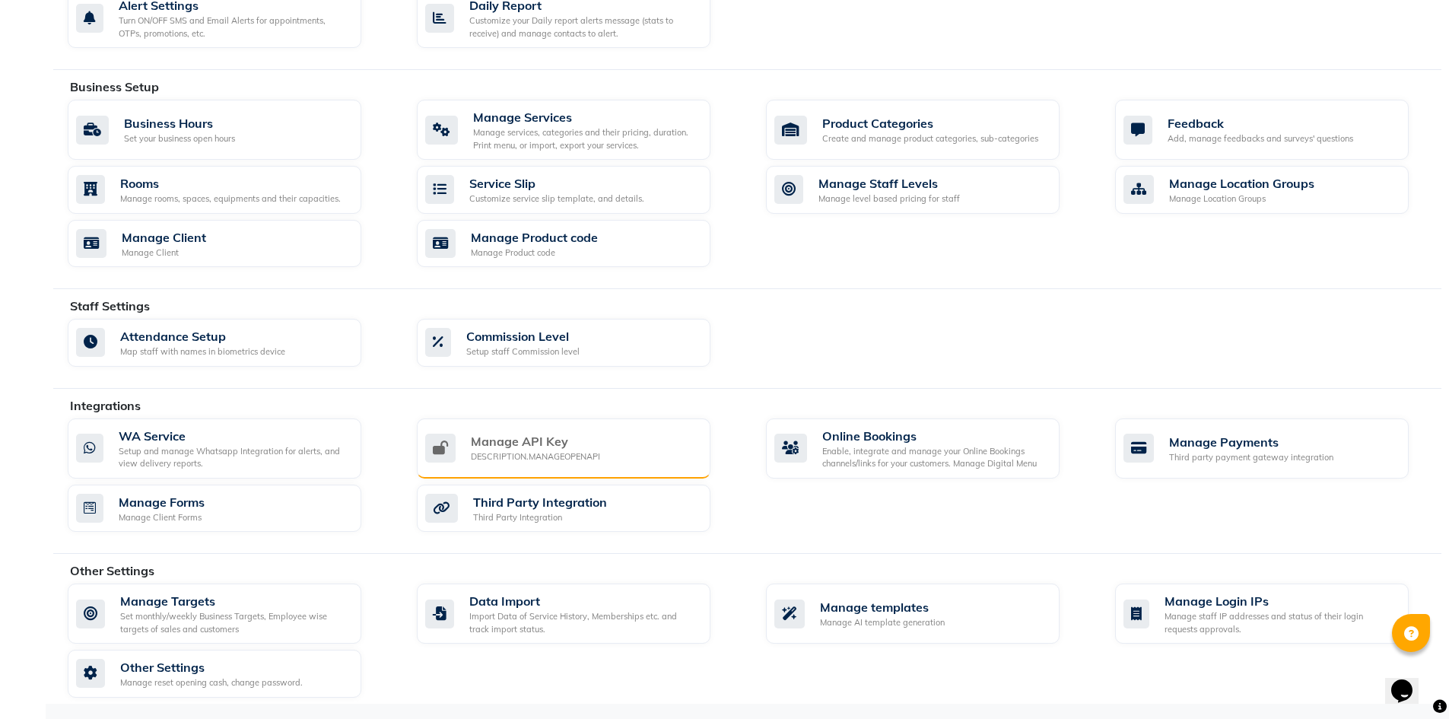
click at [637, 443] on div "Manage API Key DESCRIPTION.MANAGEOPENAPI" at bounding box center [561, 447] width 273 height 31
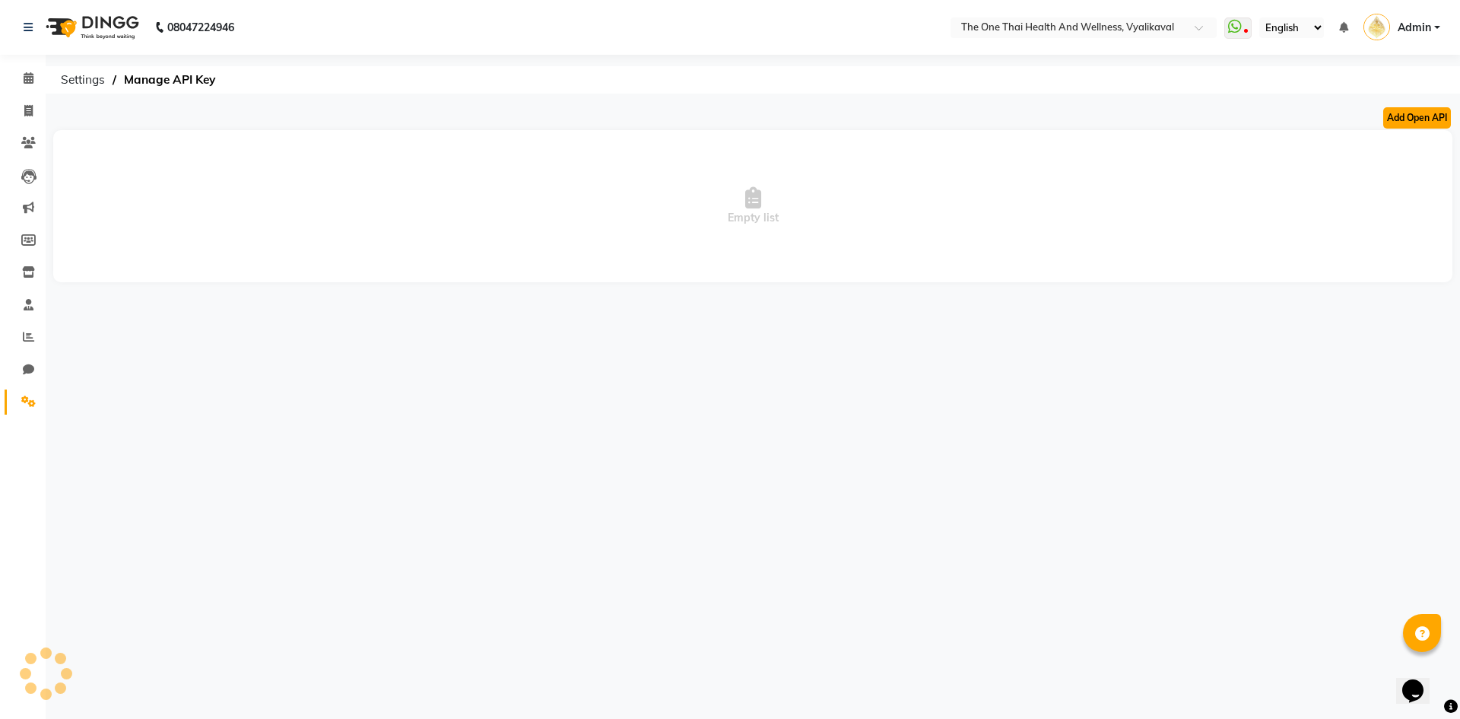
click at [1416, 117] on button "Add Open API" at bounding box center [1417, 117] width 68 height 21
select select "1: basic-open-apis"
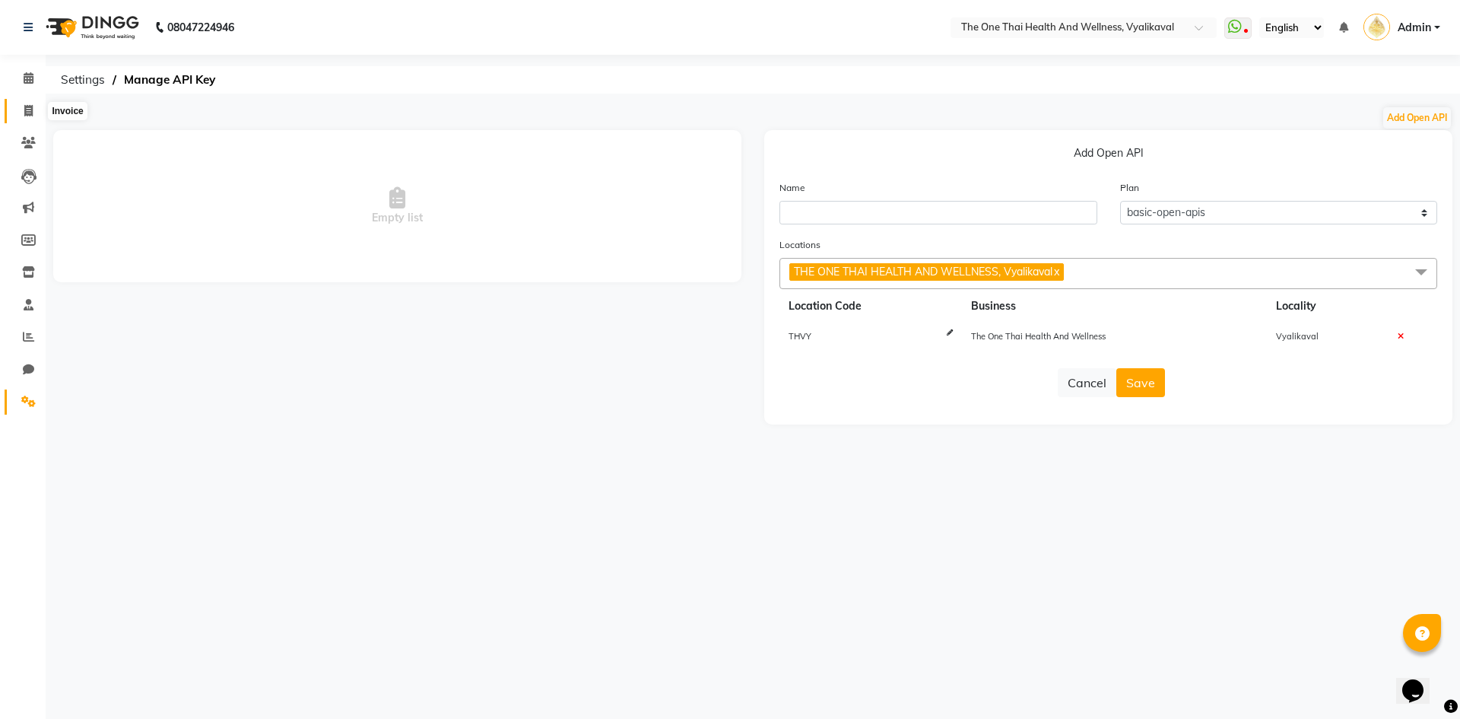
drag, startPoint x: 28, startPoint y: 110, endPoint x: 23, endPoint y: 396, distance: 286.0
click at [28, 110] on icon at bounding box center [28, 110] width 8 height 11
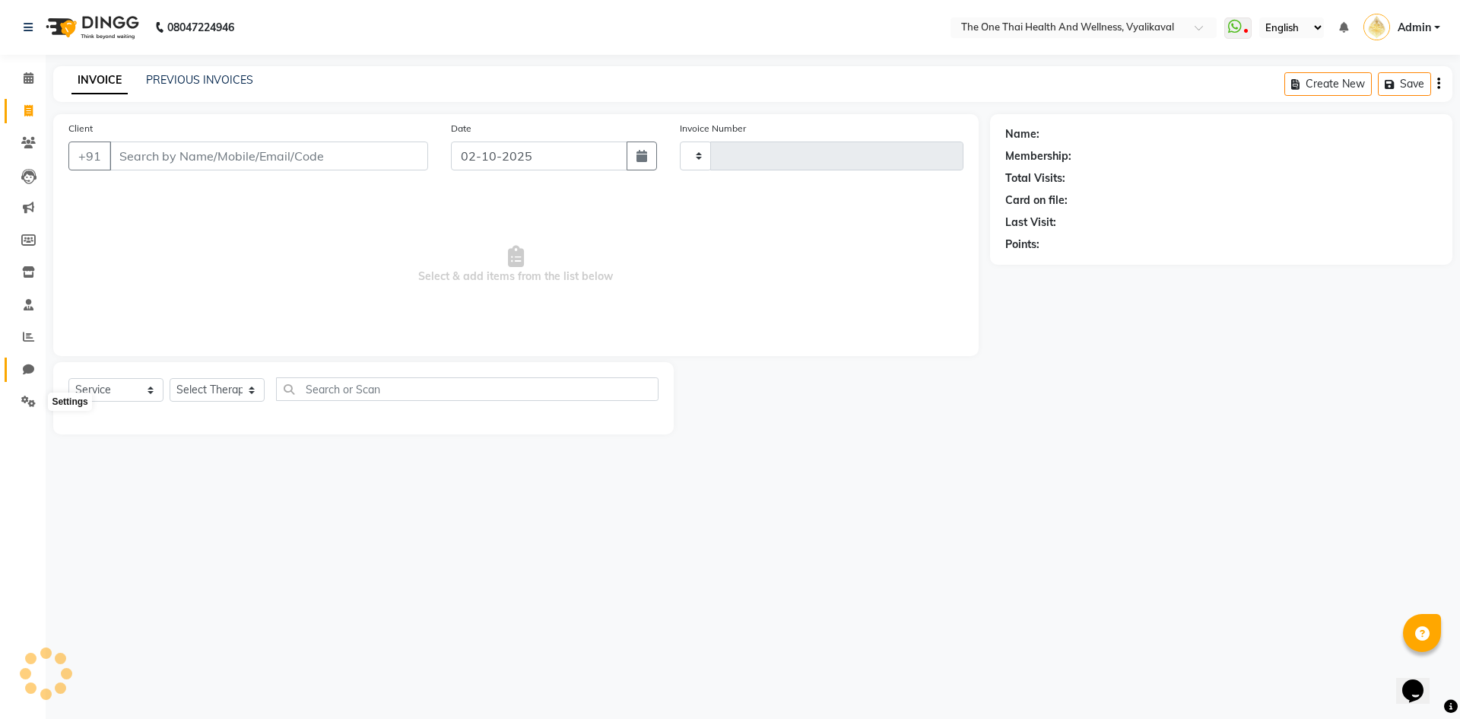
click at [29, 372] on icon at bounding box center [28, 369] width 11 height 11
select select "100"
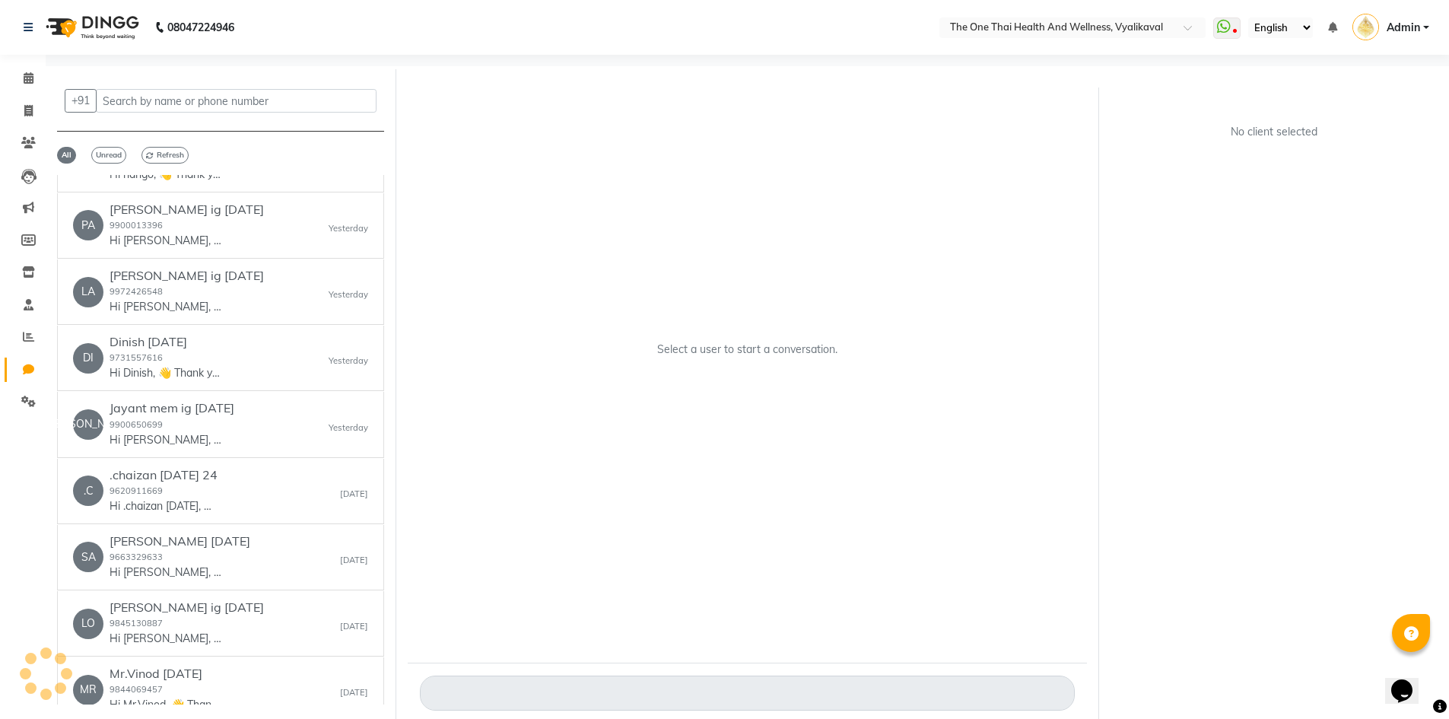
scroll to position [1977, 0]
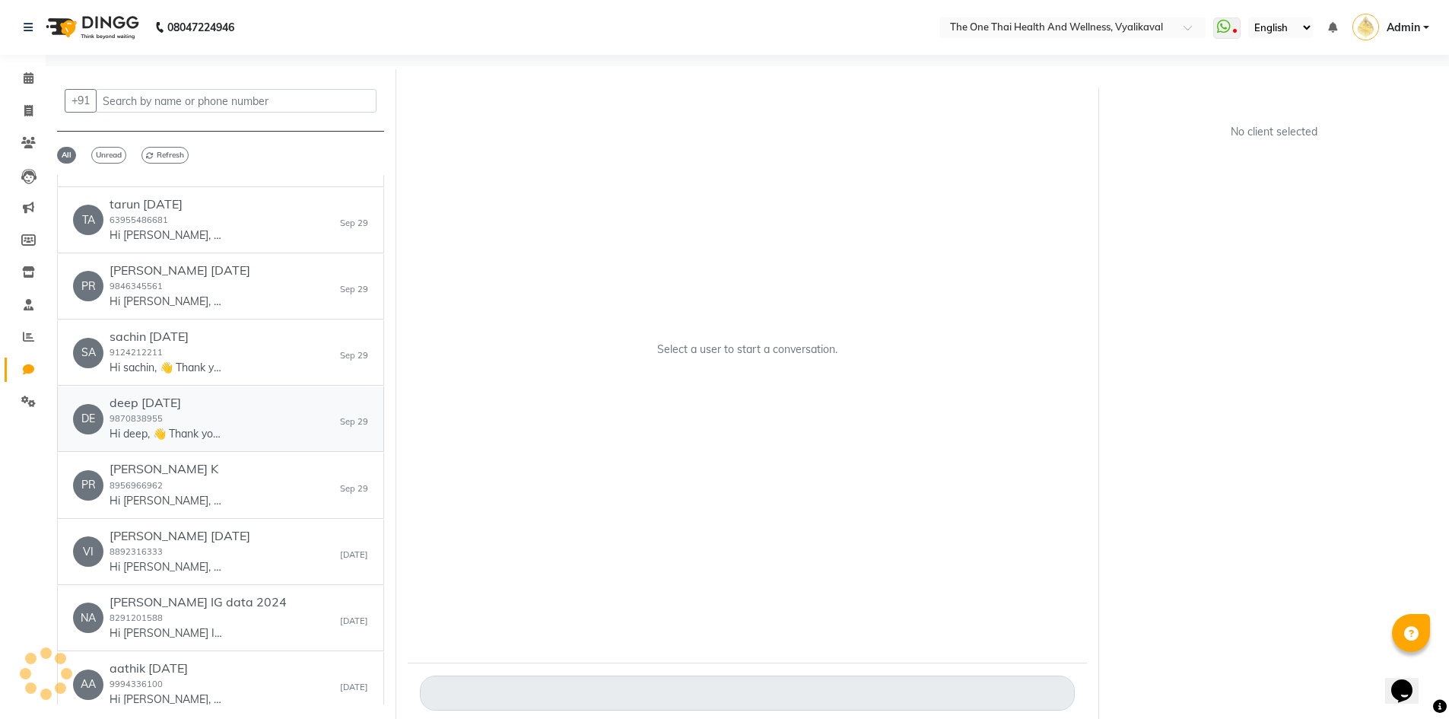
click at [238, 399] on div "DE deep [DATE] 9870838955 Hi deep, 👋 Thank you for visiting THE ONE THAI HEALTH…" at bounding box center [220, 418] width 295 height 46
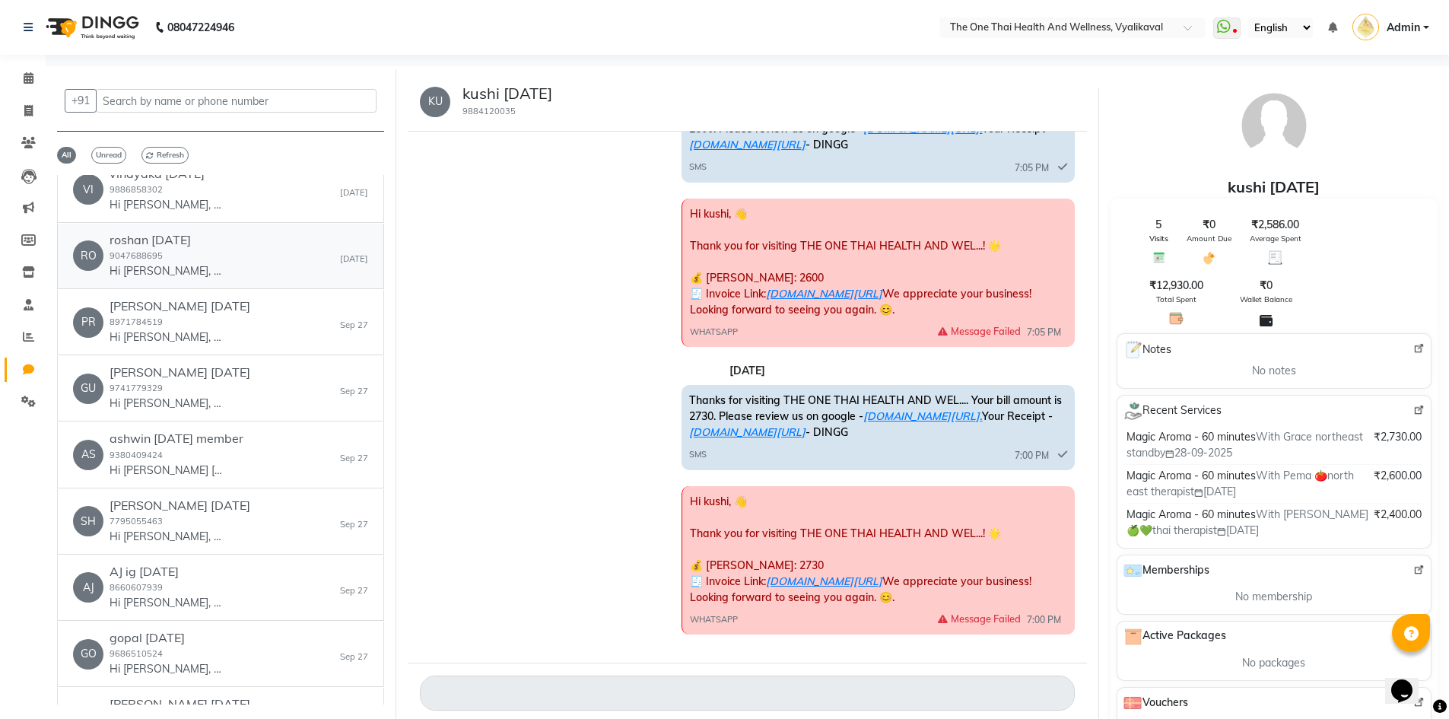
scroll to position [3118, 0]
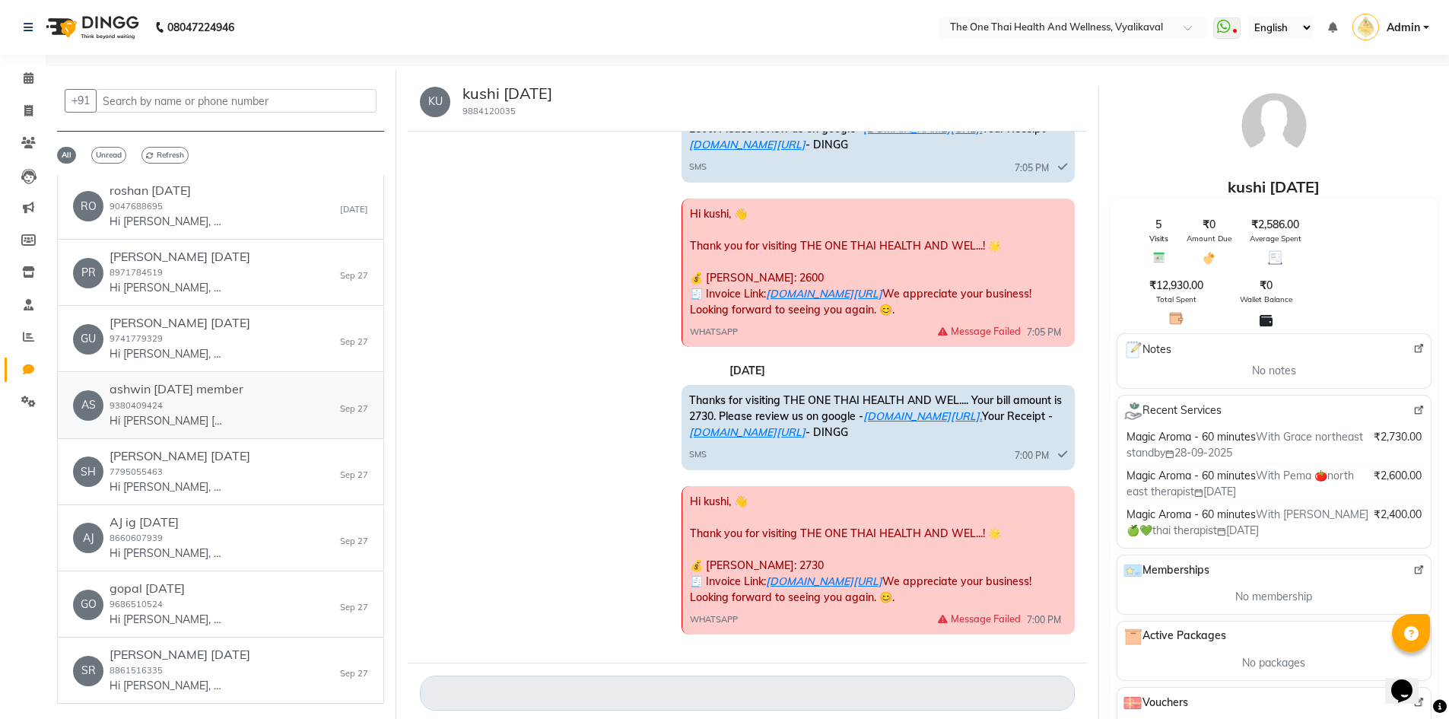
click at [224, 420] on div "ashwin [DATE] member 9380409424 Hi ashwin [DATE], 👋 Thank you for visiting THE …" at bounding box center [177, 405] width 134 height 46
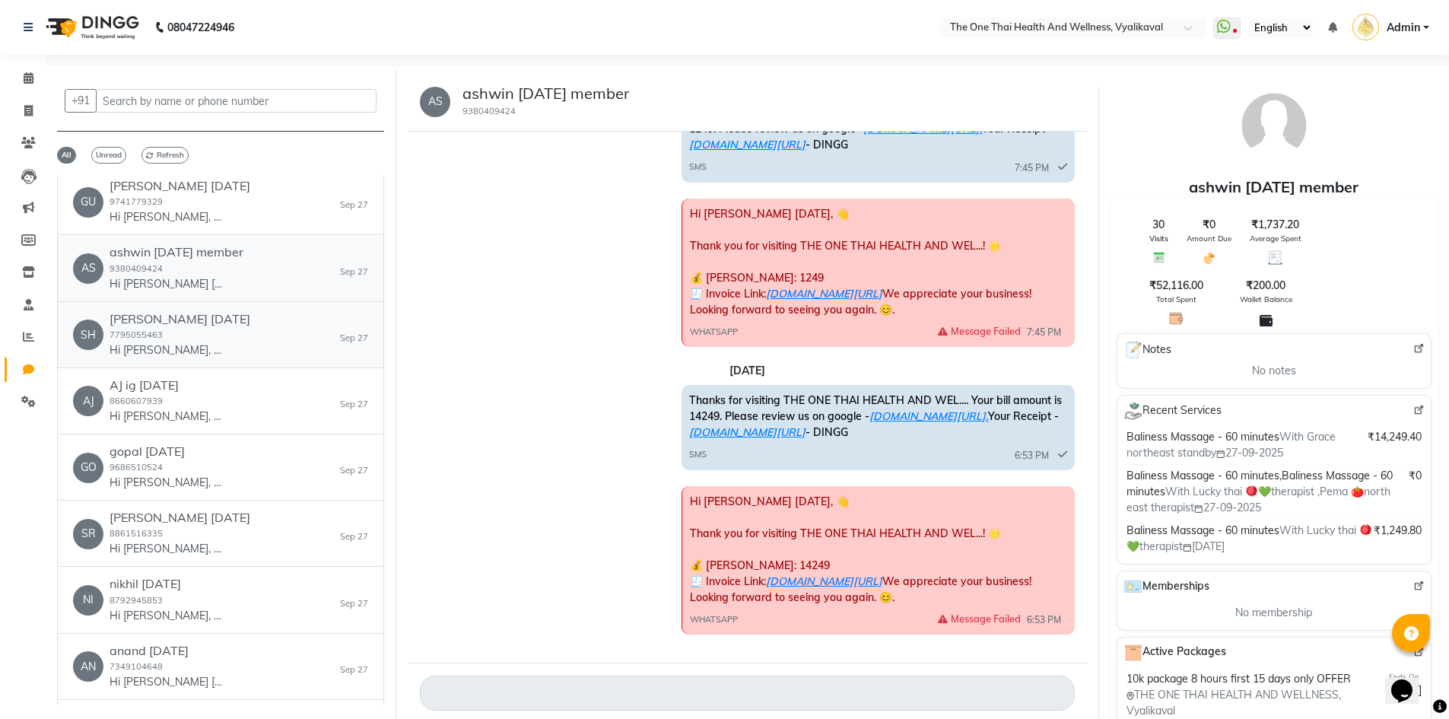
scroll to position [3270, 0]
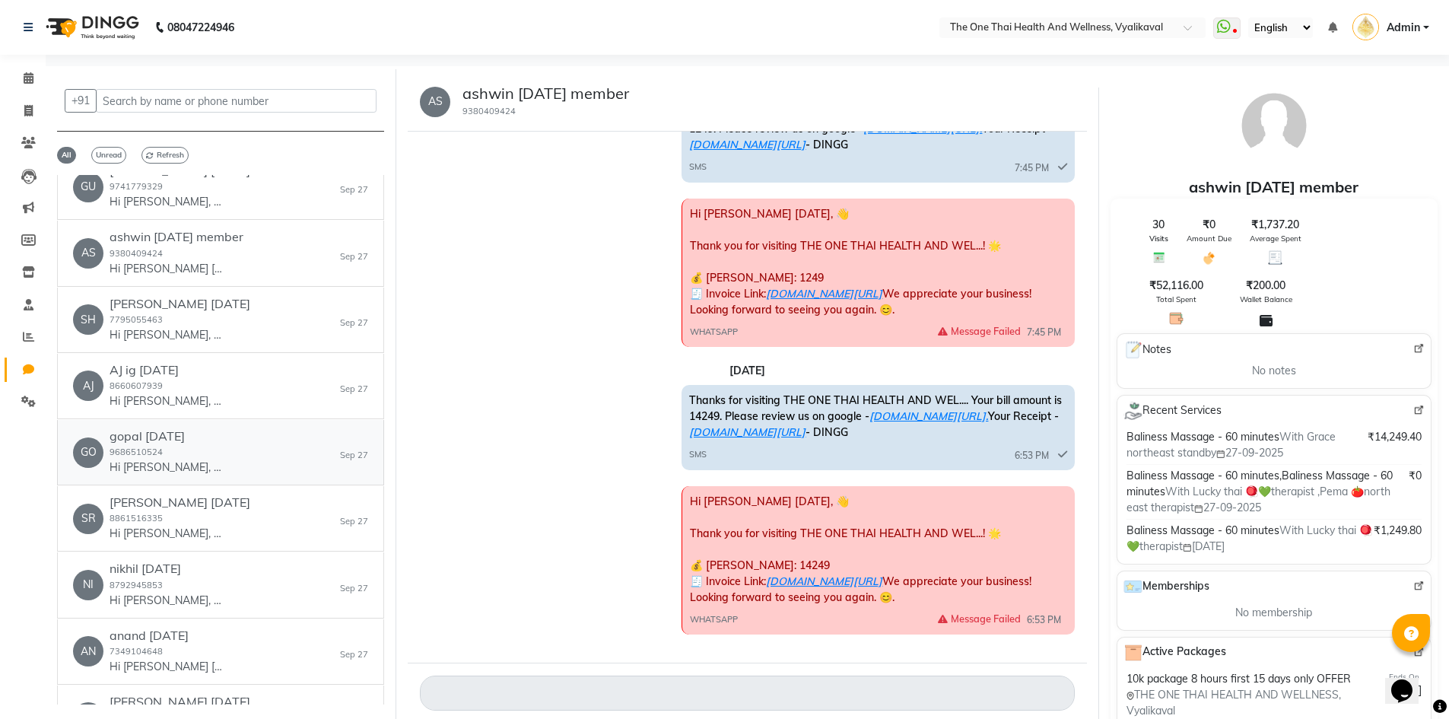
click at [186, 432] on h6 "gopal [DATE]" at bounding box center [167, 436] width 114 height 14
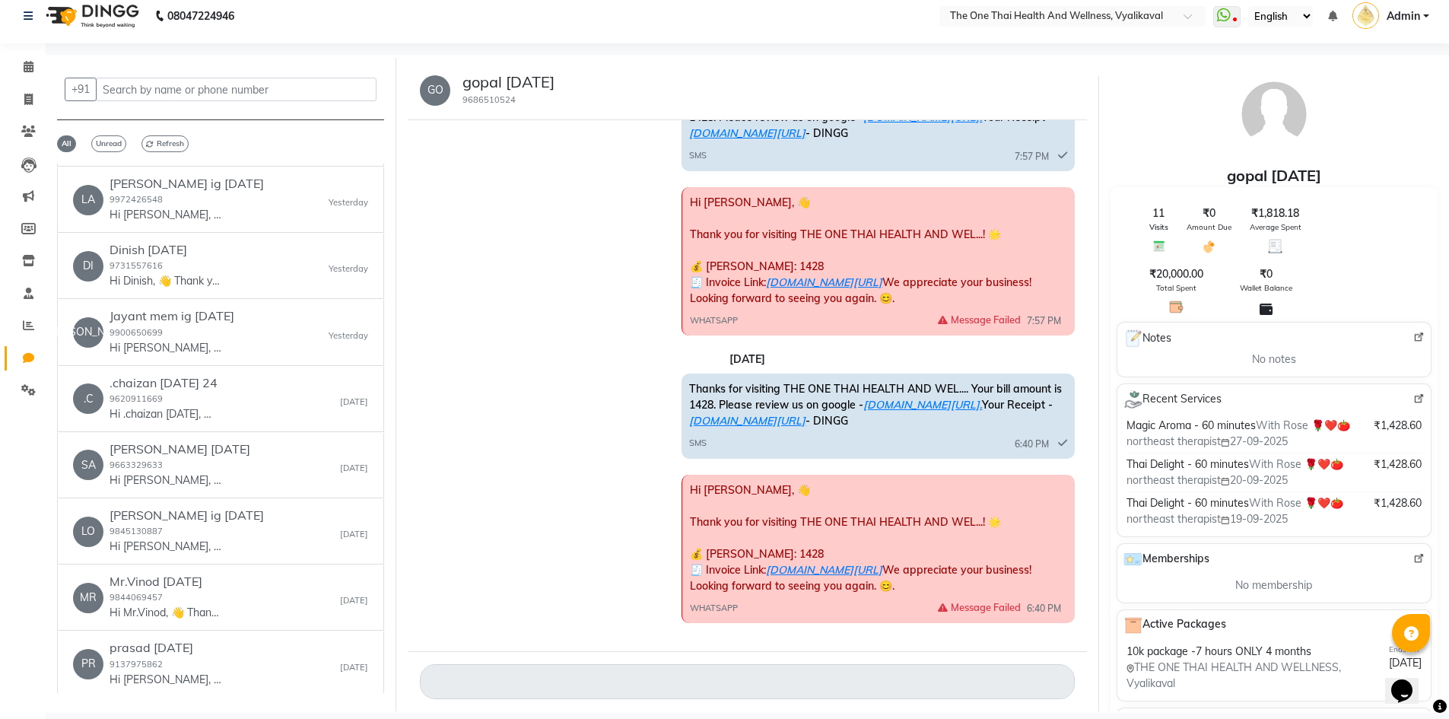
scroll to position [0, 0]
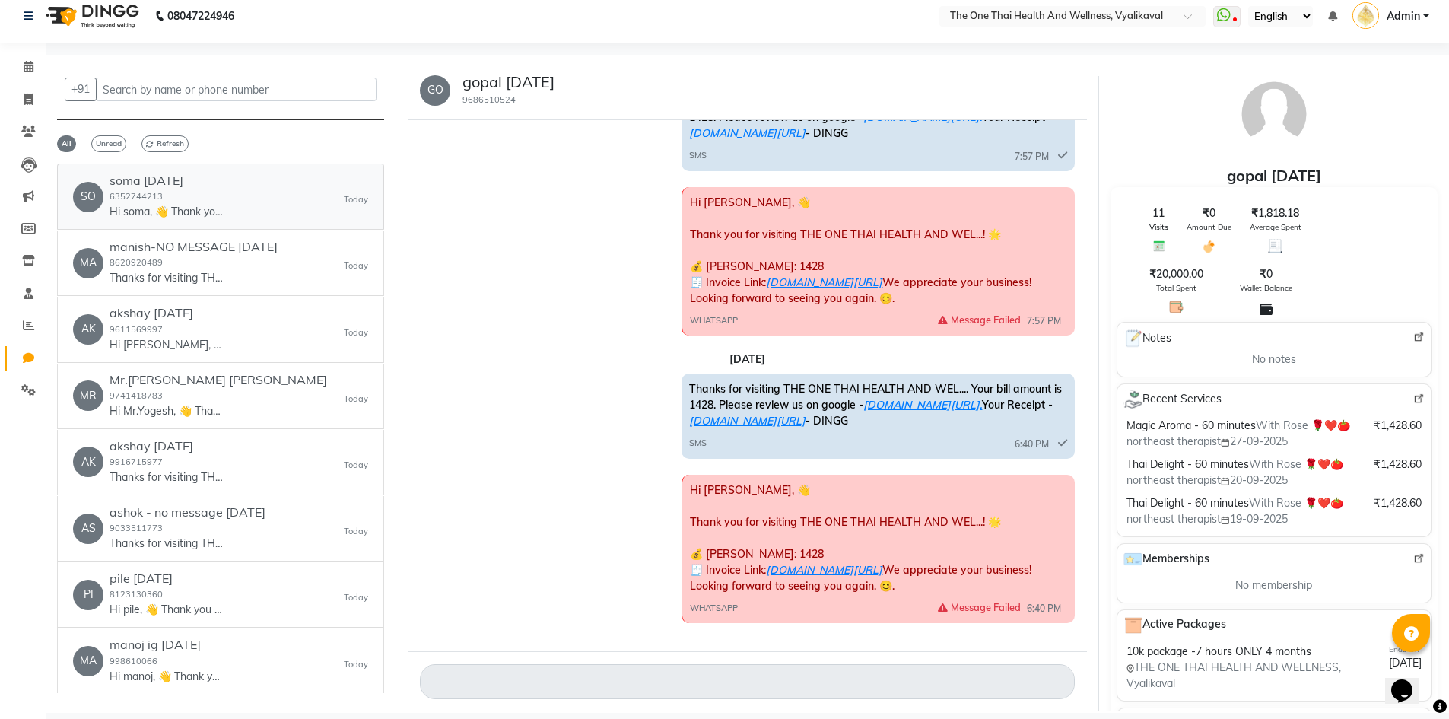
click at [245, 205] on div "SO soma [DATE] 6352744213 Hi soma, 👋 Thank you for visiting THE ONE THAI HEALTH…" at bounding box center [220, 196] width 295 height 46
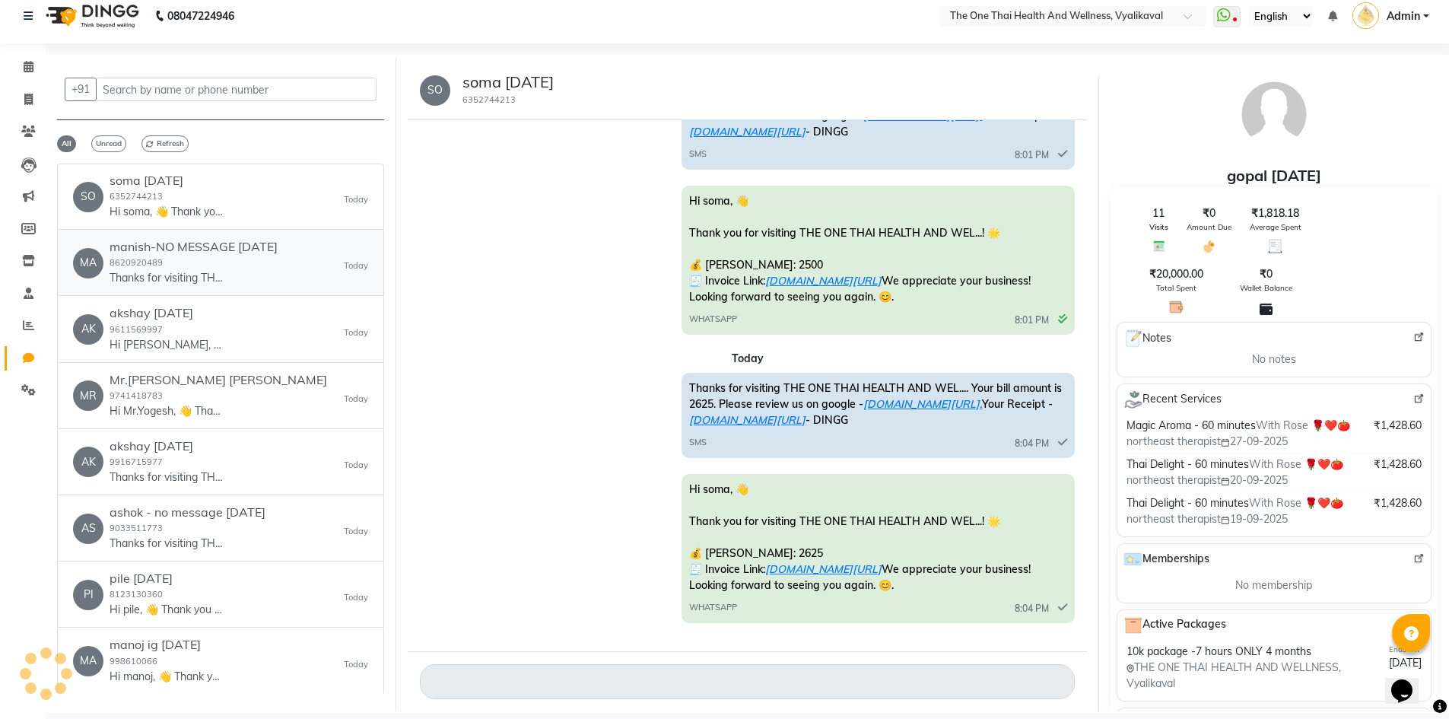
click at [278, 266] on div "manish-NO MESSAGE [DATE] 8620920489 Thanks for visiting THE ONE THAI HEALTH AND…" at bounding box center [194, 263] width 168 height 46
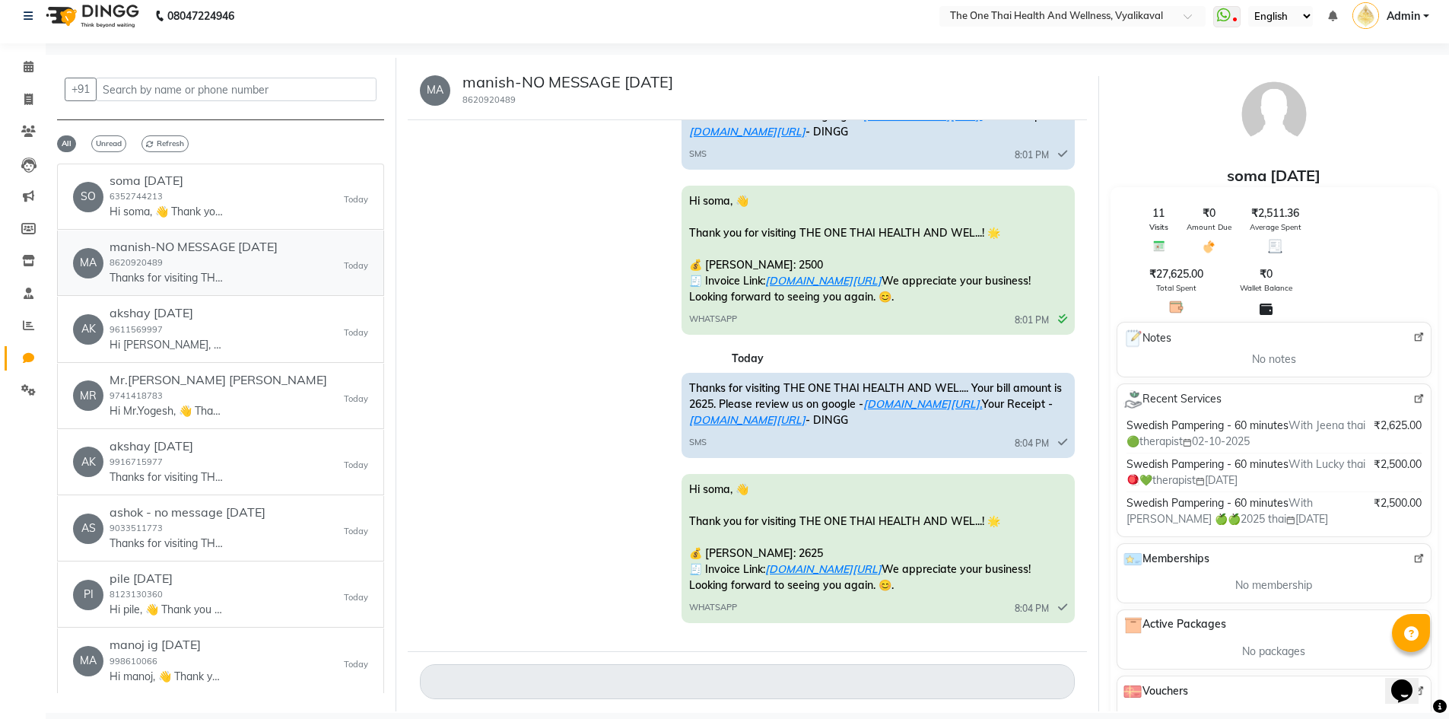
scroll to position [659, 0]
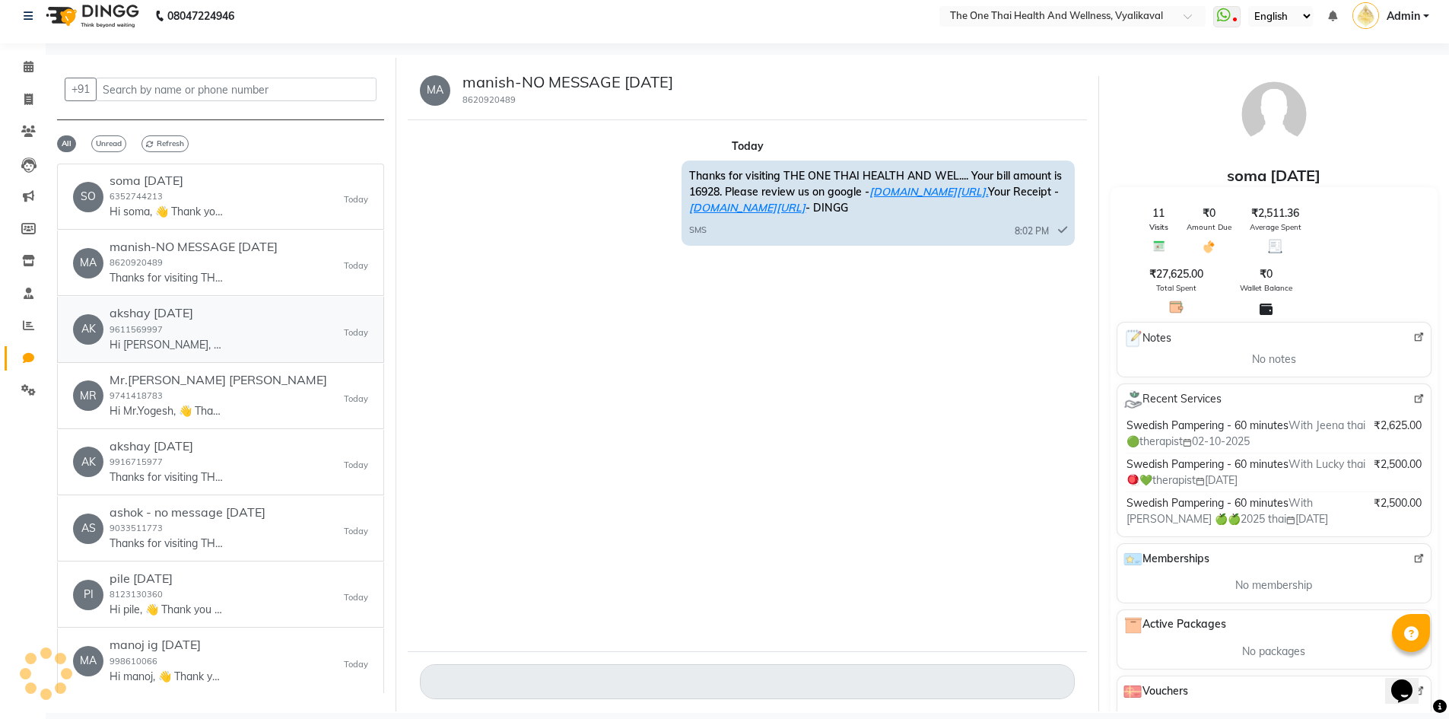
click at [270, 319] on div "AK akshay [DATE] 9611569997 Hi [PERSON_NAME], 👋 Thank you for visiting THE ONE …" at bounding box center [220, 329] width 295 height 46
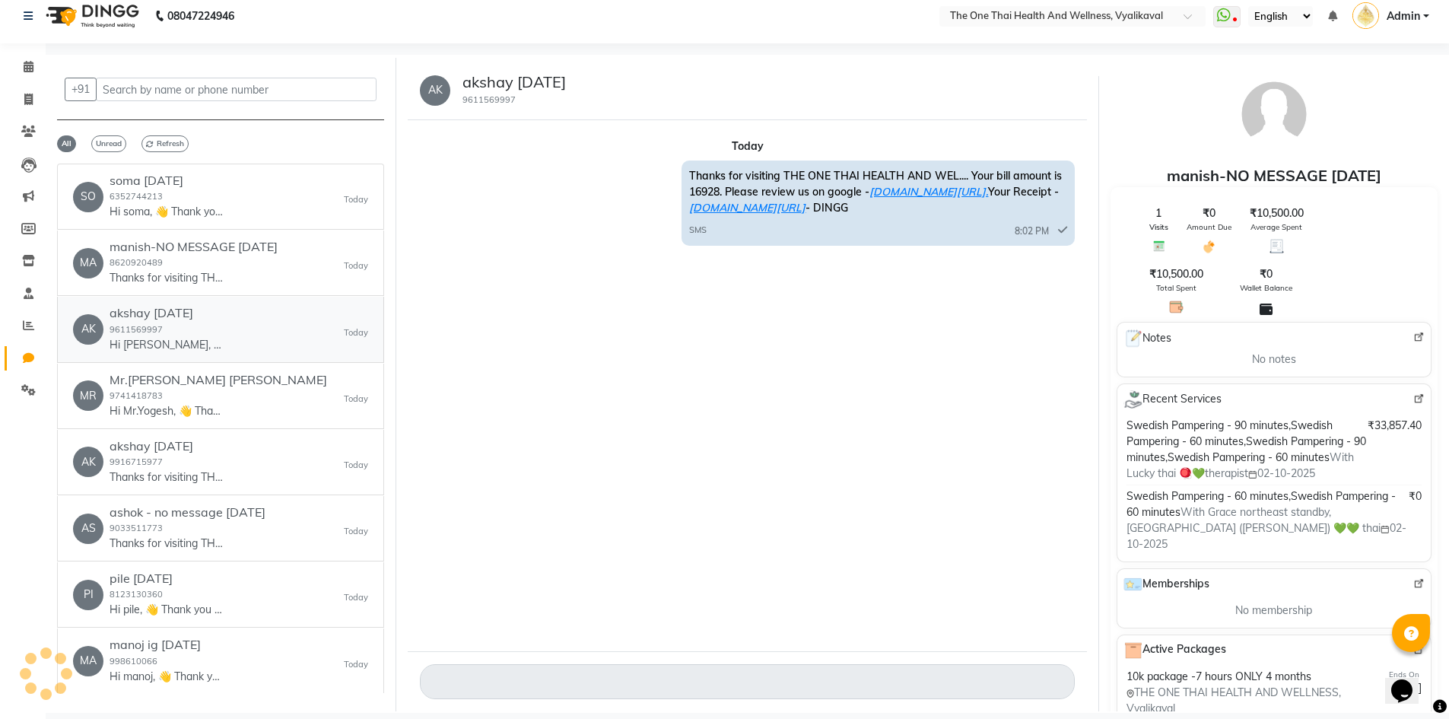
scroll to position [0, 0]
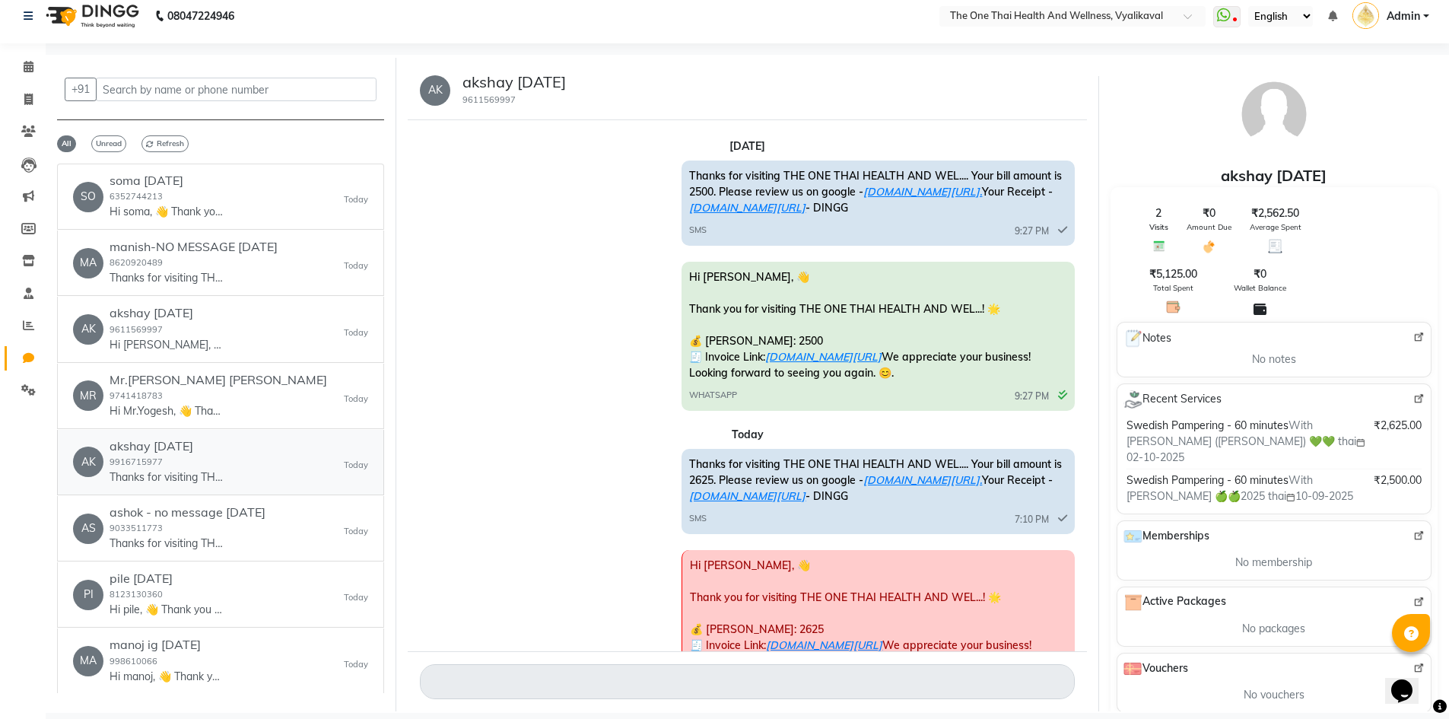
click at [233, 451] on div "AK akshay [DATE] 9916715977 Thanks for visiting THE ONE THAI HEALTH AND WEL....…" at bounding box center [220, 462] width 295 height 46
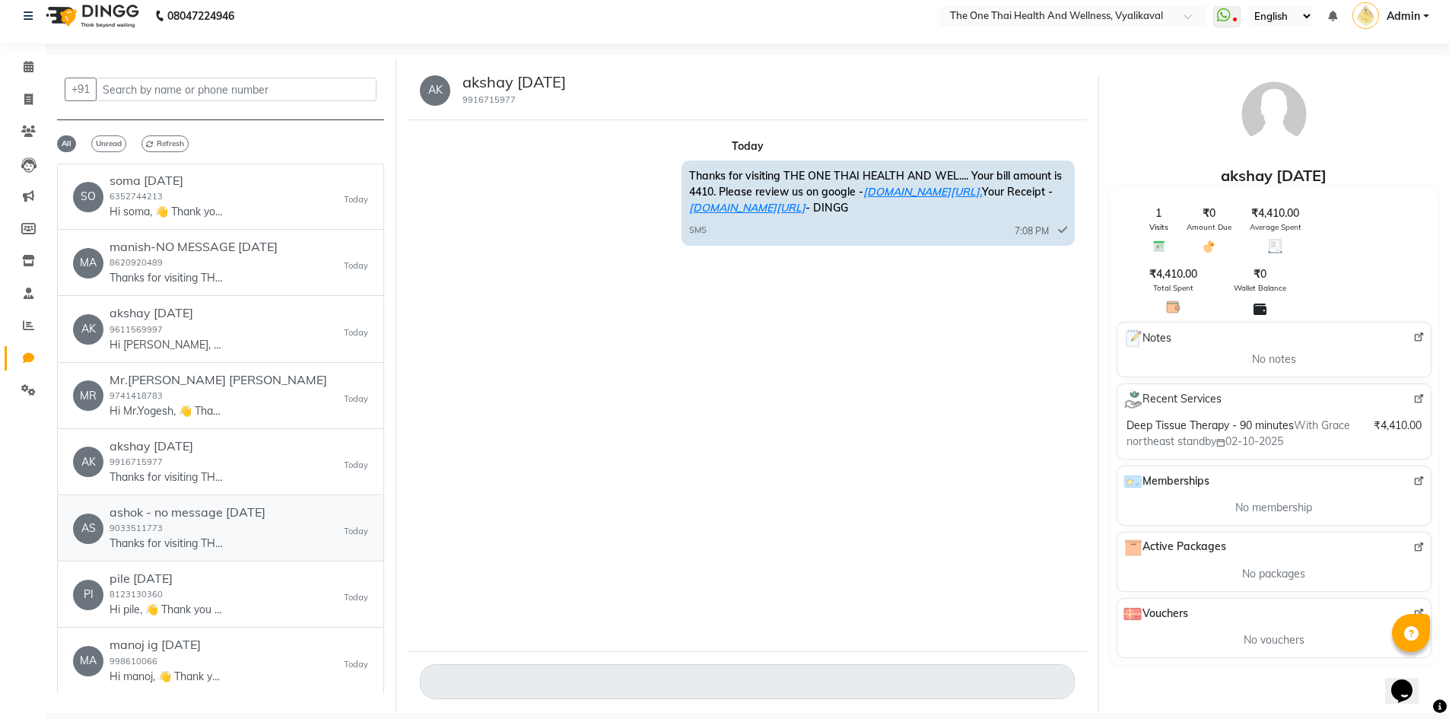
click at [157, 522] on div "ashok - no message [DATE] 9033511773 Thanks for visiting THE ONE THAI HEALTH AN…" at bounding box center [188, 528] width 156 height 46
click at [241, 578] on div "PI pile [DATE] 8123130360 Hi pile, 👋 Thank you for visiting THE ONE THAI HEALTH…" at bounding box center [220, 594] width 295 height 46
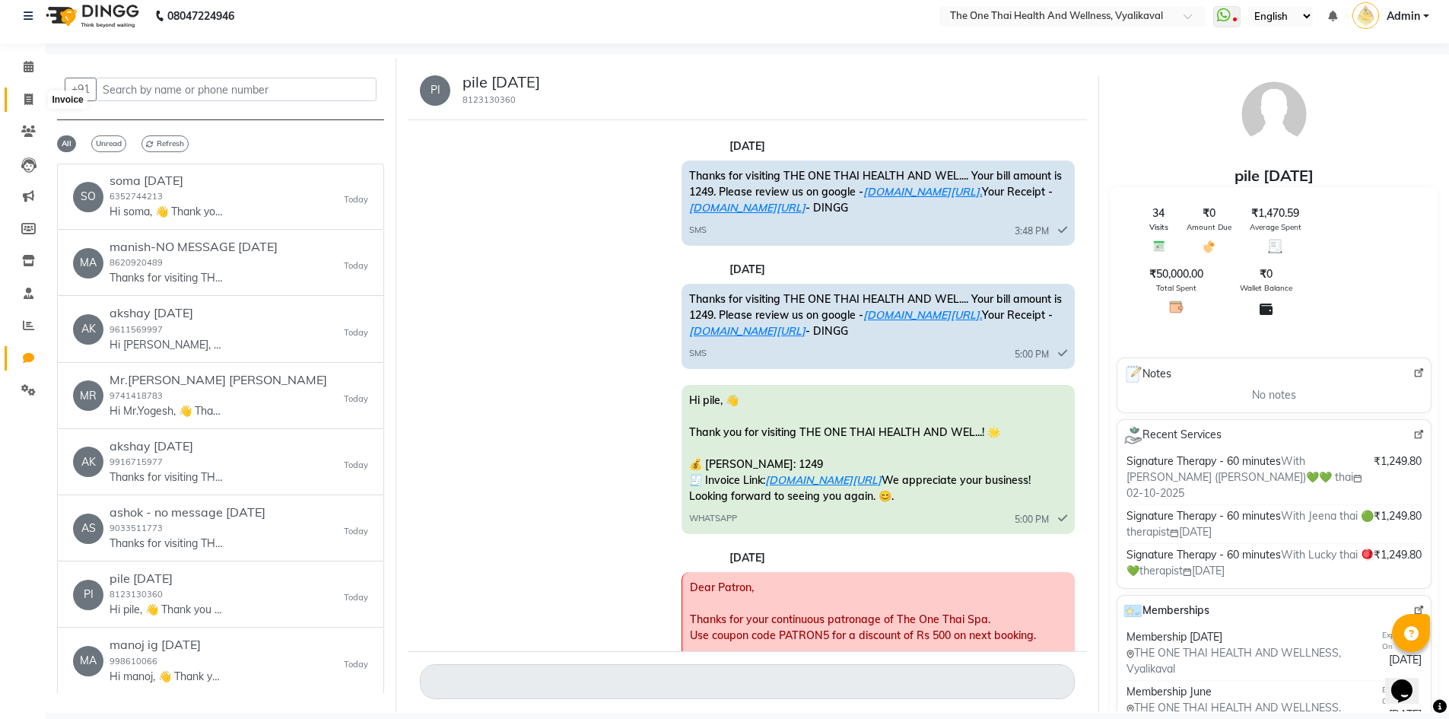
click at [29, 97] on icon at bounding box center [28, 99] width 8 height 11
select select "service"
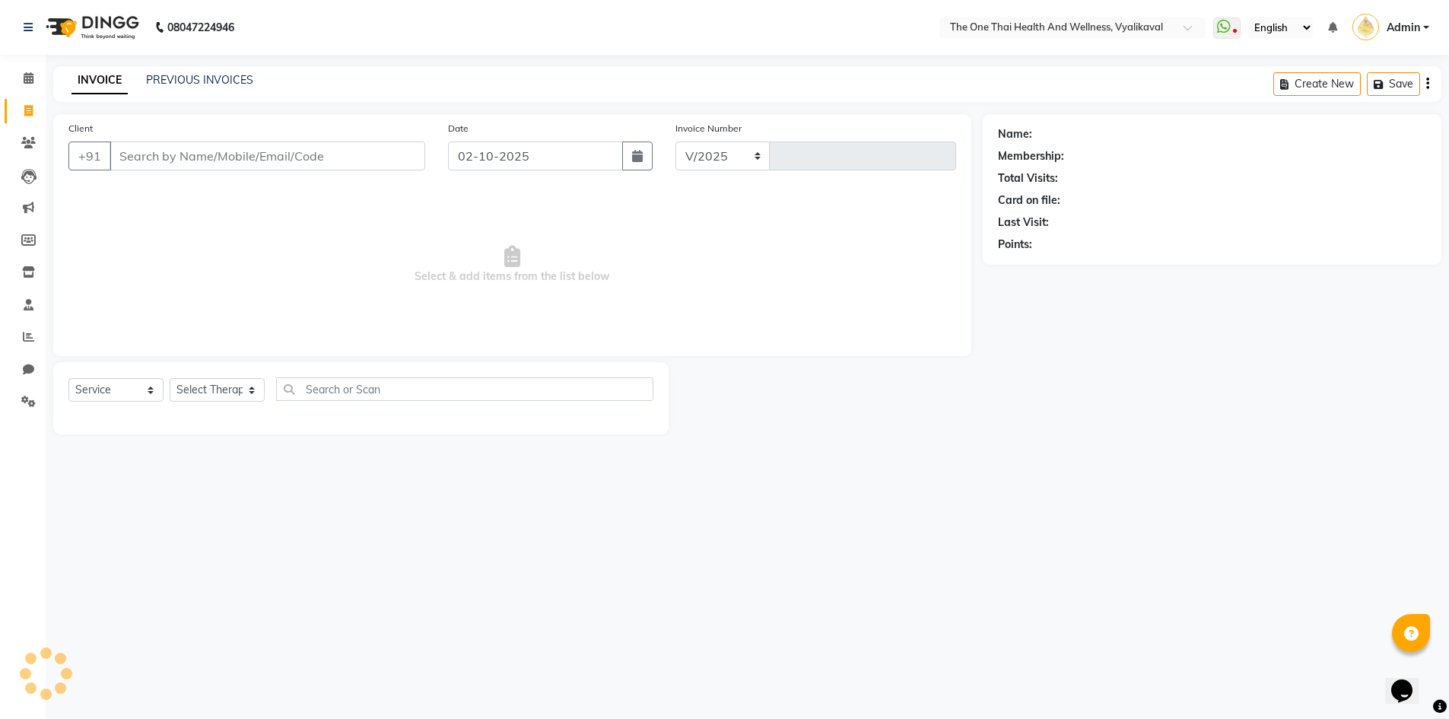
select select "5972"
type input "2671"
